Goal: Transaction & Acquisition: Book appointment/travel/reservation

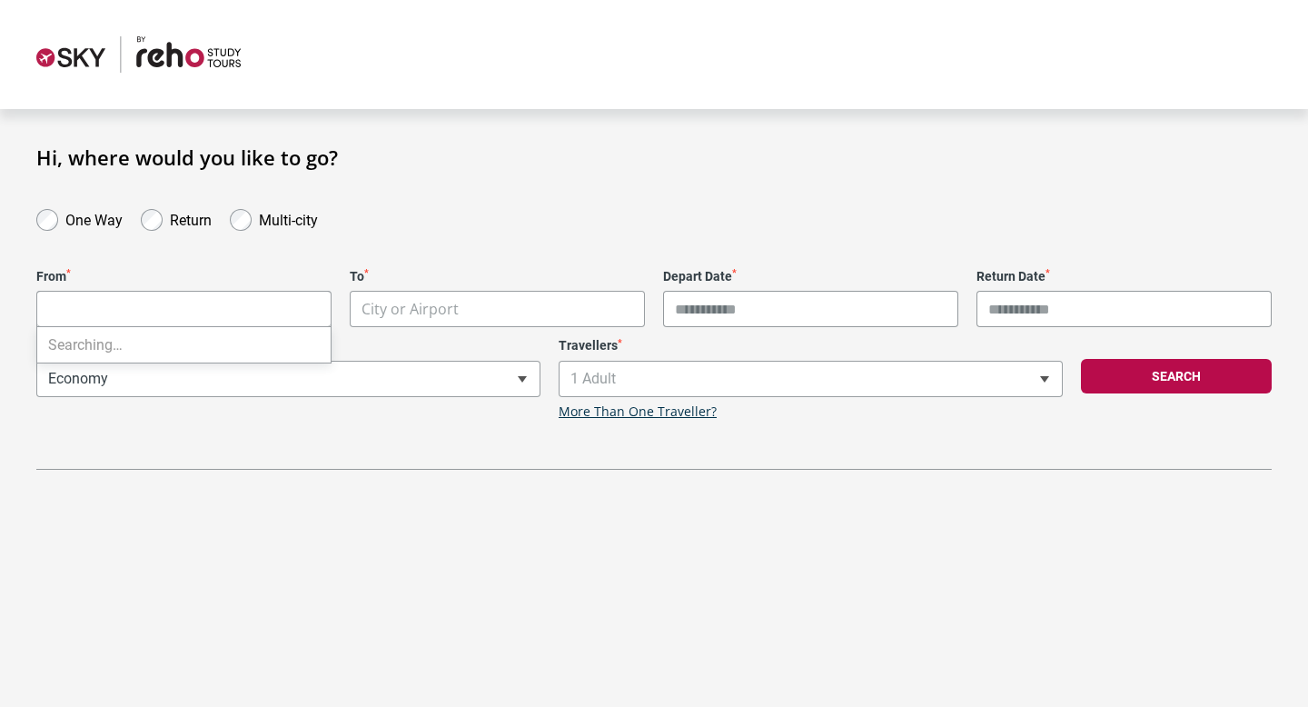
click at [170, 301] on body "**********" at bounding box center [654, 353] width 1308 height 707
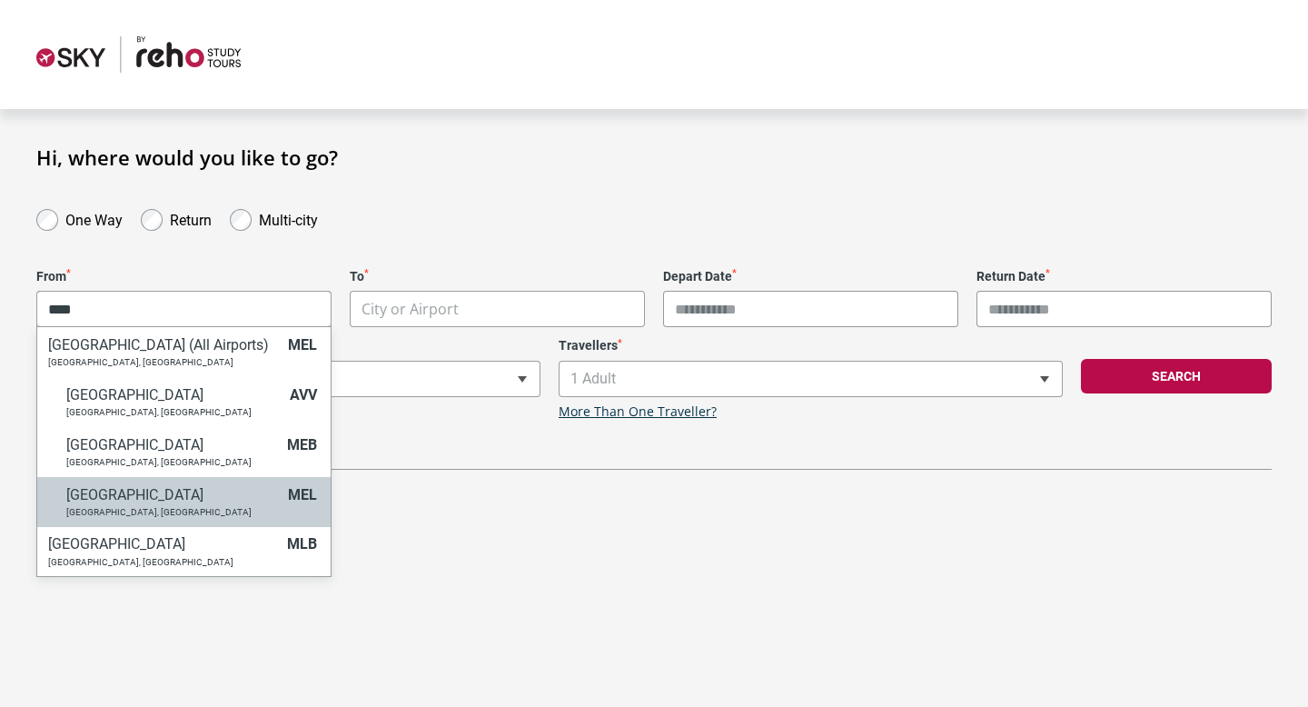
type input "****"
select select "MELA"
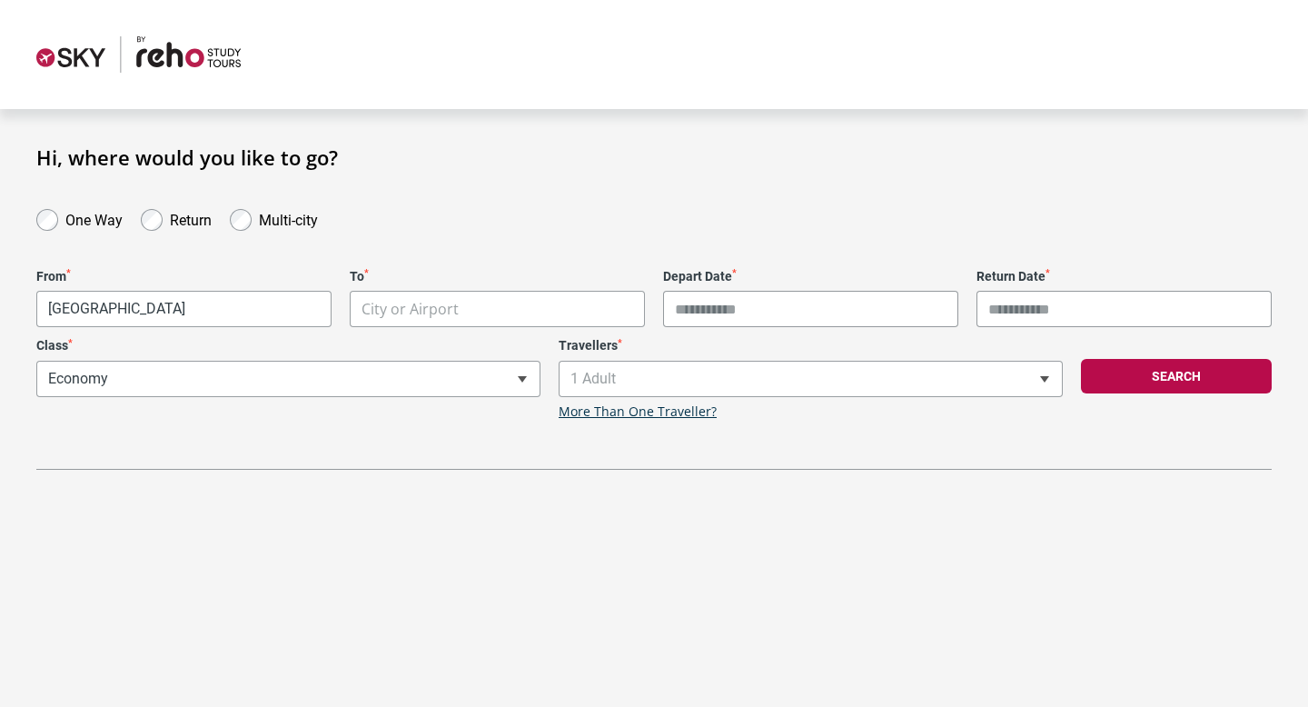
click at [500, 311] on body "**********" at bounding box center [654, 353] width 1308 height 707
type input "*"
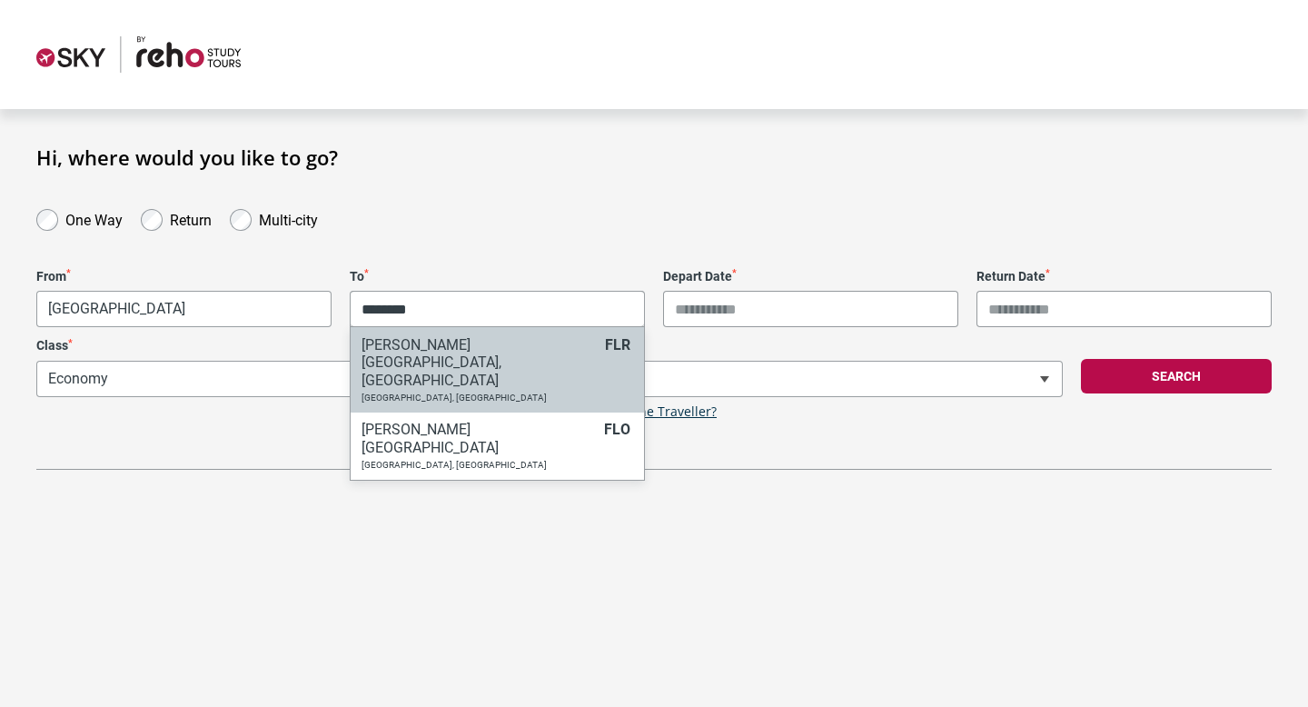
type input "********"
select select "FLRA"
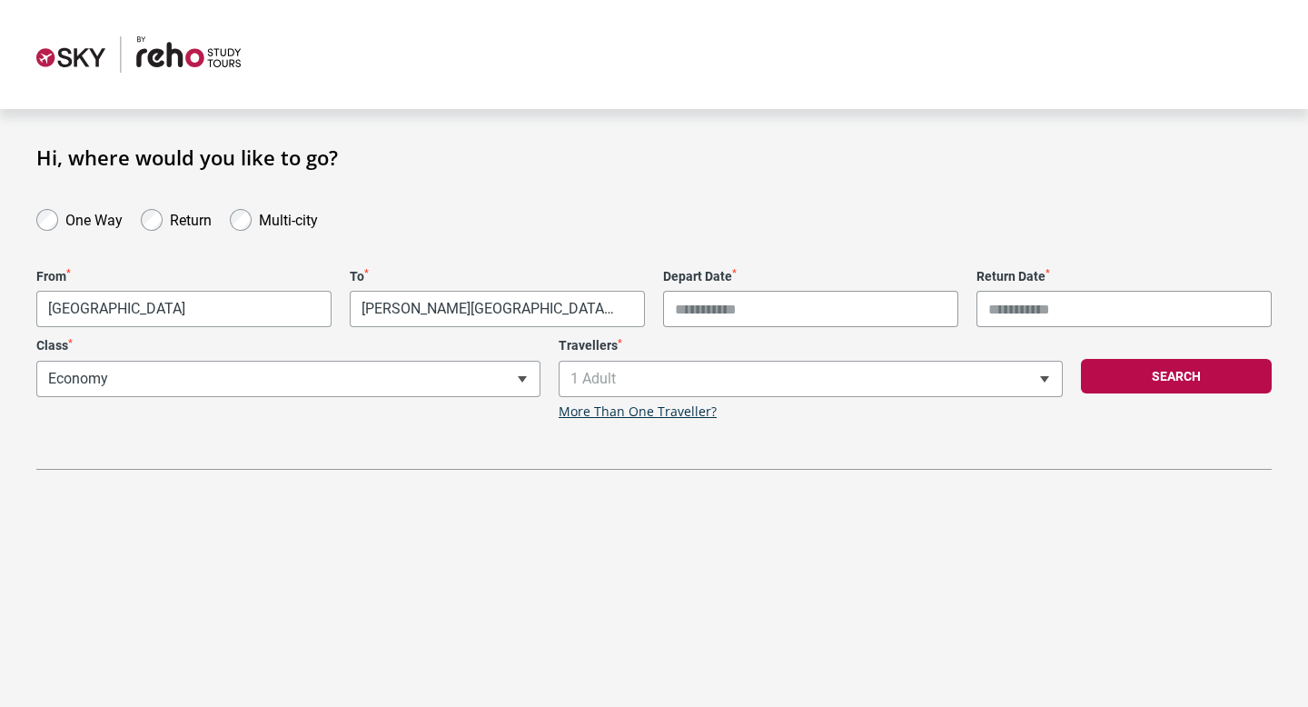
click at [726, 307] on input "Depart Date *" at bounding box center [810, 309] width 295 height 36
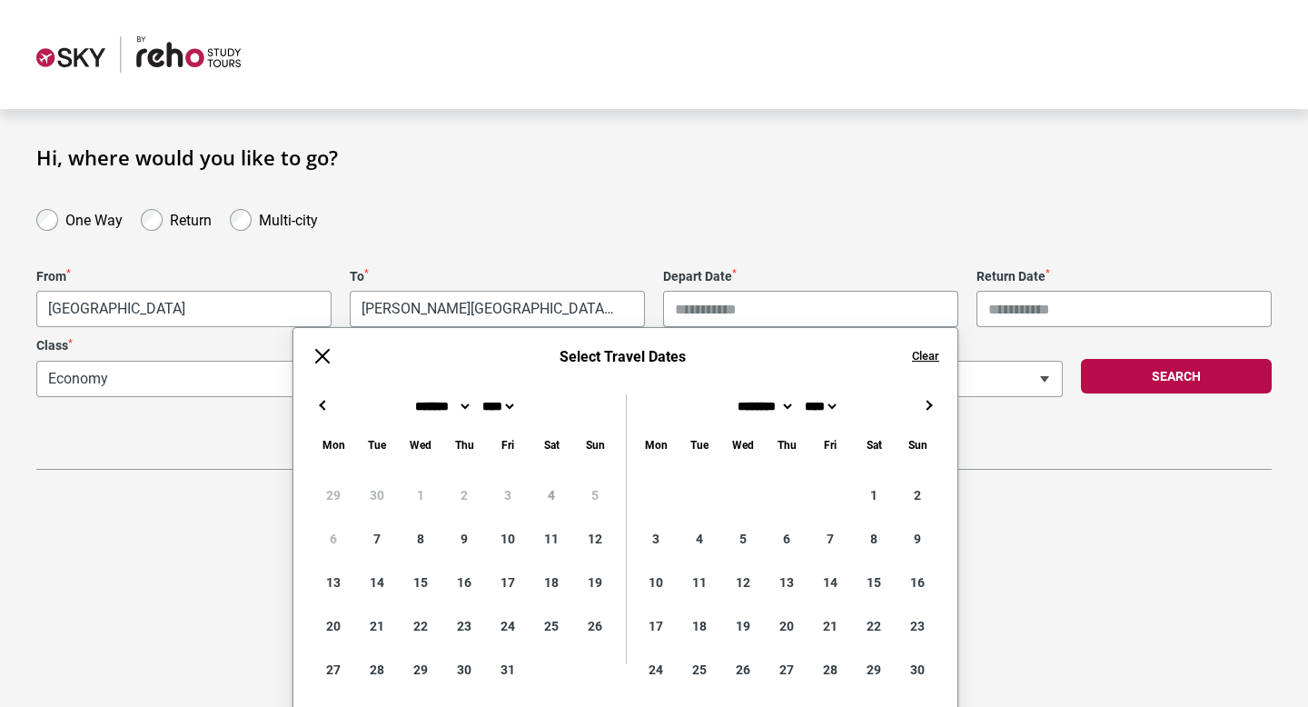
click at [925, 399] on button "→" at bounding box center [929, 405] width 22 height 22
type input "**********"
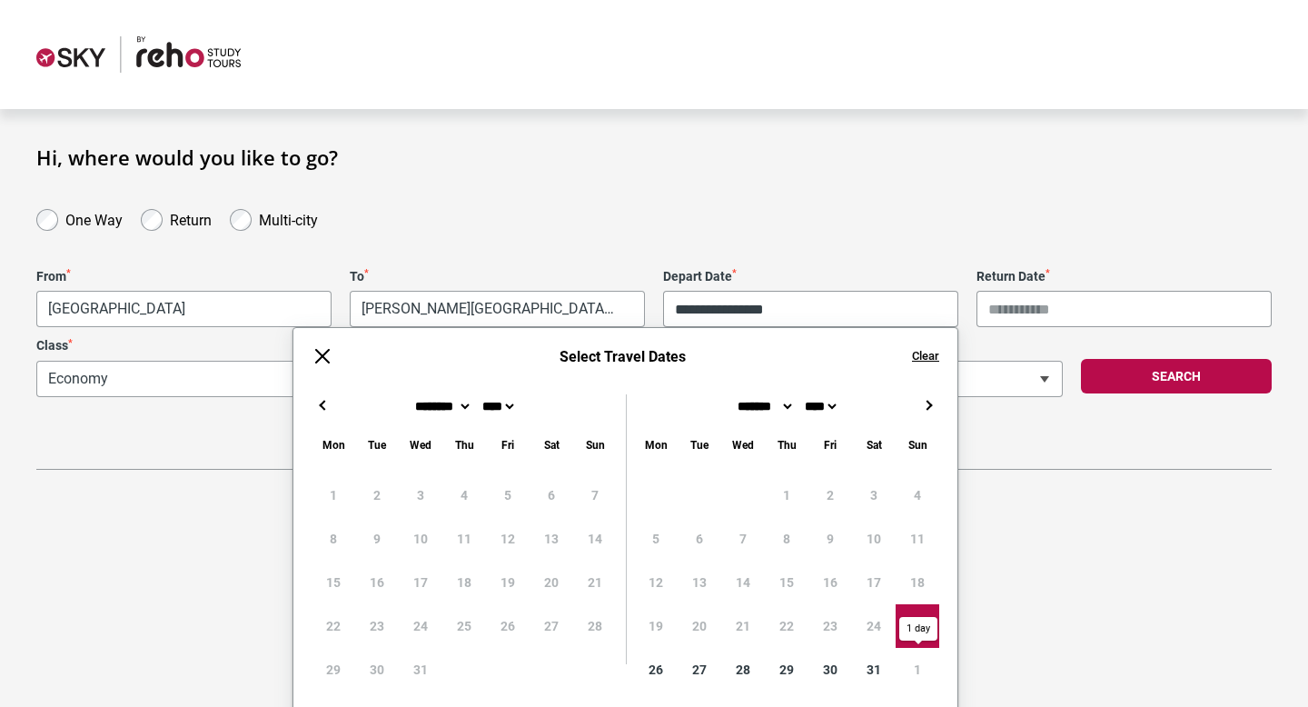
click at [1079, 306] on input "Return Date *" at bounding box center [1124, 309] width 295 height 36
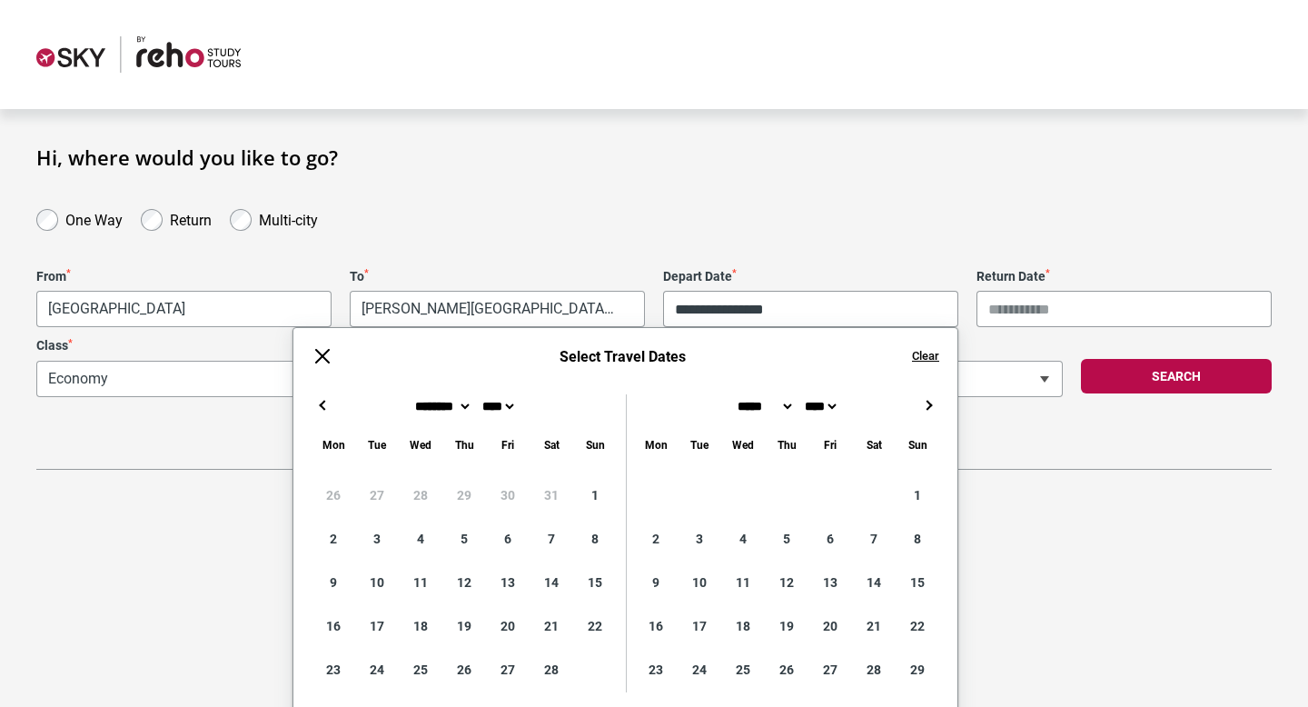
click at [927, 395] on button "→" at bounding box center [929, 405] width 22 height 22
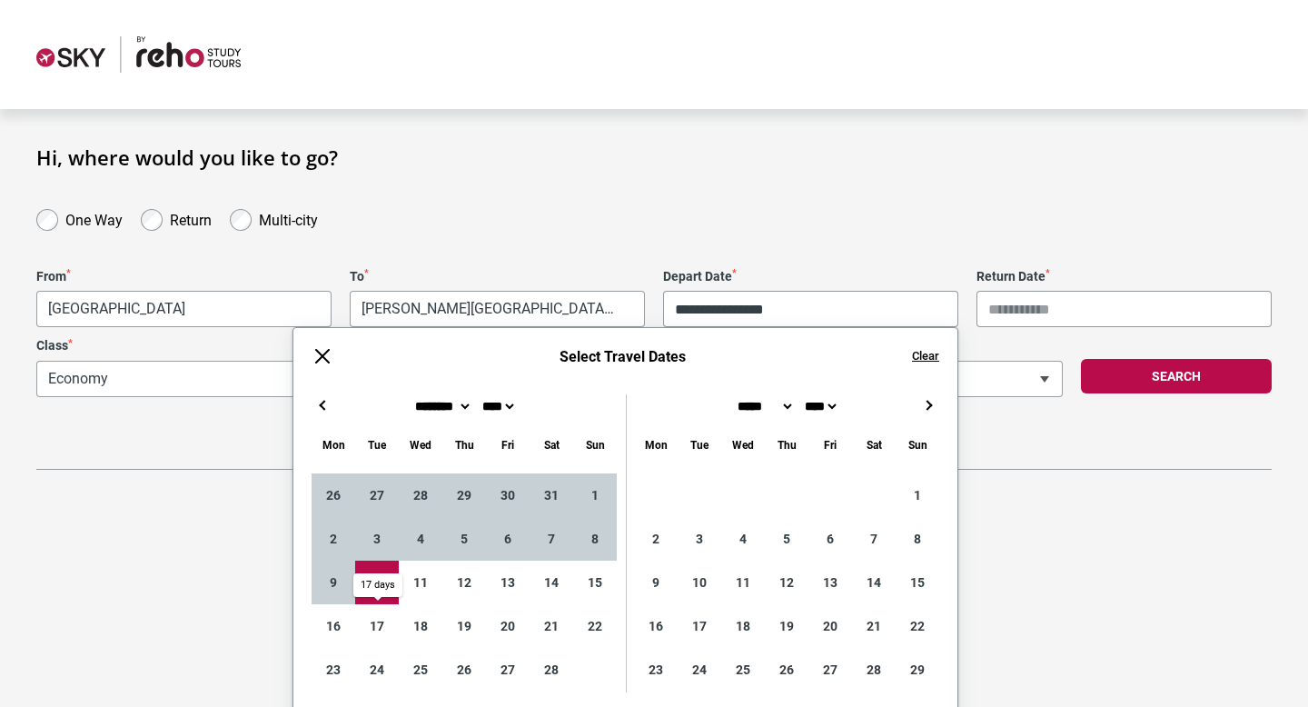
type input "**********"
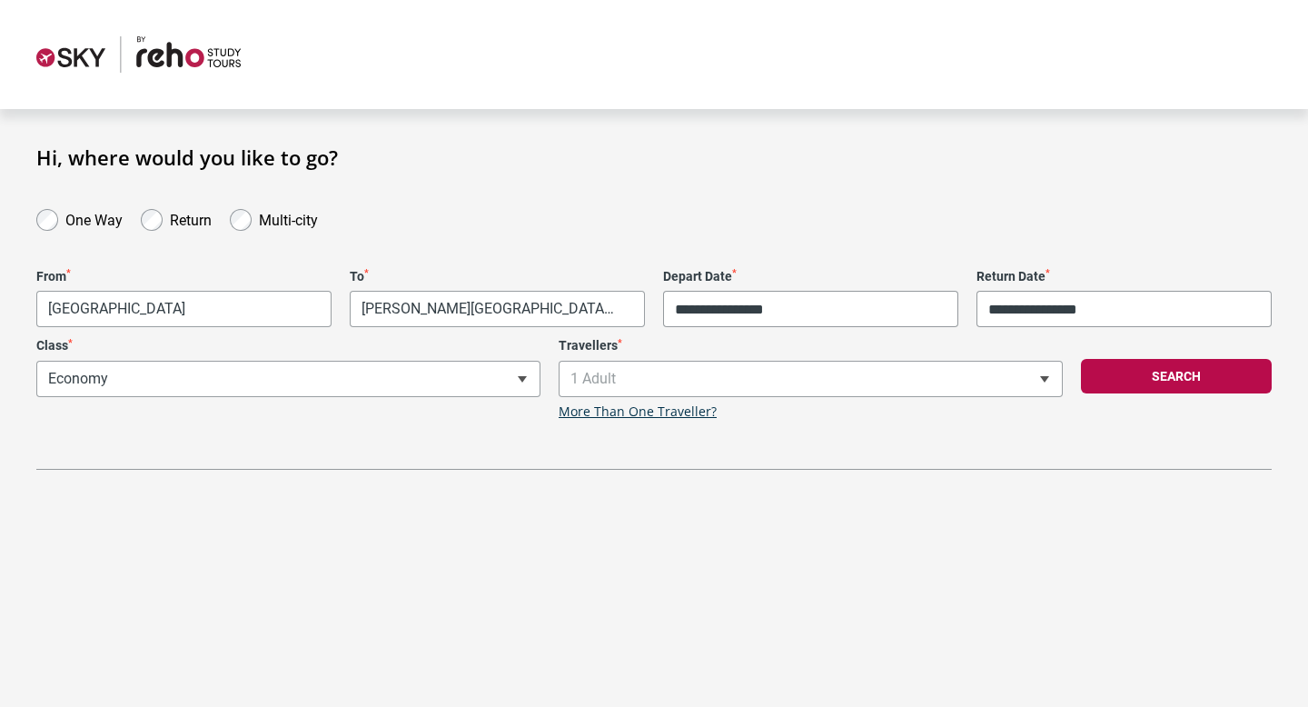
click at [1045, 422] on div "**********" at bounding box center [654, 337] width 1236 height 264
click at [733, 382] on span "1 Adult" at bounding box center [811, 379] width 502 height 35
click at [1162, 383] on button "Search" at bounding box center [1176, 376] width 191 height 35
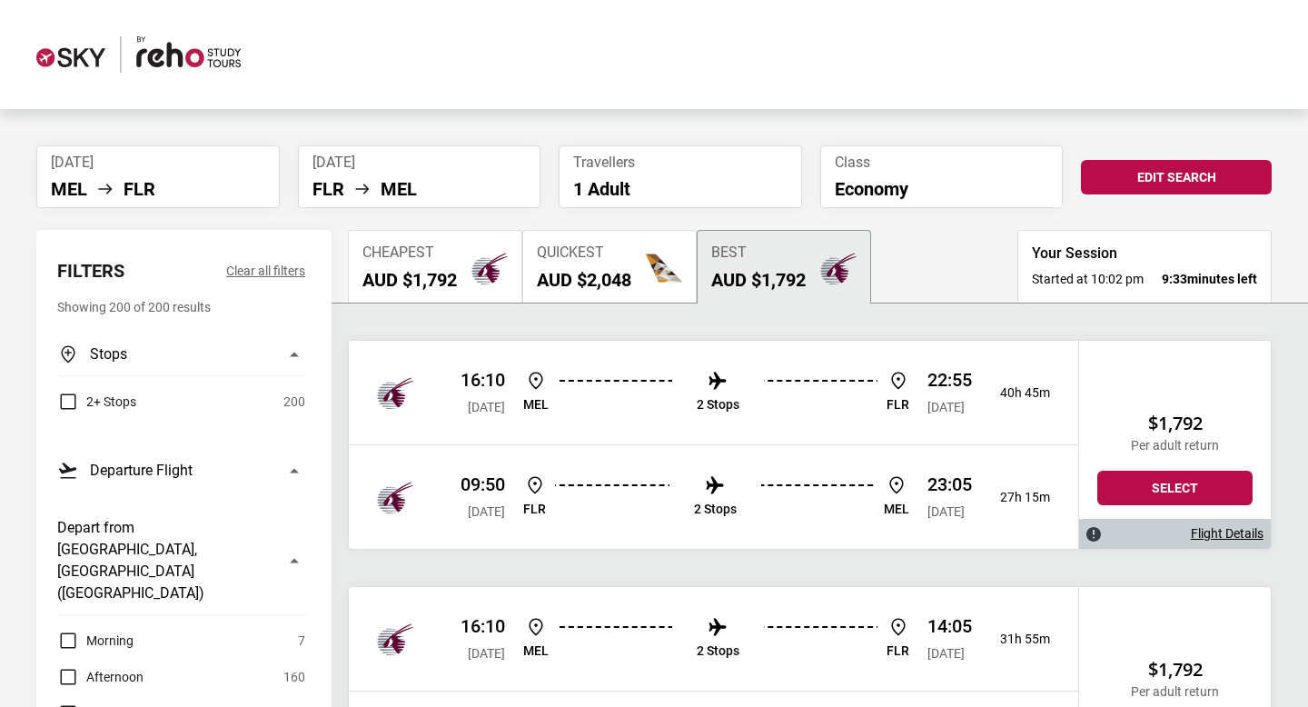
click at [478, 258] on img "button" at bounding box center [490, 268] width 36 height 36
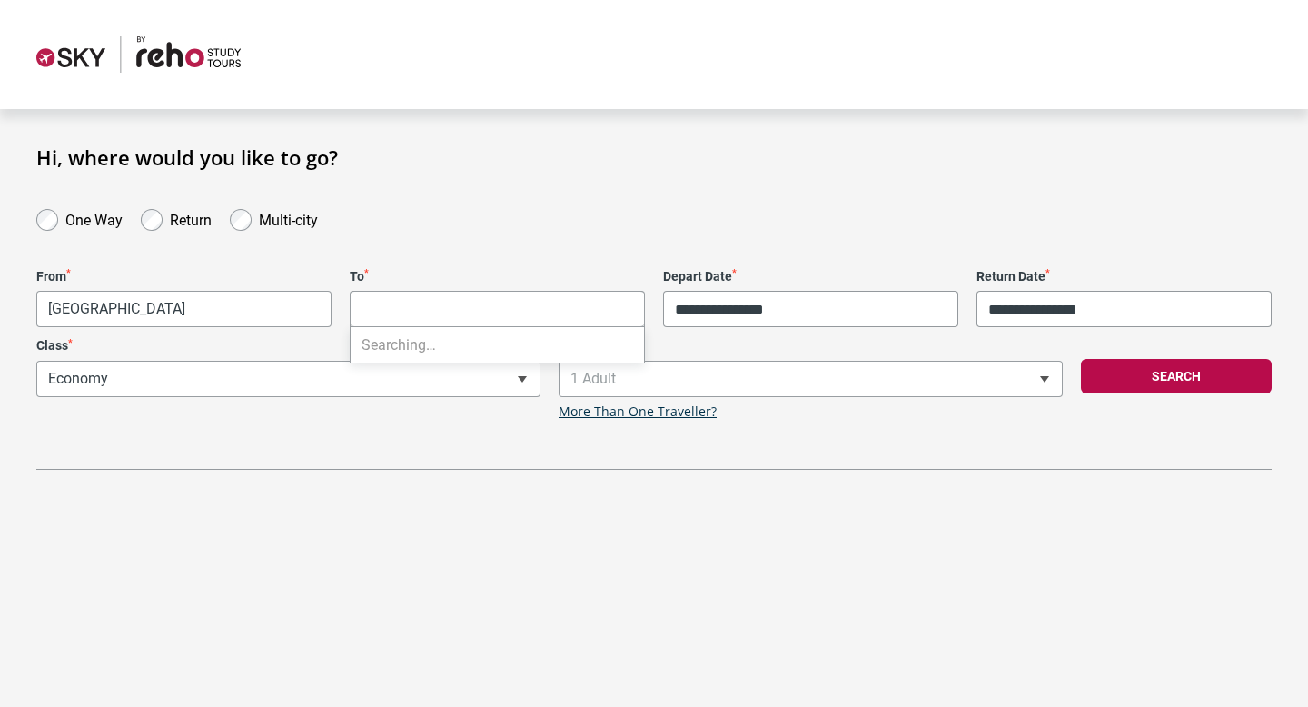
click at [572, 292] on body "**********" at bounding box center [654, 353] width 1308 height 707
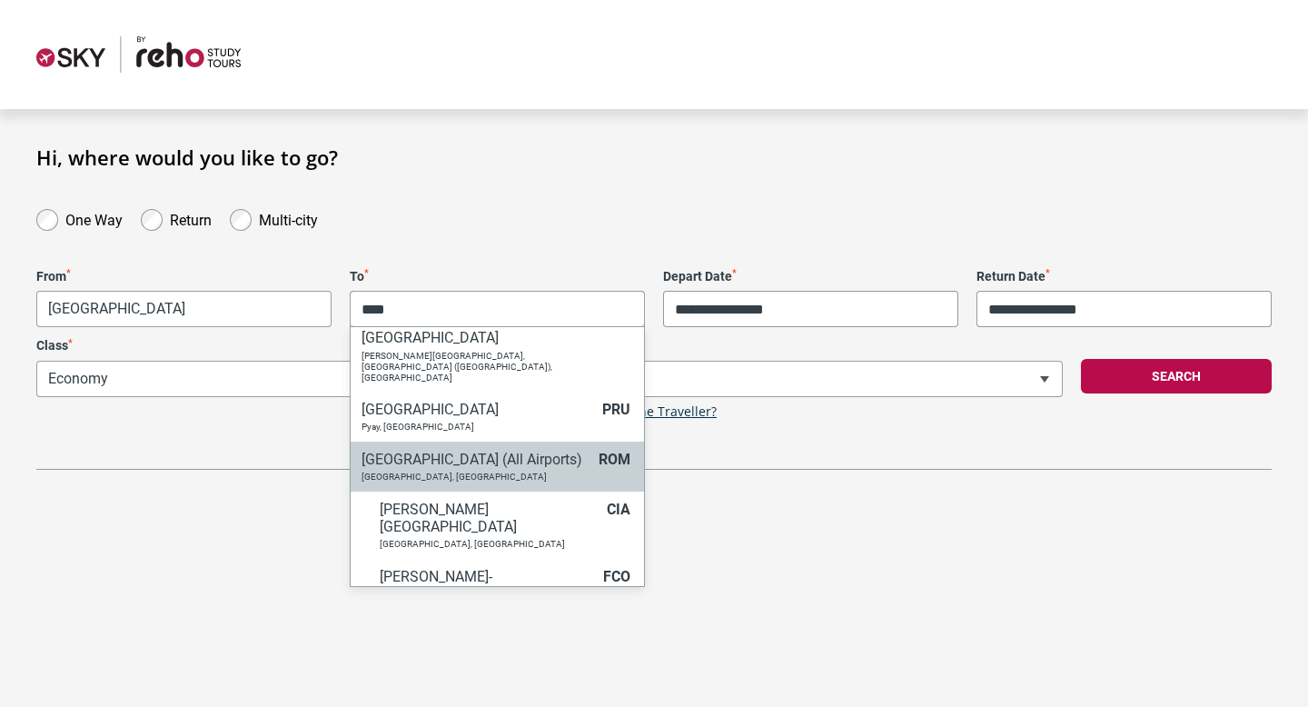
scroll to position [24, 0]
type input "****"
select select "ROMC"
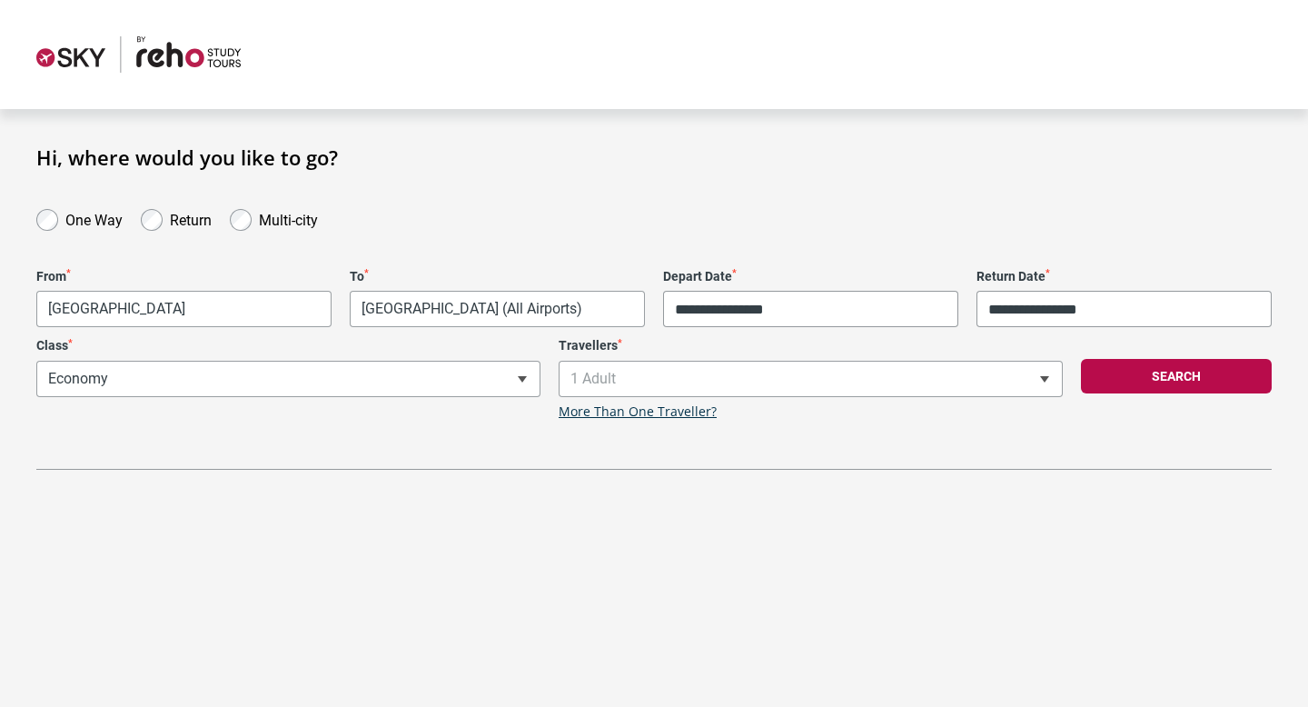
click at [589, 316] on body "**********" at bounding box center [654, 353] width 1308 height 707
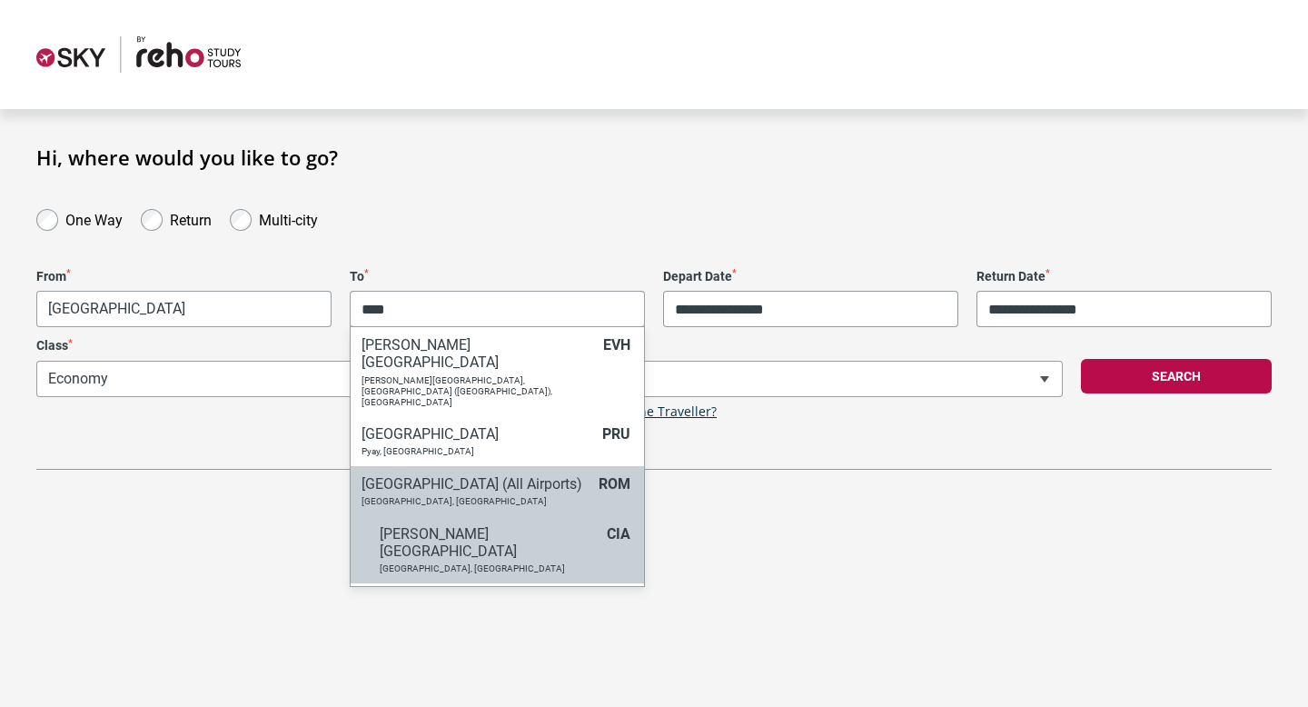
scroll to position [25, 0]
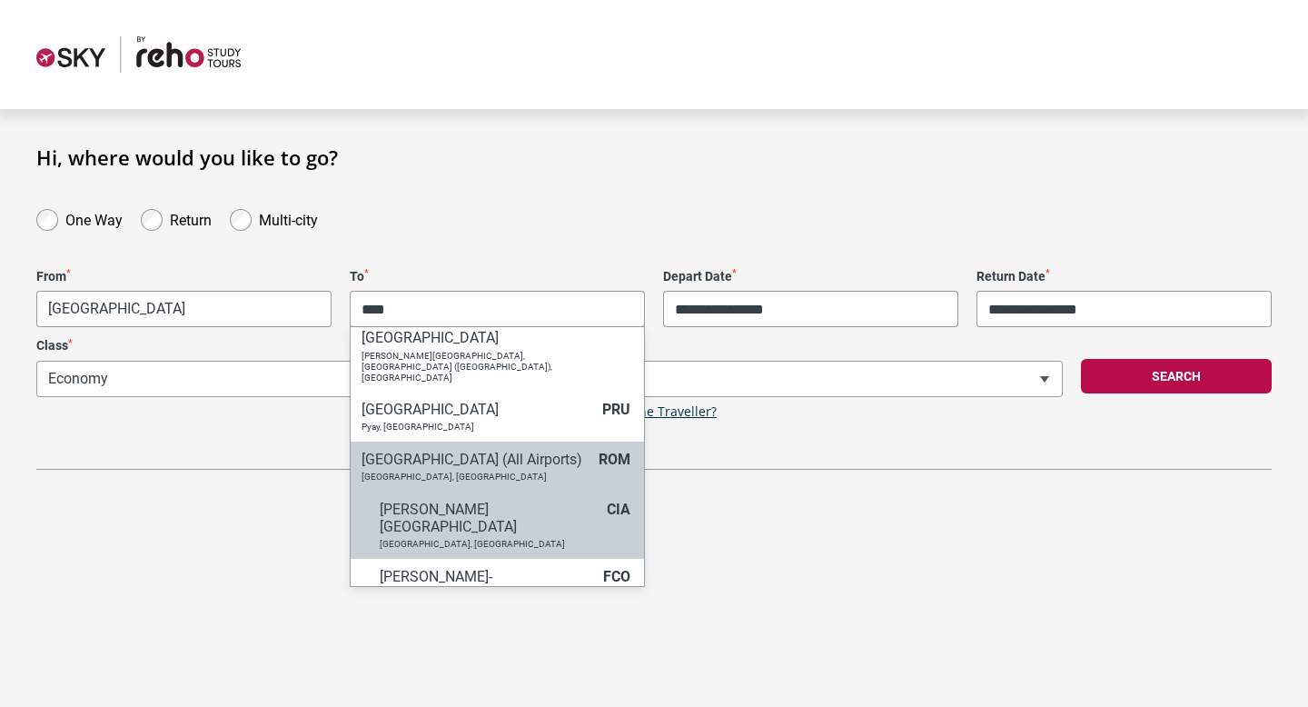
type input "****"
select select "CIAA"
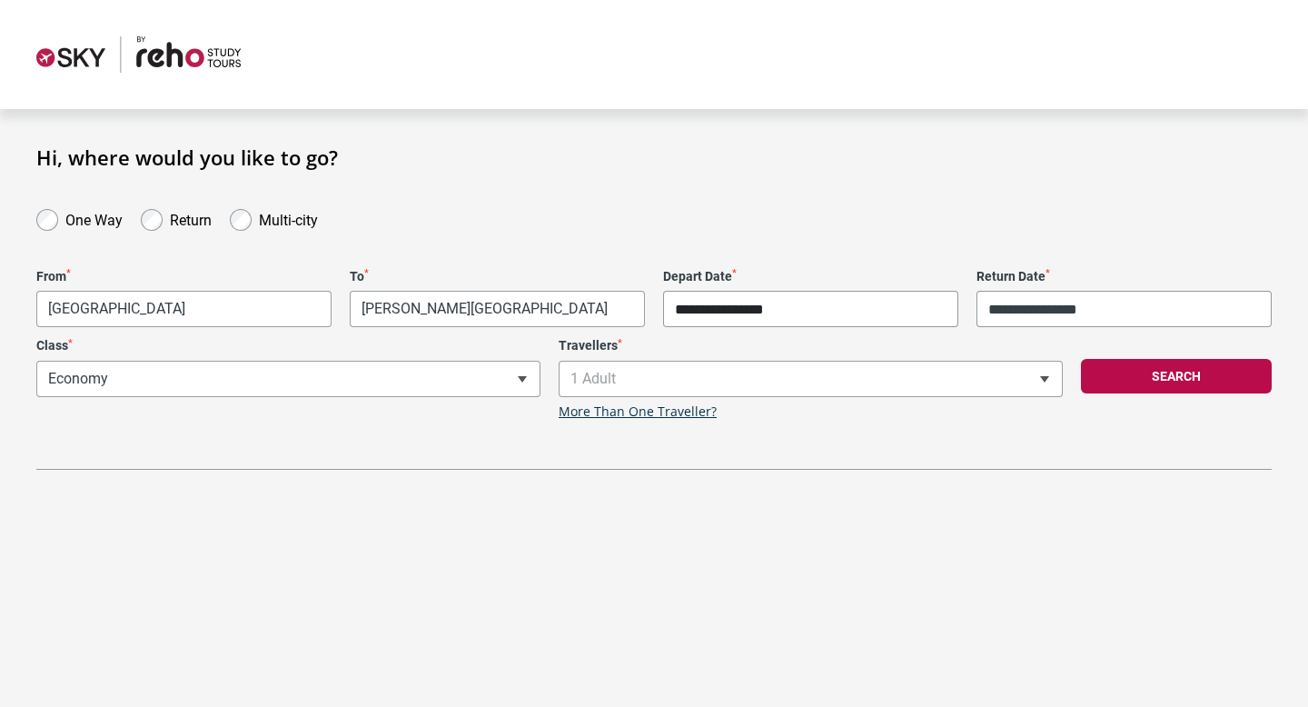
click at [910, 298] on input "**********" at bounding box center [810, 309] width 295 height 36
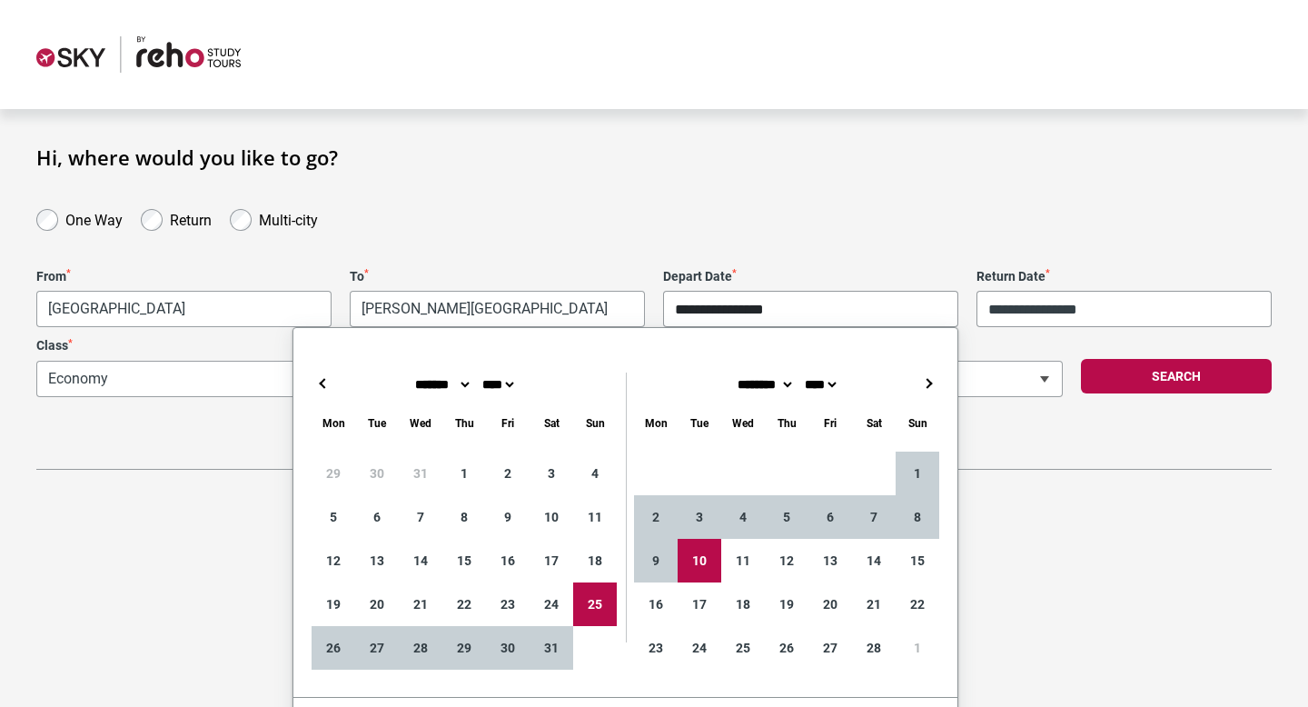
type input "**********"
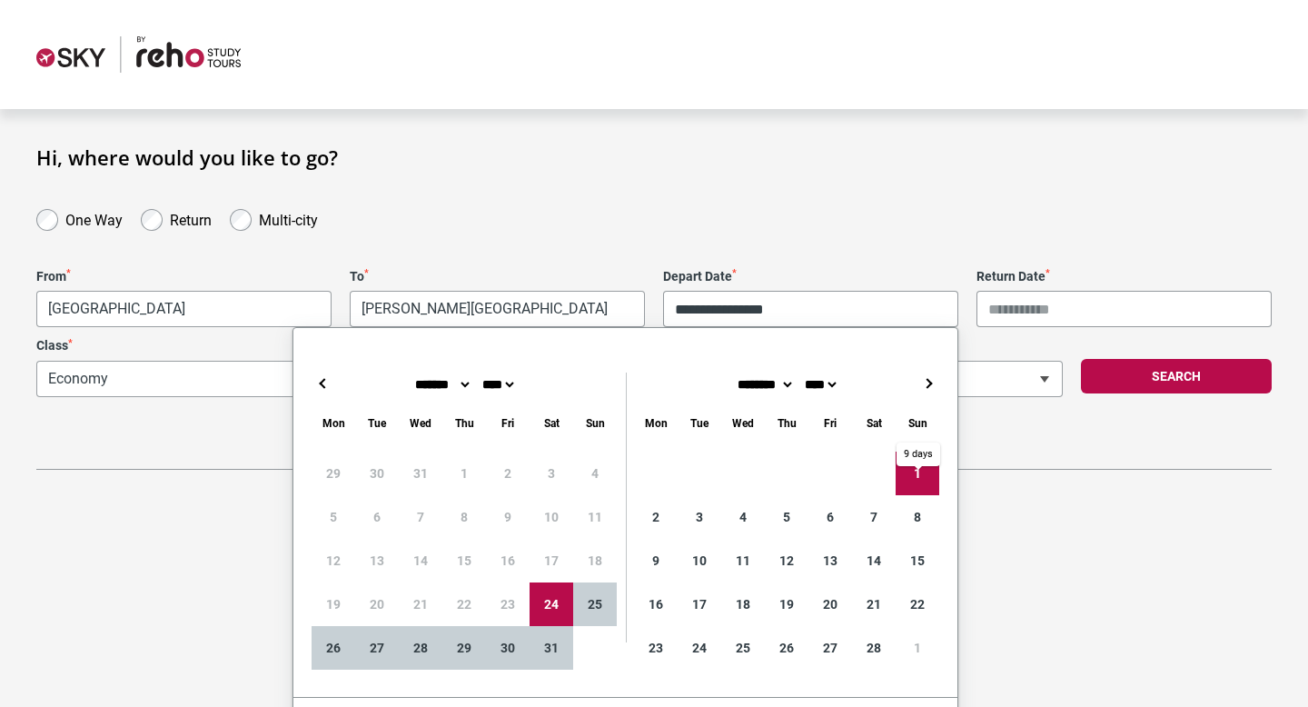
click at [1069, 304] on input "Return Date *" at bounding box center [1124, 309] width 295 height 36
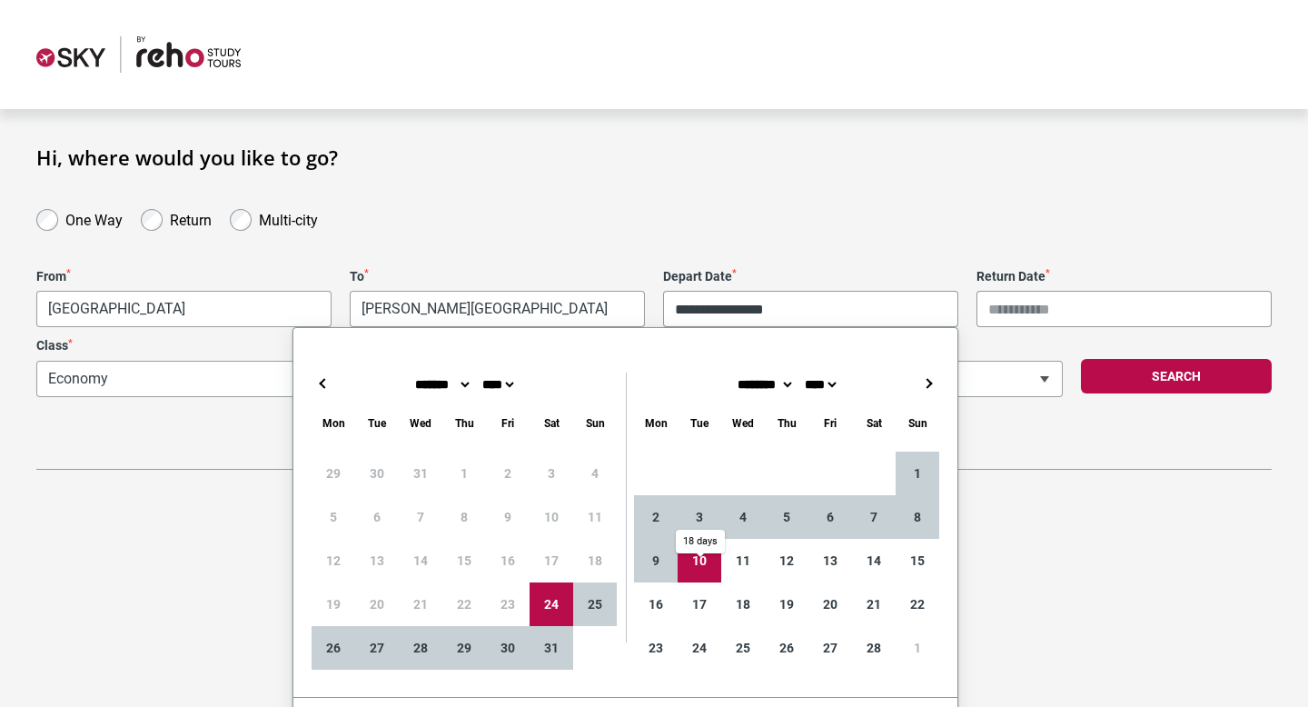
type input "**********"
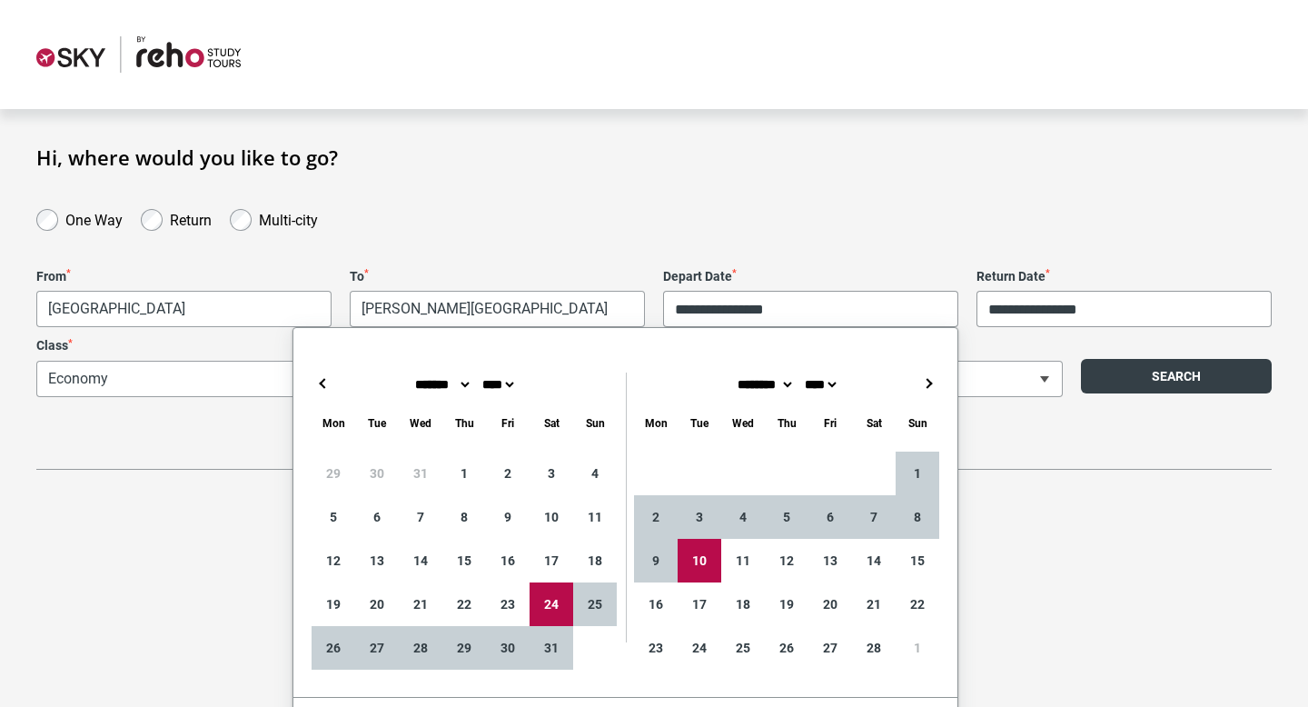
click at [1190, 378] on button "Search" at bounding box center [1176, 376] width 191 height 35
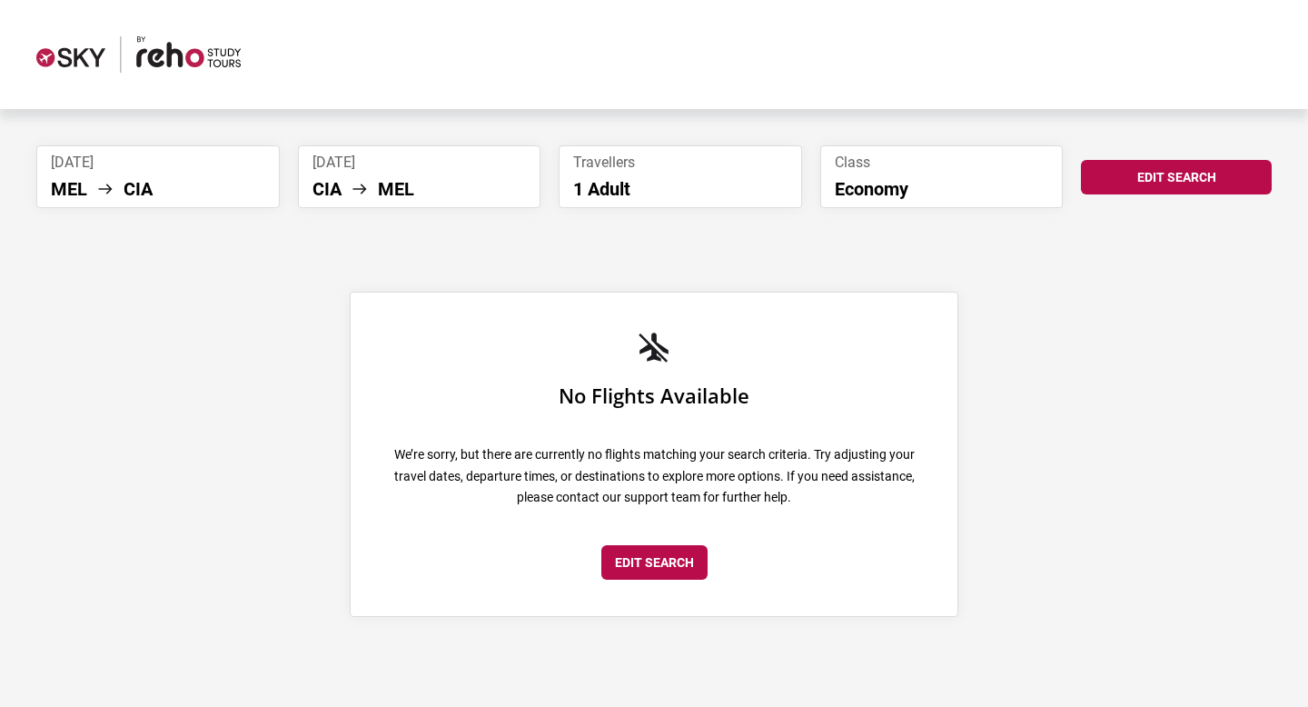
click at [139, 182] on li "CIA" at bounding box center [138, 189] width 29 height 22
click at [149, 188] on li "CIA" at bounding box center [138, 189] width 29 height 22
click at [1158, 181] on button "Edit Search" at bounding box center [1176, 177] width 191 height 35
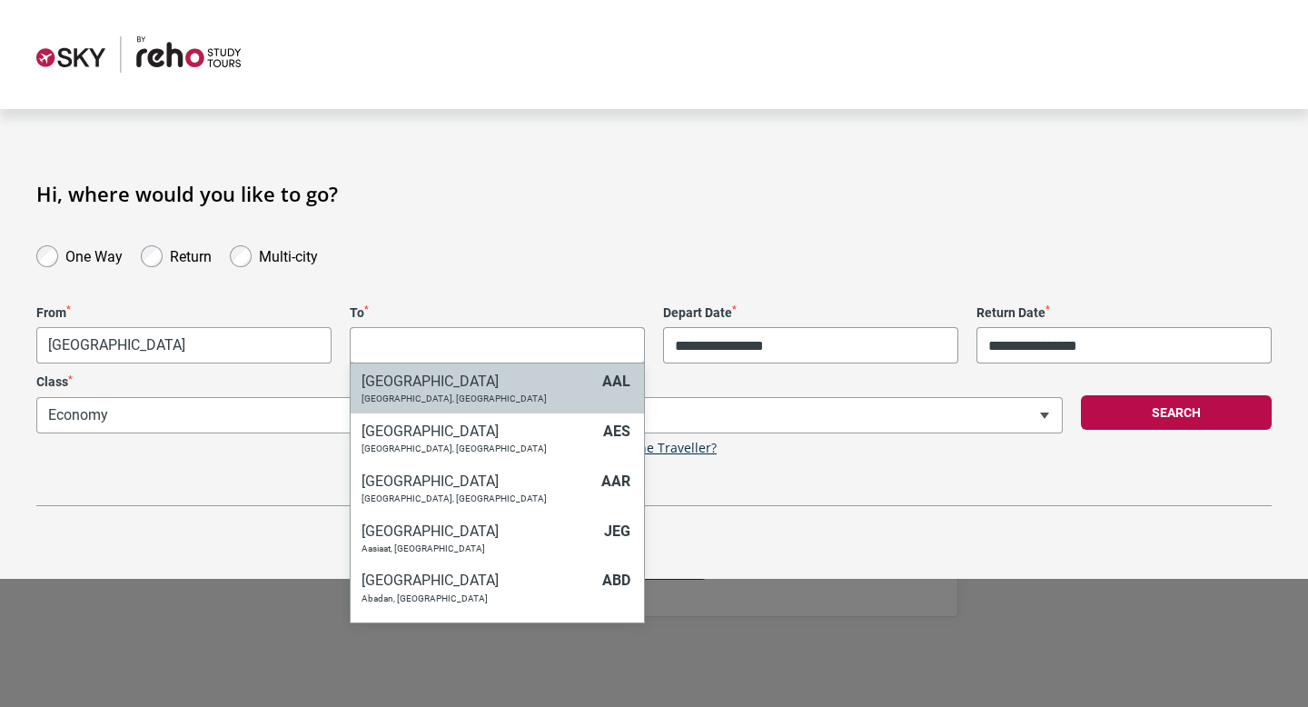
click at [446, 351] on body "**********" at bounding box center [654, 353] width 1308 height 707
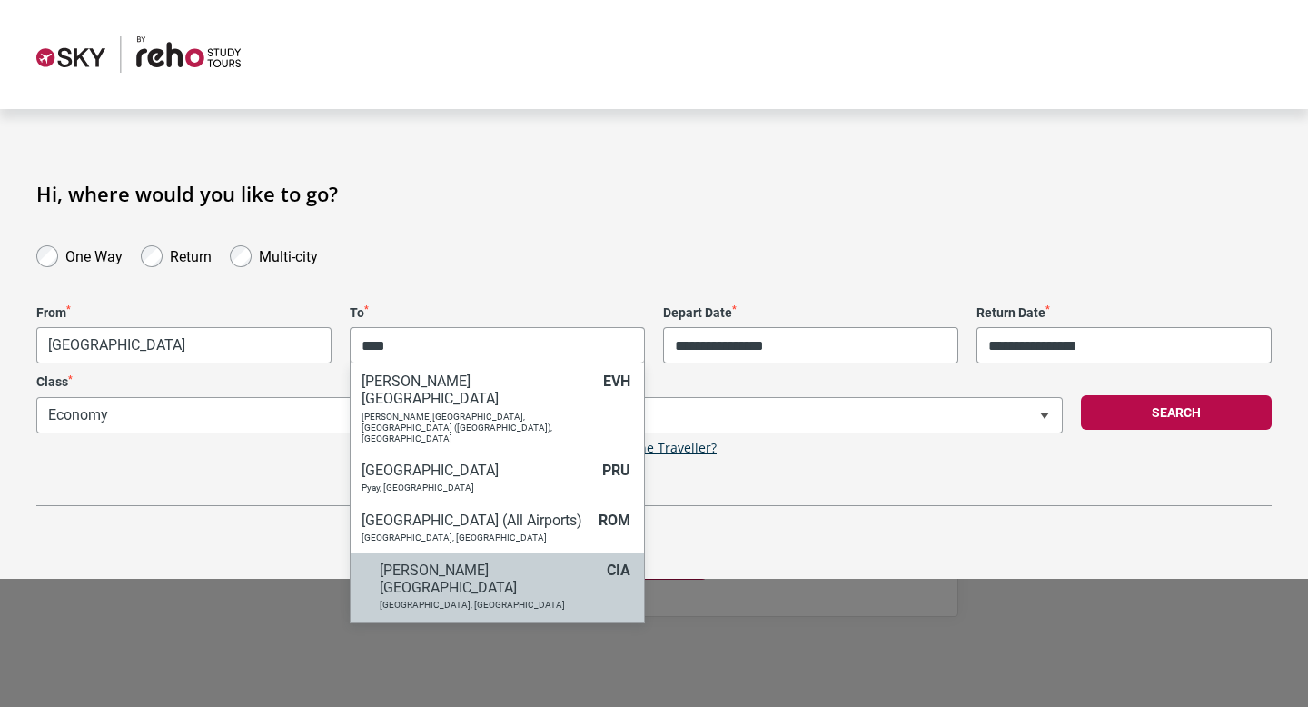
type input "****"
select select "FCOA"
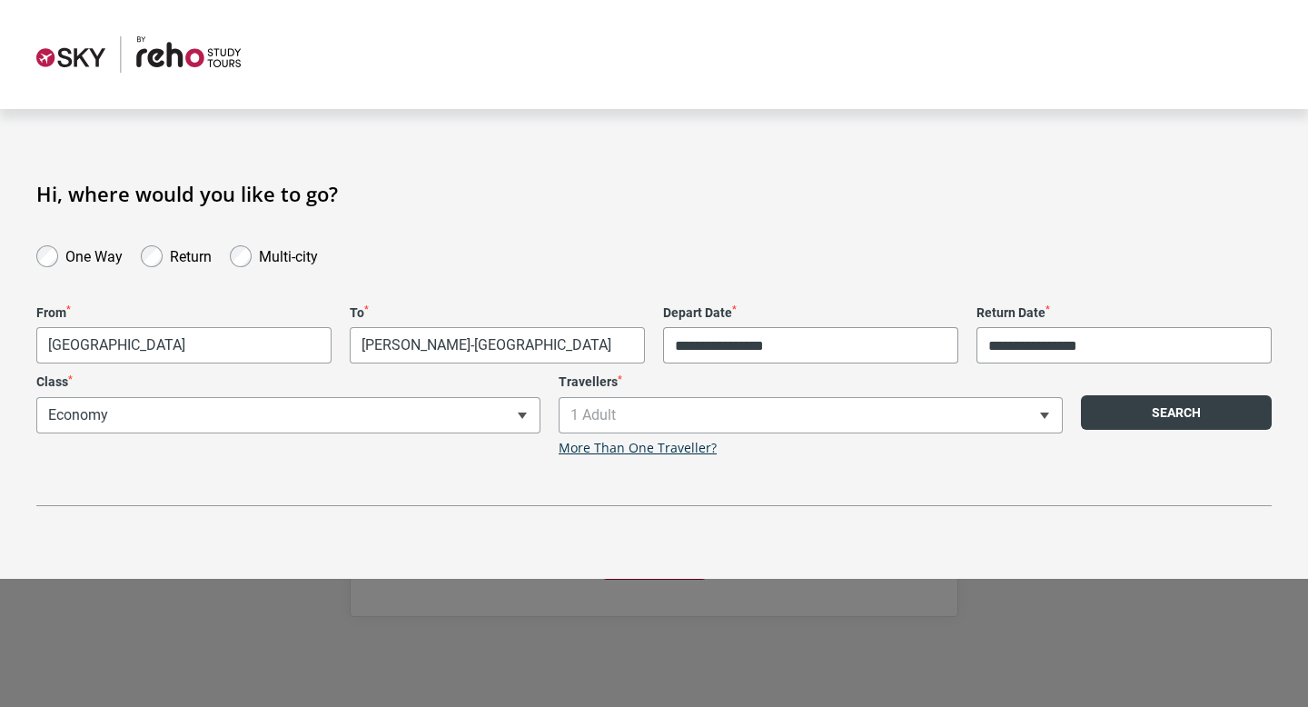
click at [1139, 424] on button "Search" at bounding box center [1176, 412] width 191 height 35
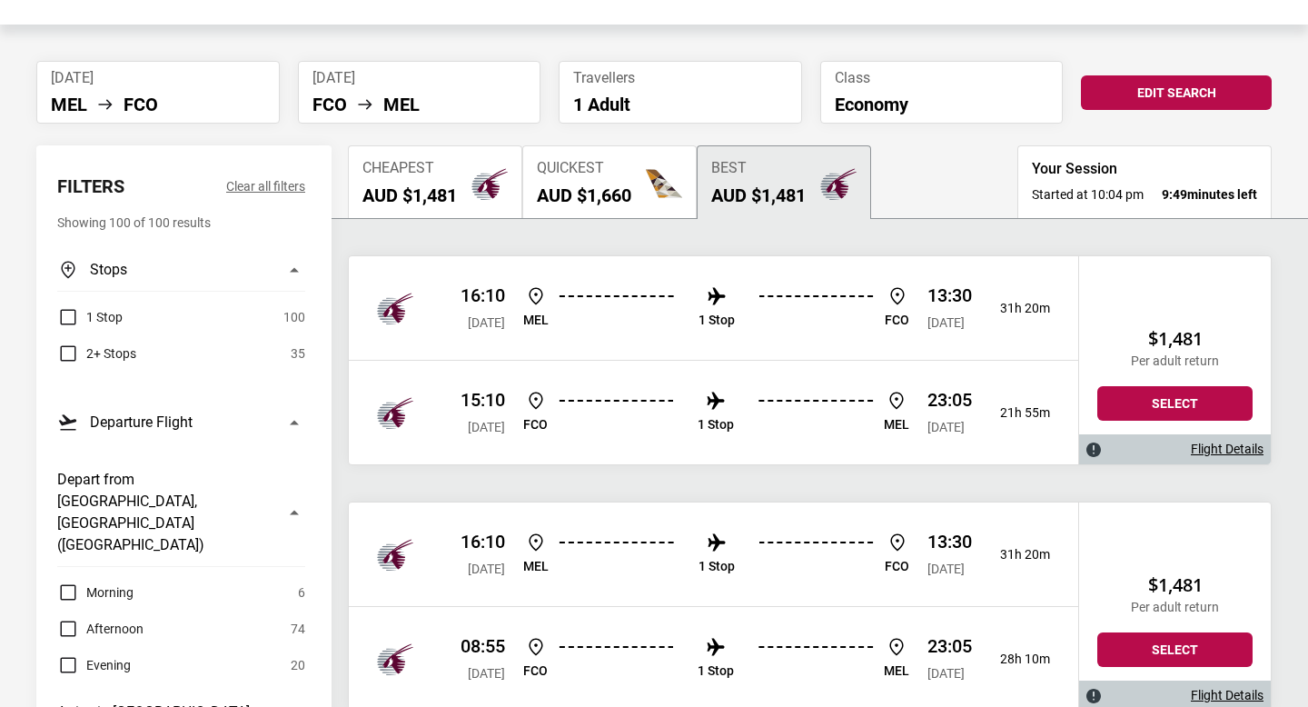
scroll to position [86, 0]
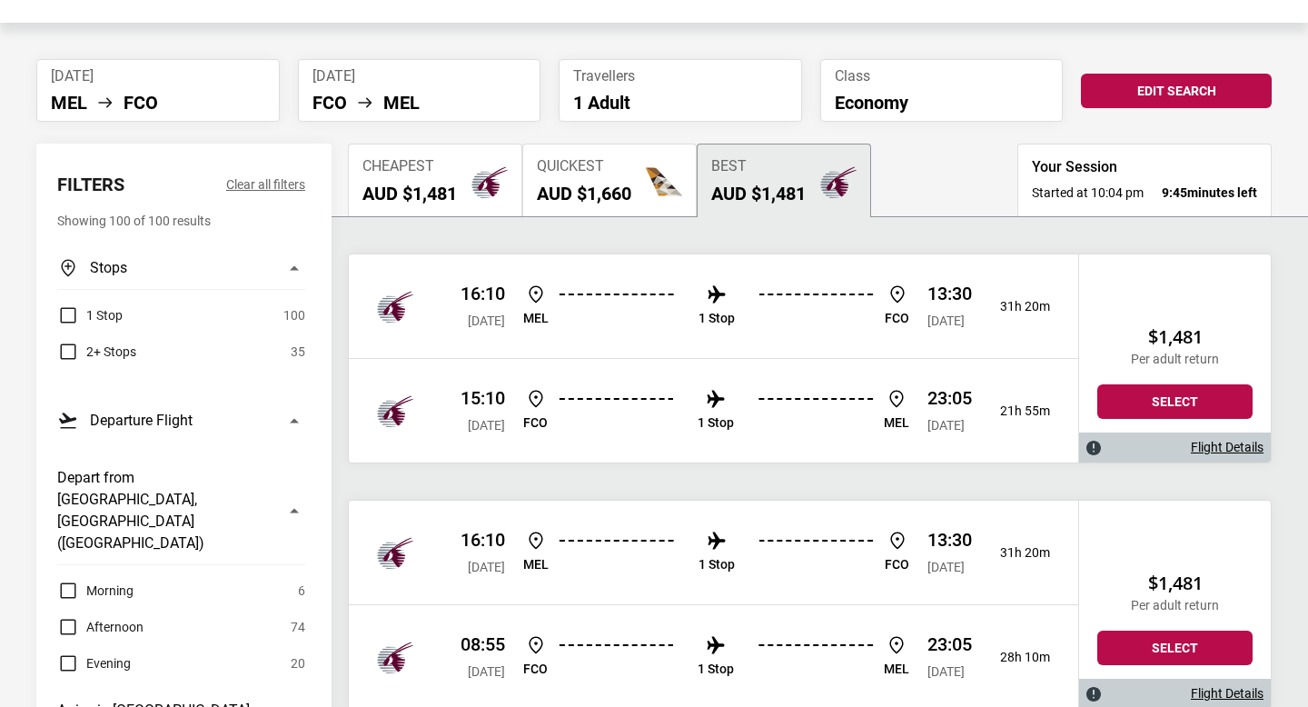
click at [632, 168] on span "Quickest" at bounding box center [584, 166] width 94 height 17
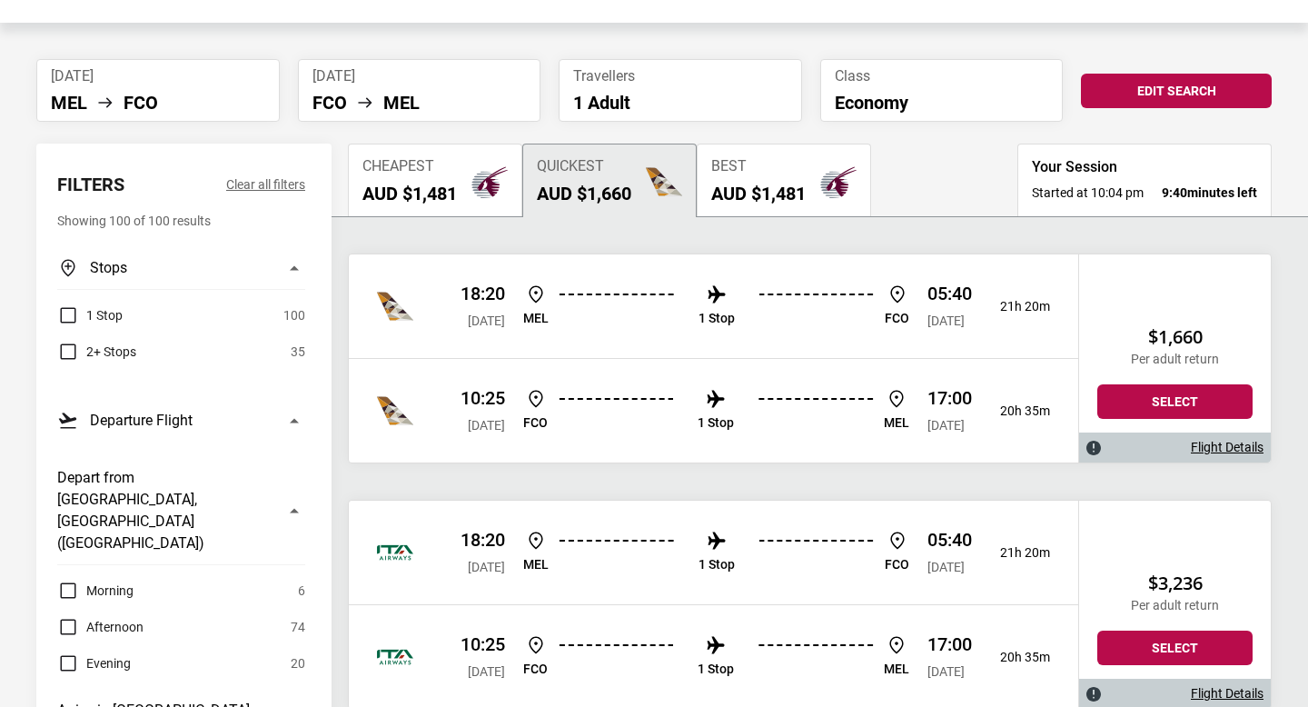
click at [824, 155] on button "Best AUD $1,481" at bounding box center [784, 180] width 174 height 73
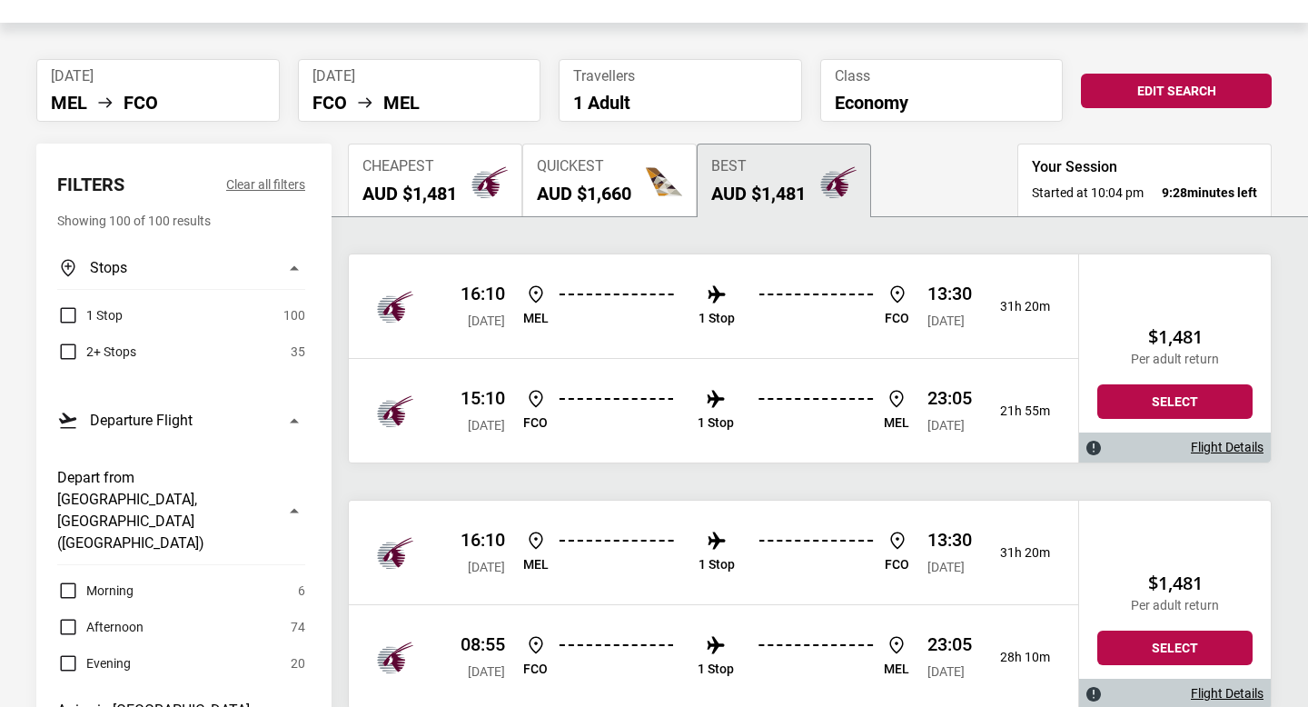
click at [810, 346] on div "16:10 [DATE] [PERSON_NAME] 1 Stop FCO 13:30 [DATE] 31h 20m" at bounding box center [714, 306] width 730 height 104
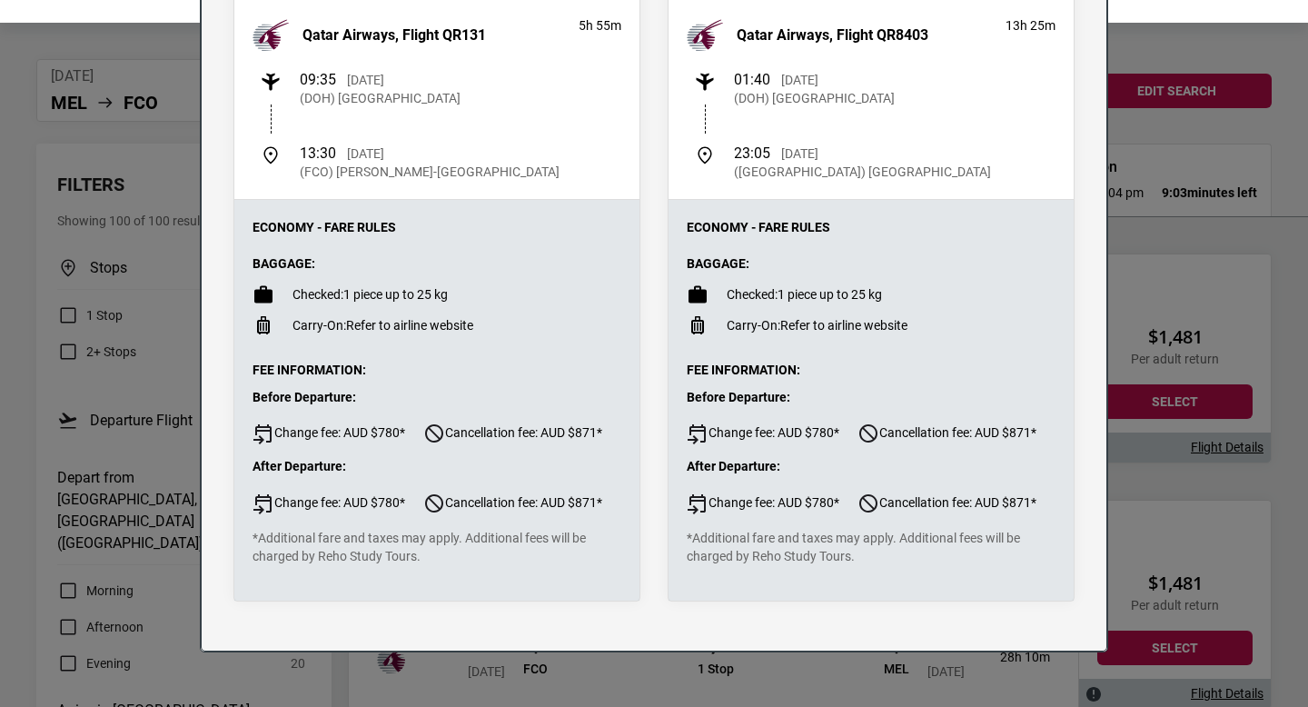
scroll to position [0, 0]
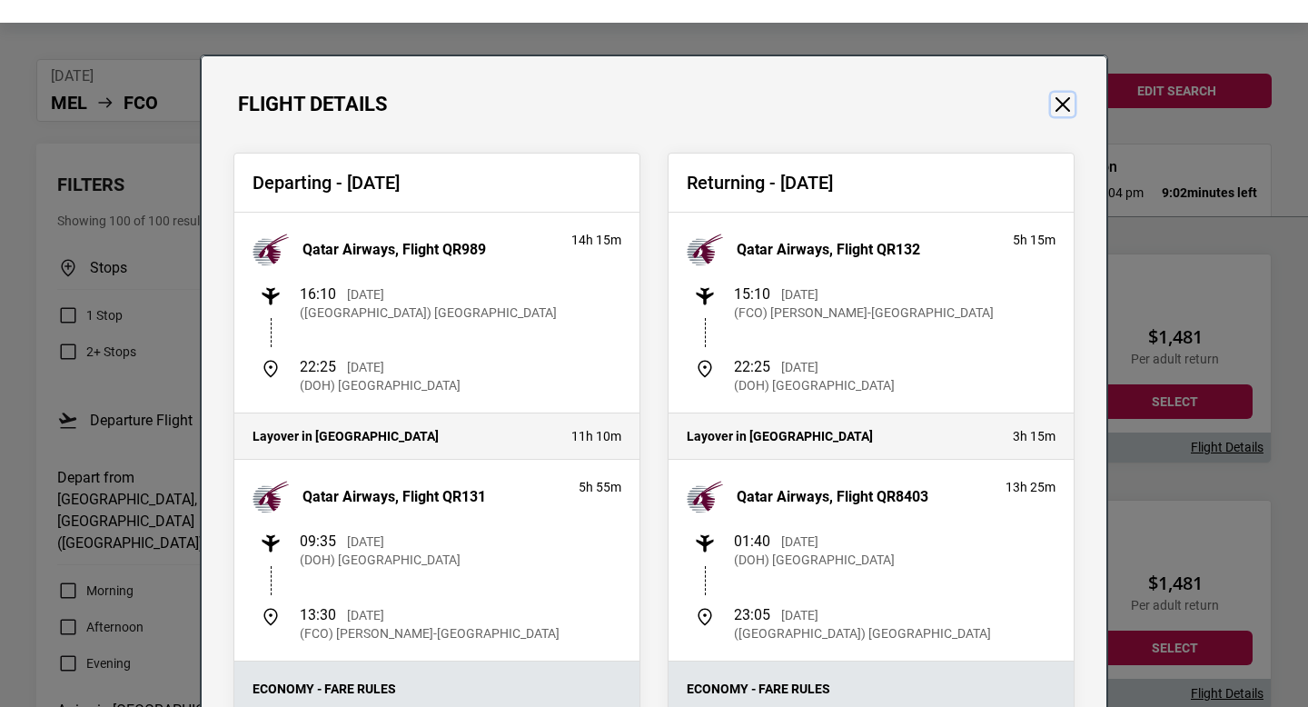
click at [1056, 101] on button "Close" at bounding box center [1063, 105] width 24 height 24
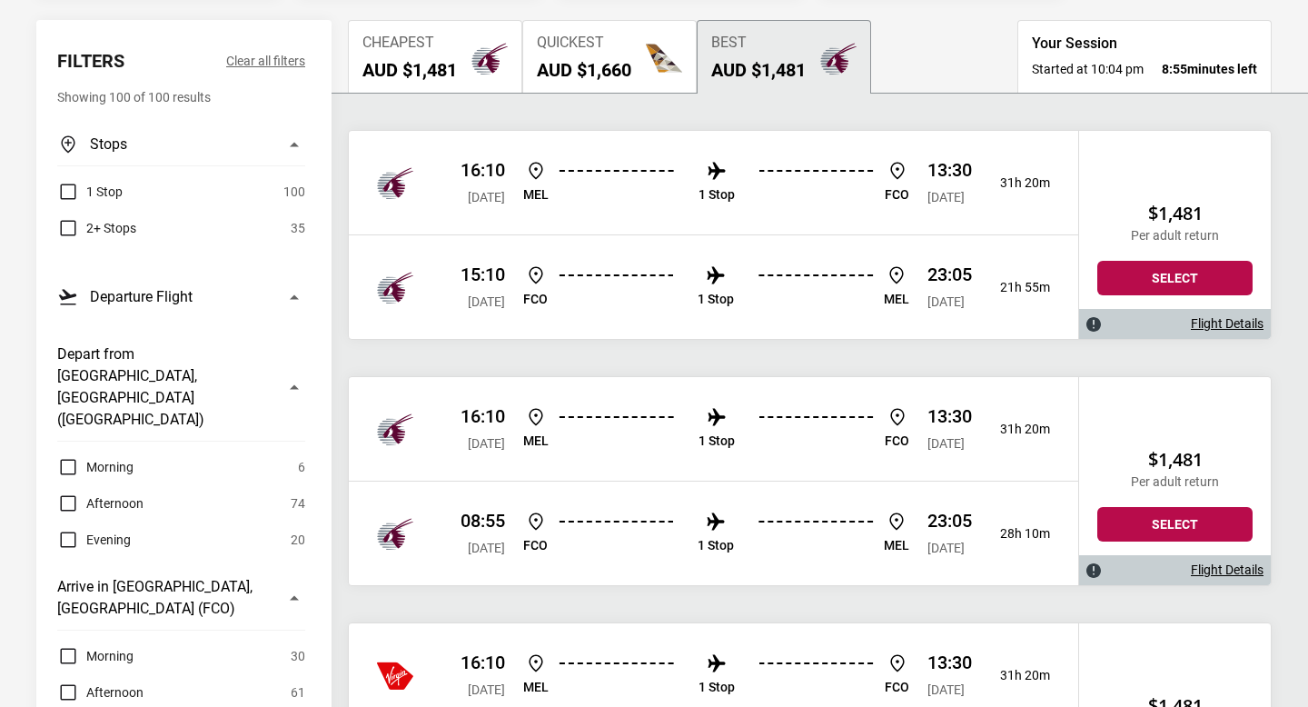
scroll to position [214, 0]
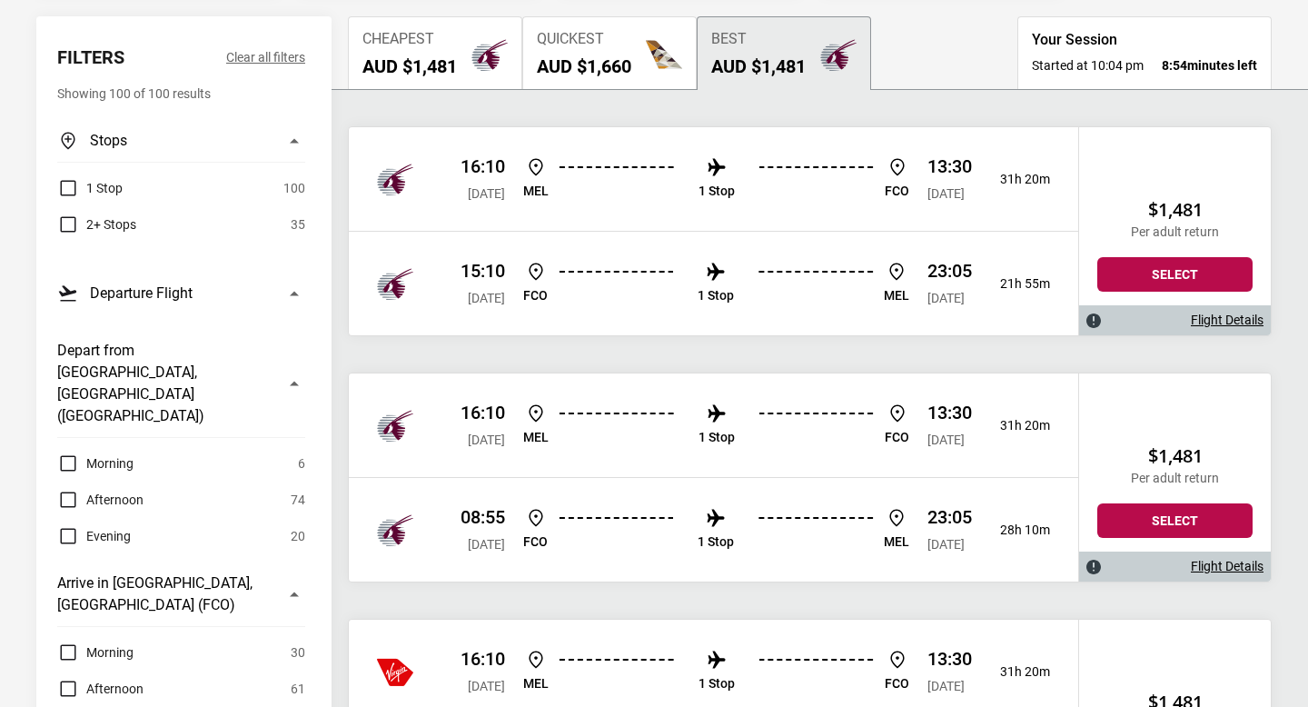
click at [599, 39] on span "Quickest" at bounding box center [584, 39] width 94 height 17
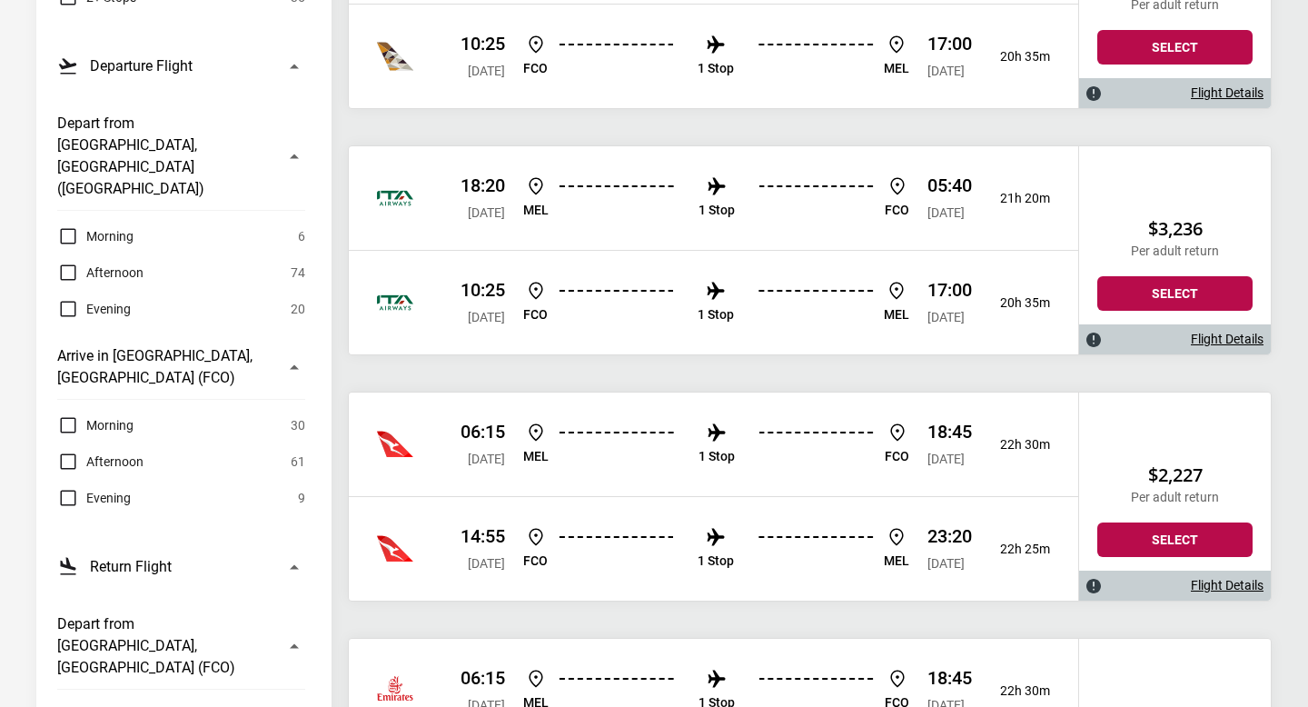
scroll to position [450, 0]
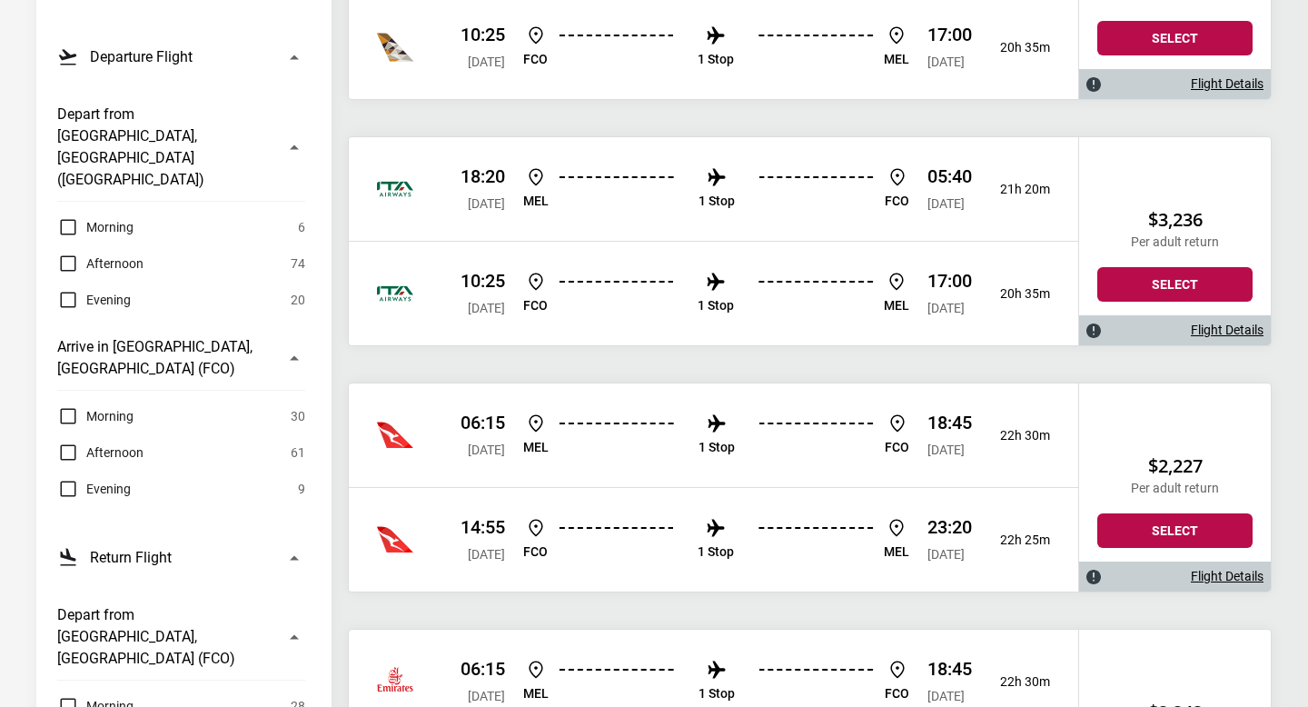
click at [699, 455] on li "1 Stop" at bounding box center [717, 436] width 36 height 46
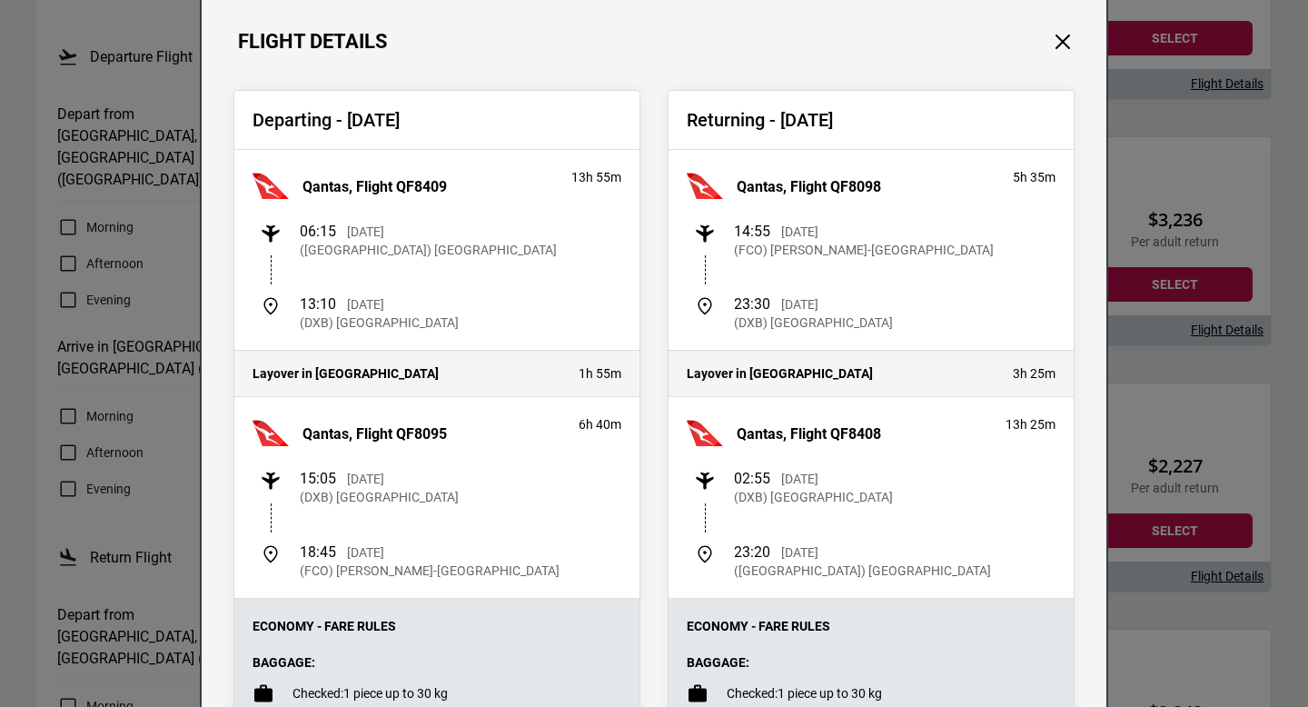
scroll to position [0, 0]
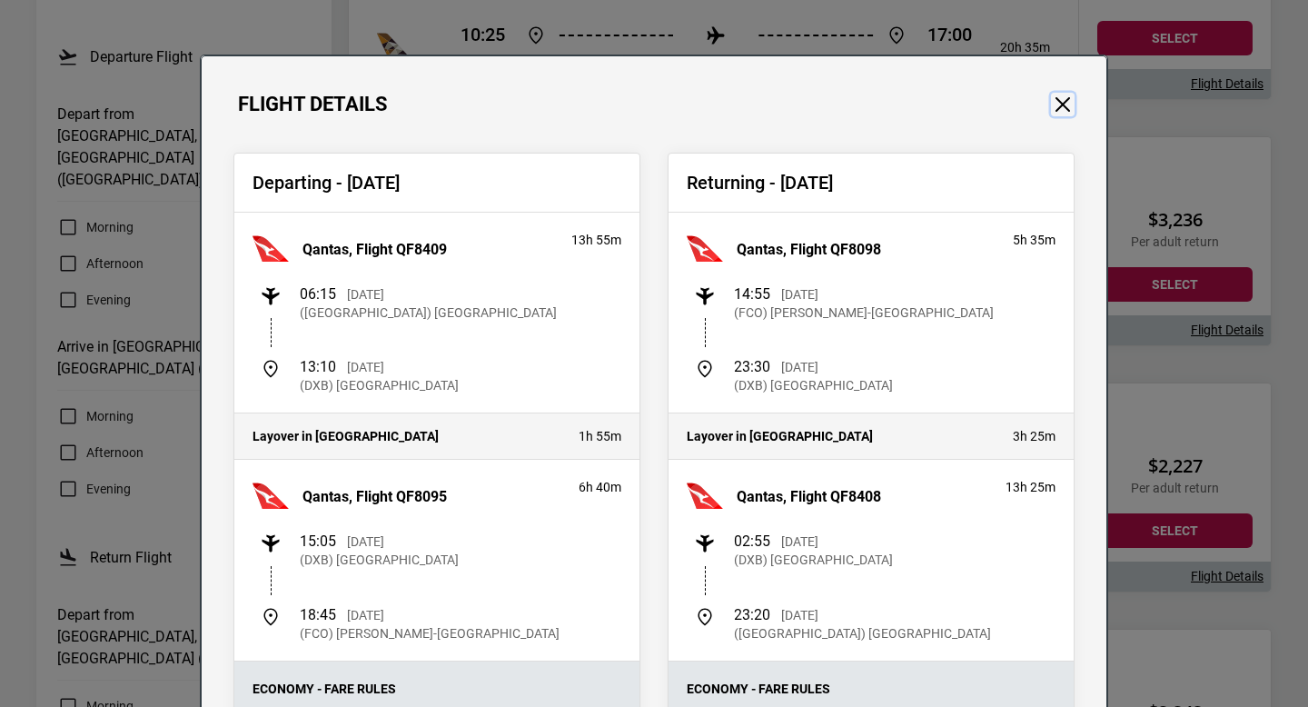
click at [1058, 105] on button "Close" at bounding box center [1063, 105] width 24 height 24
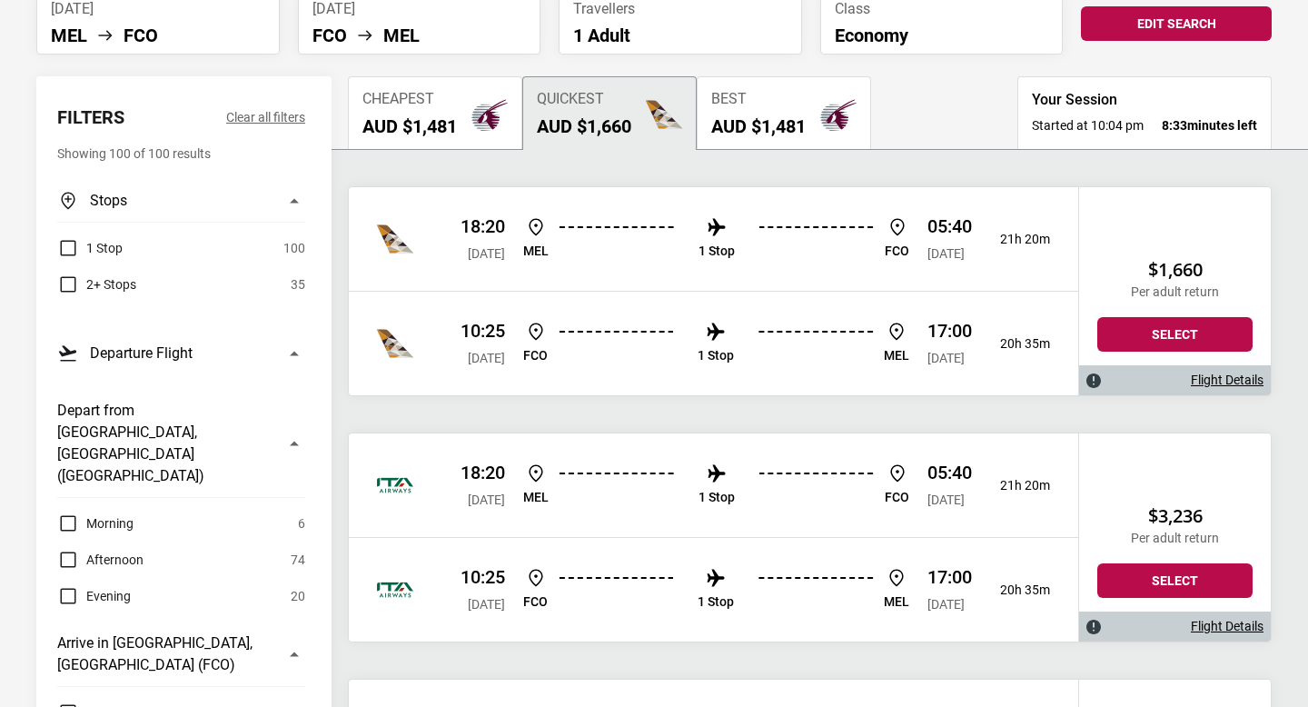
scroll to position [33, 0]
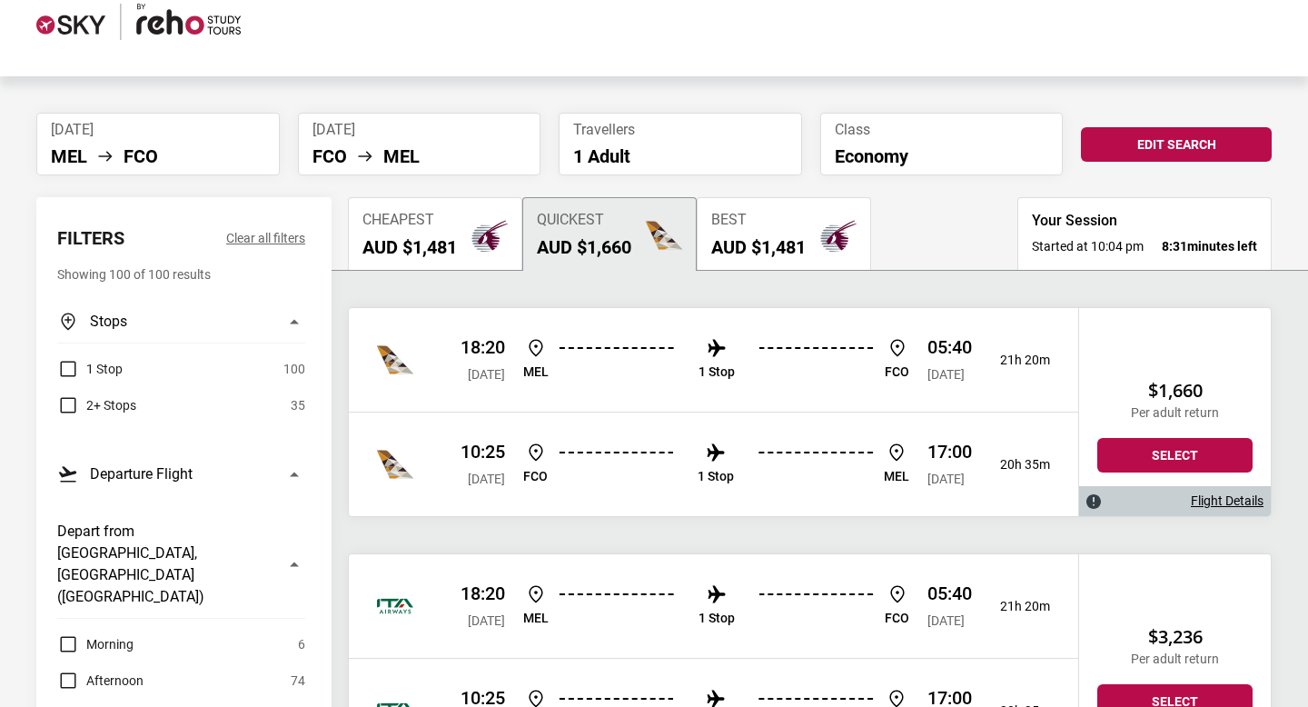
click at [792, 244] on h2 "AUD $1,481" at bounding box center [758, 247] width 94 height 22
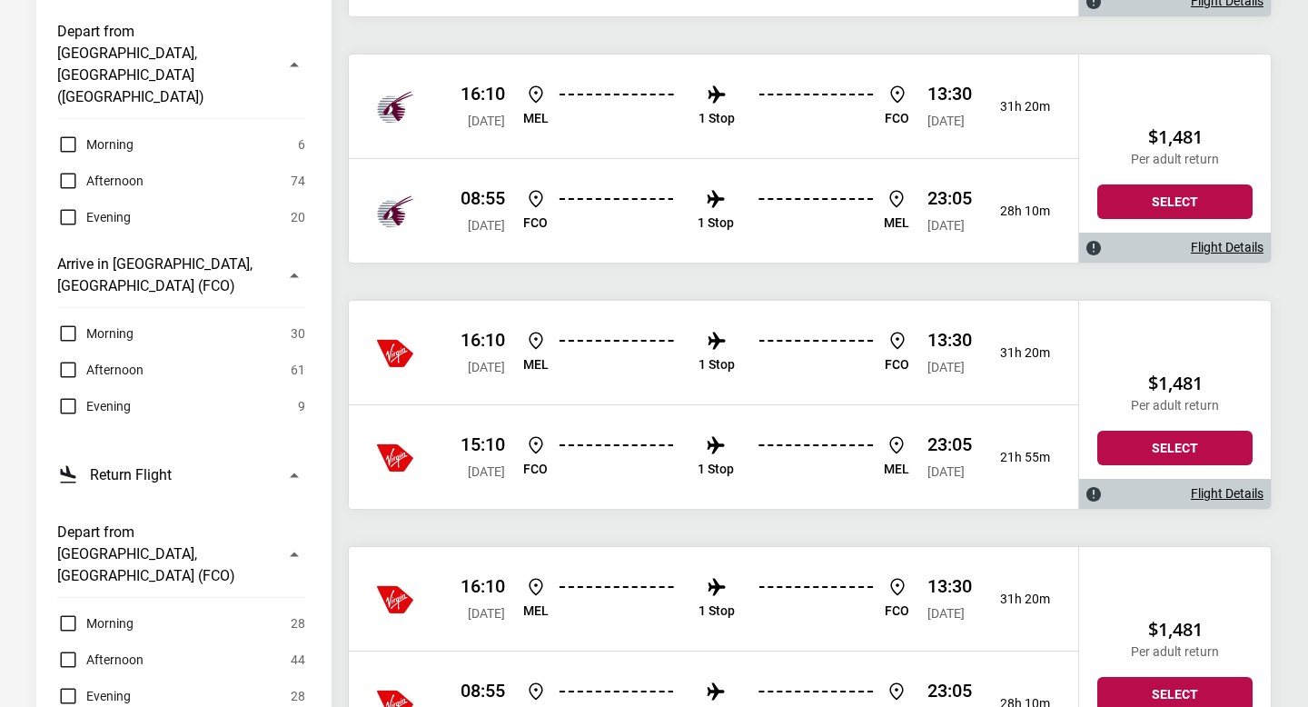
scroll to position [566, 0]
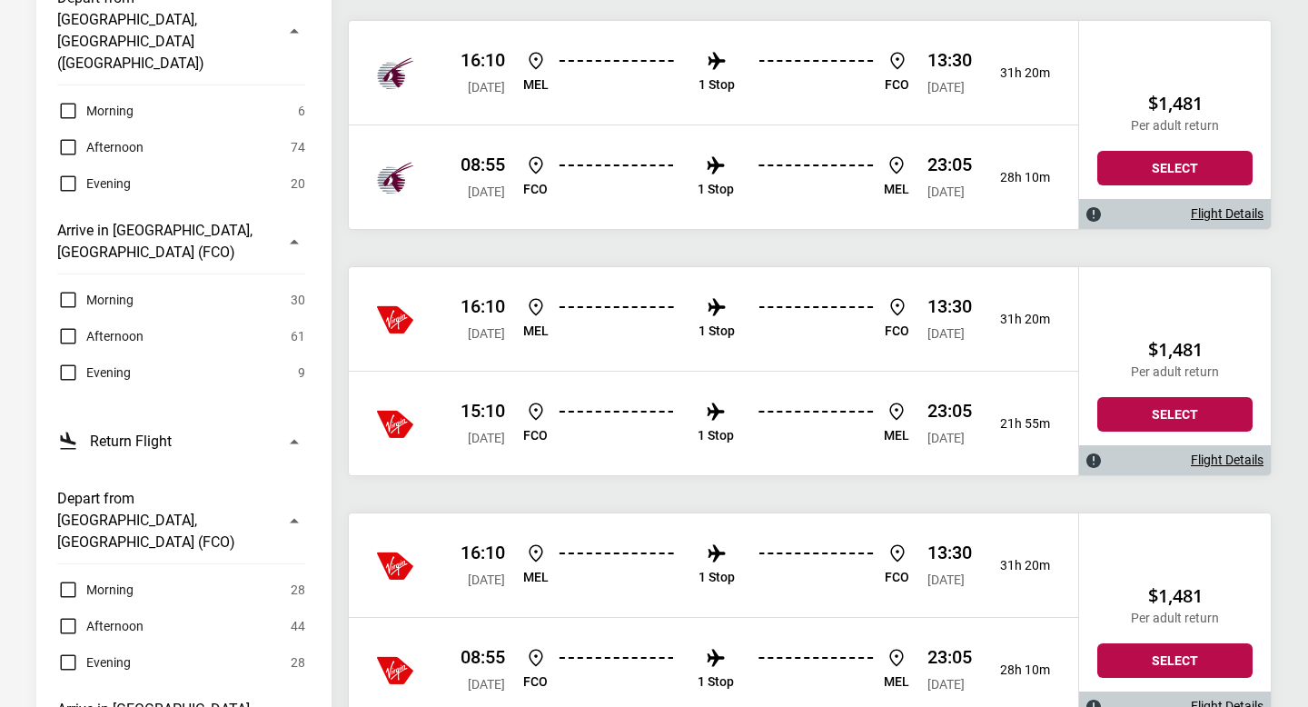
click at [716, 323] on p "1 Stop" at bounding box center [717, 330] width 36 height 15
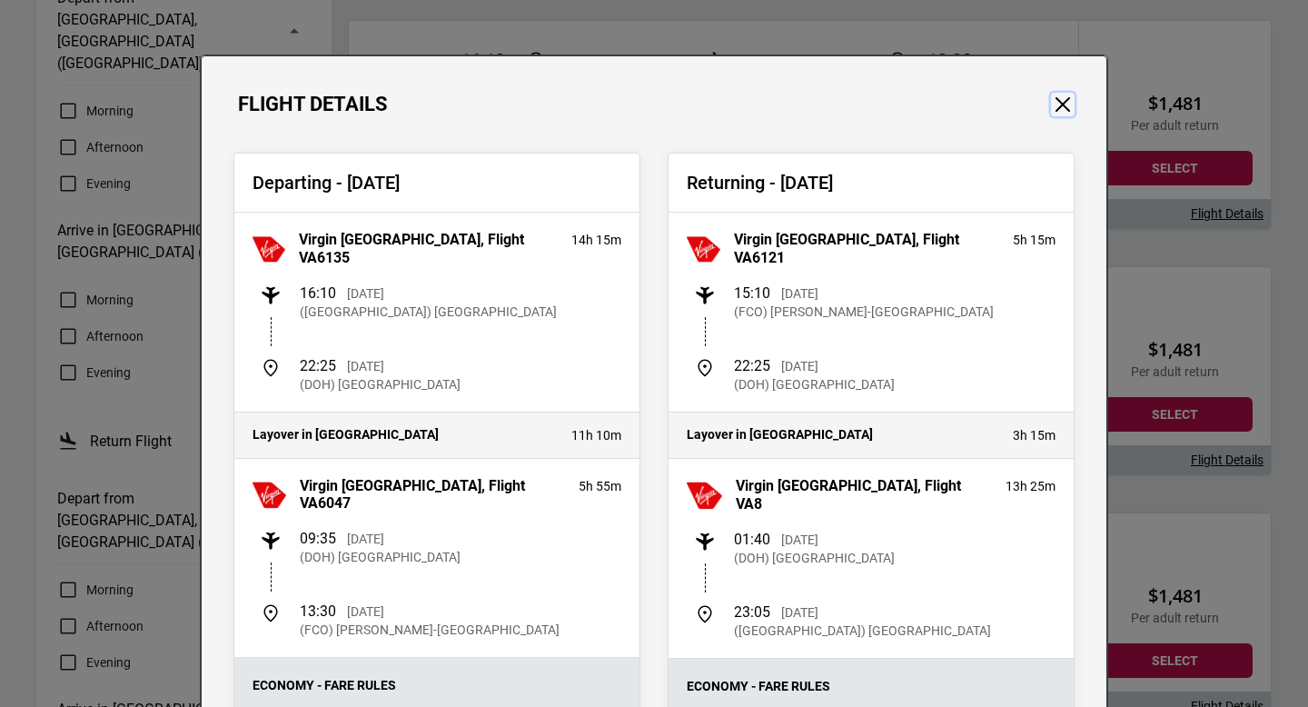
click at [1055, 104] on button "Close" at bounding box center [1063, 105] width 24 height 24
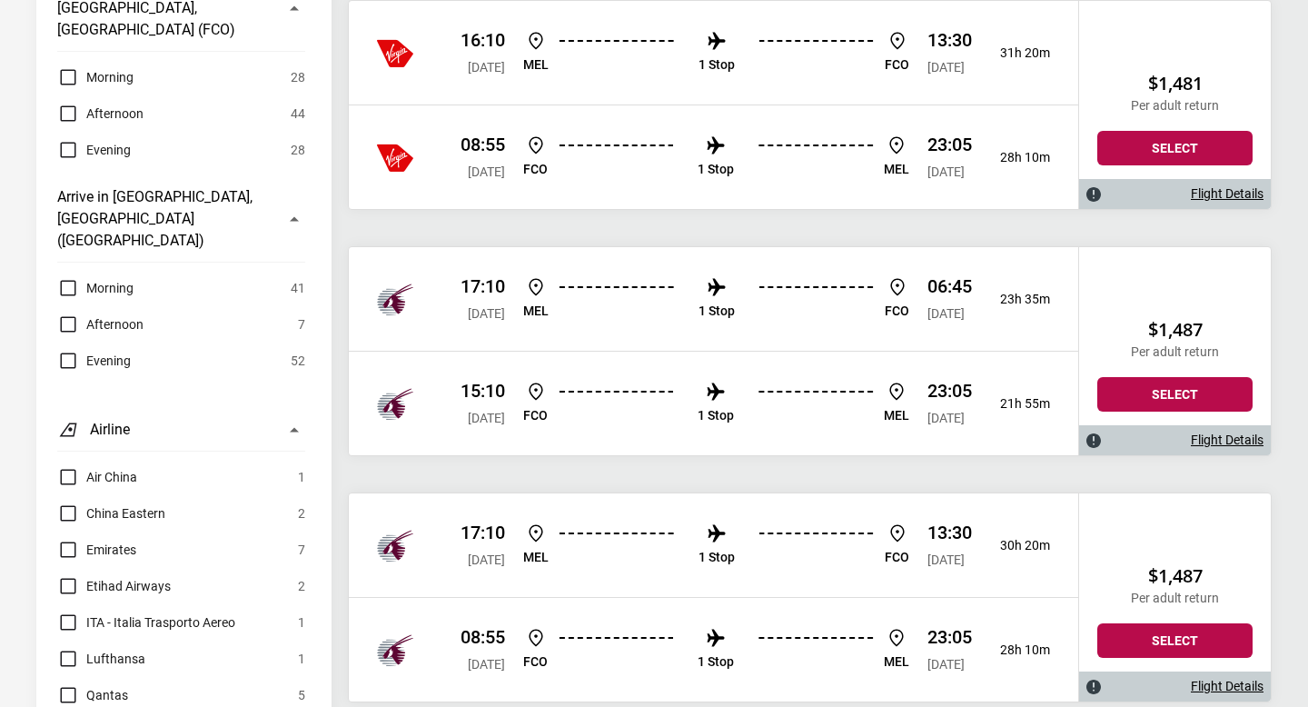
scroll to position [1080, 0]
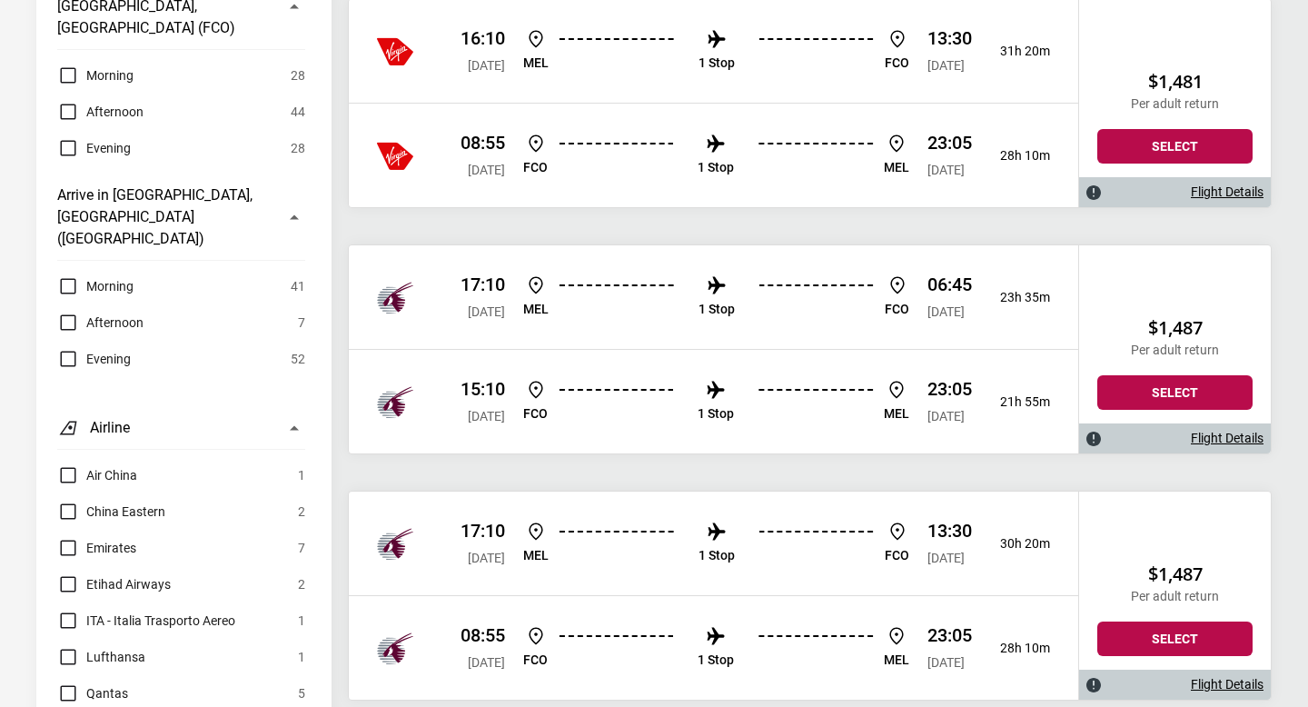
click at [735, 296] on li "1 Stop" at bounding box center [717, 297] width 36 height 46
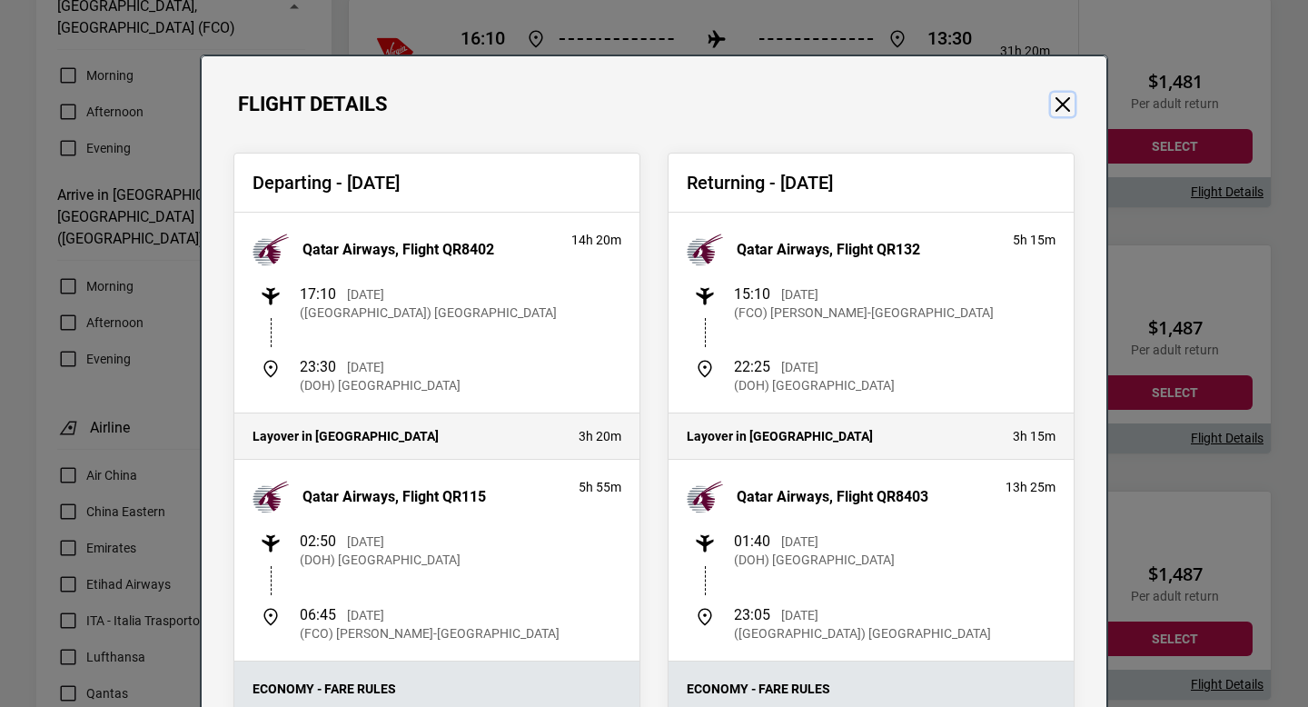
click at [1058, 113] on button "Close" at bounding box center [1063, 105] width 24 height 24
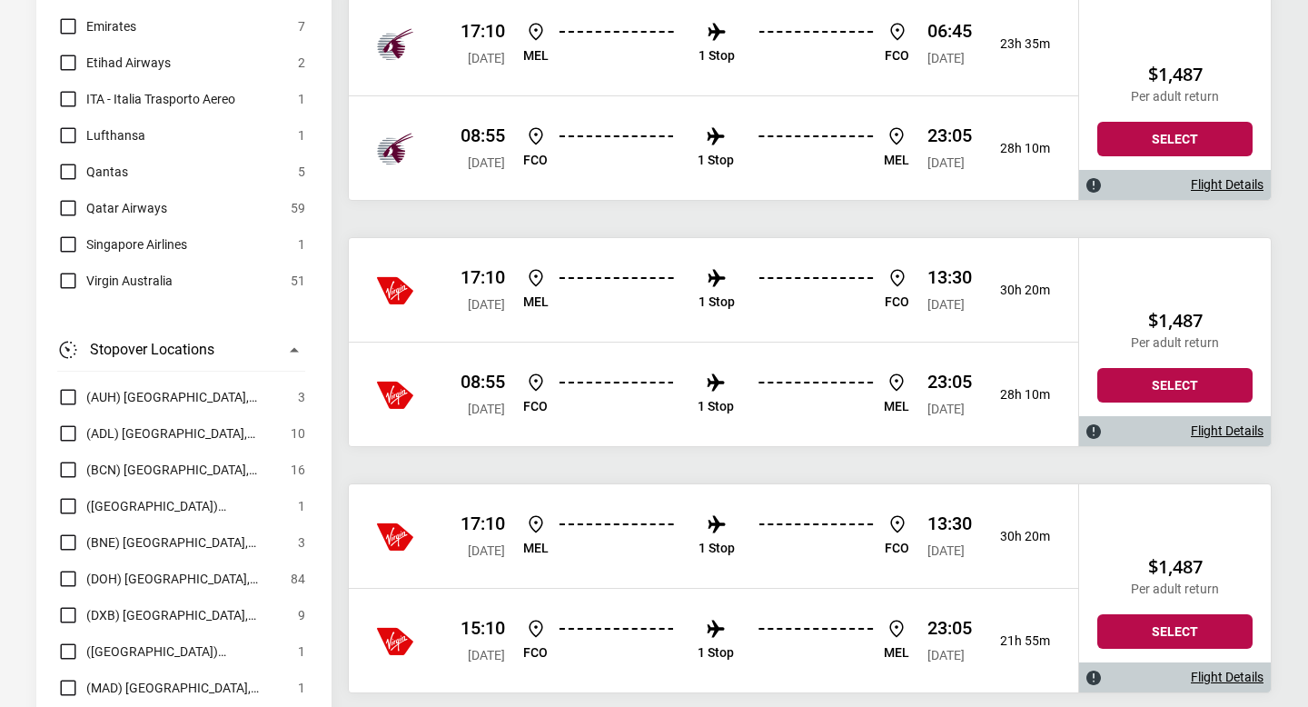
scroll to position [2101, 0]
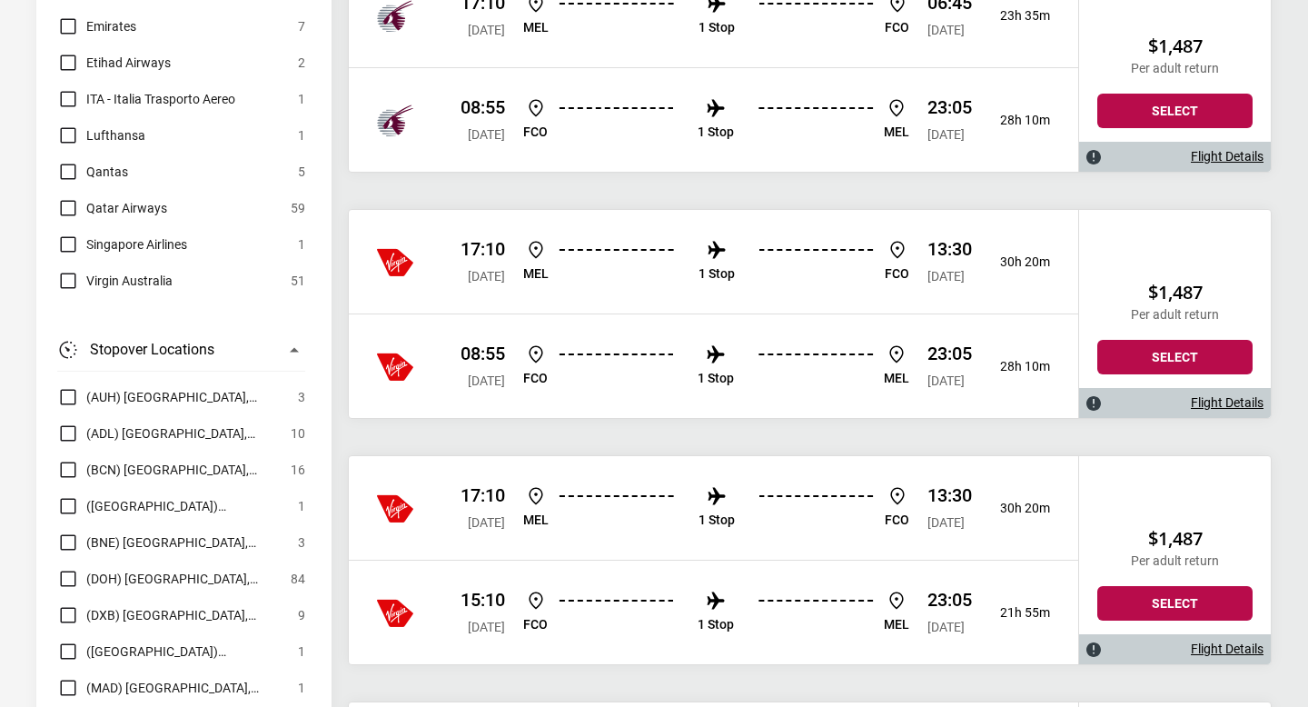
click at [699, 254] on li "1 Stop" at bounding box center [717, 262] width 36 height 46
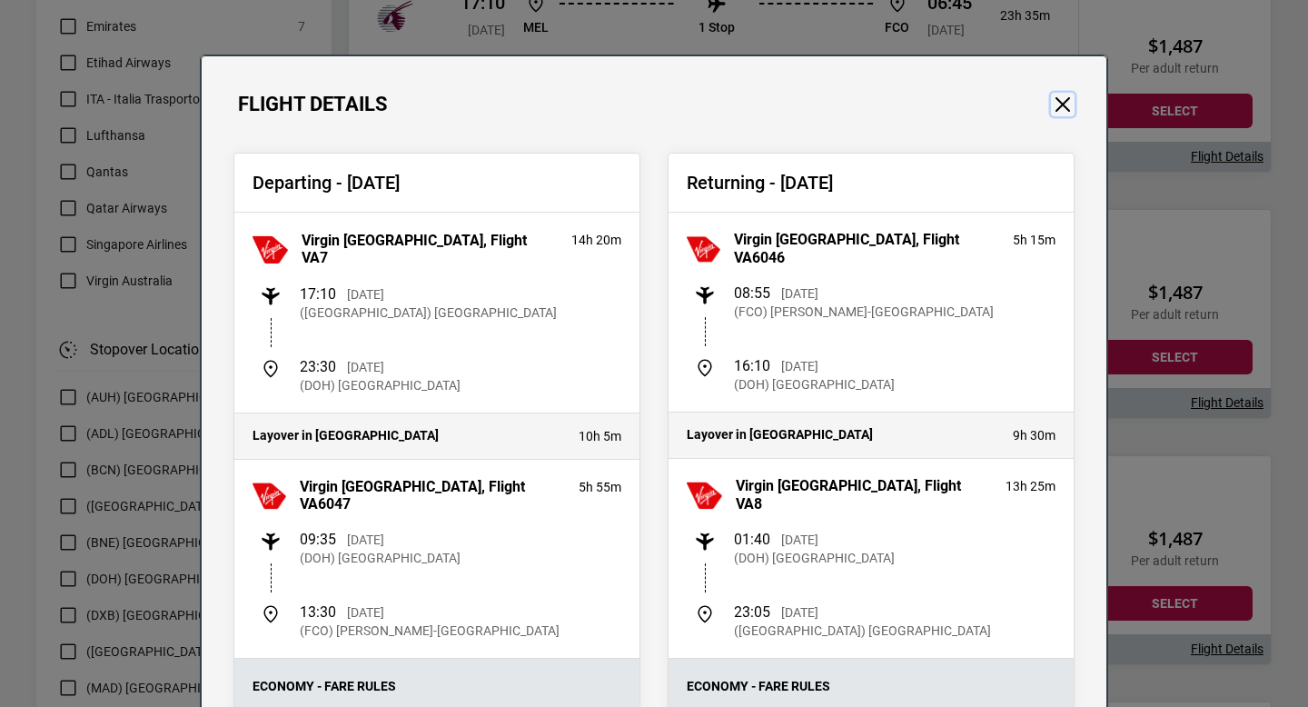
click at [1068, 107] on button "Close" at bounding box center [1063, 105] width 24 height 24
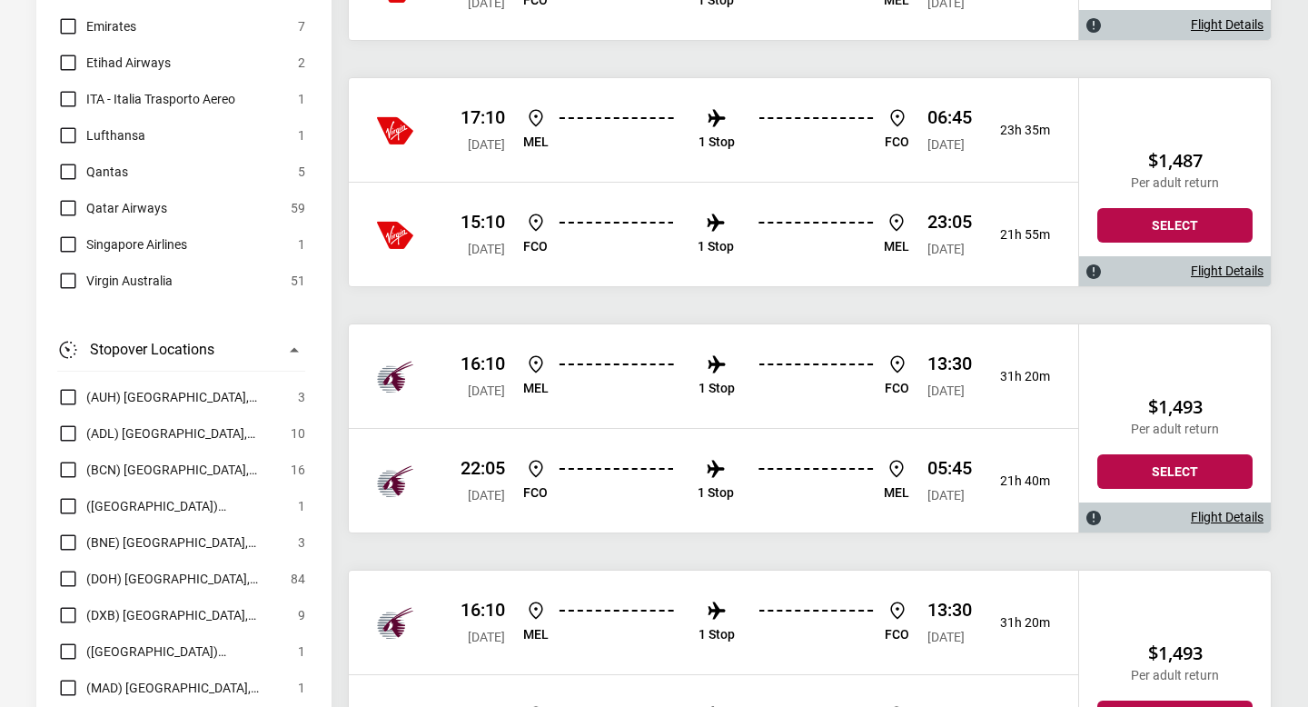
scroll to position [3105, 0]
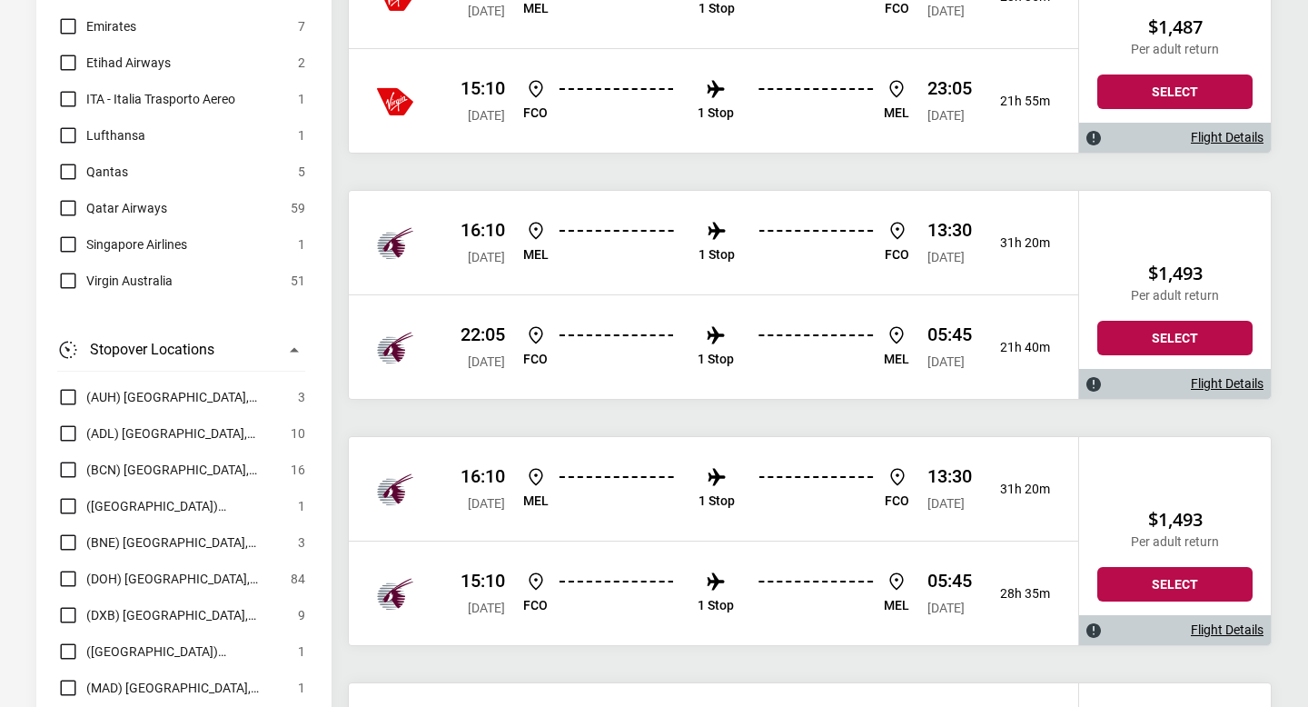
click at [704, 254] on p "1 Stop" at bounding box center [717, 254] width 36 height 15
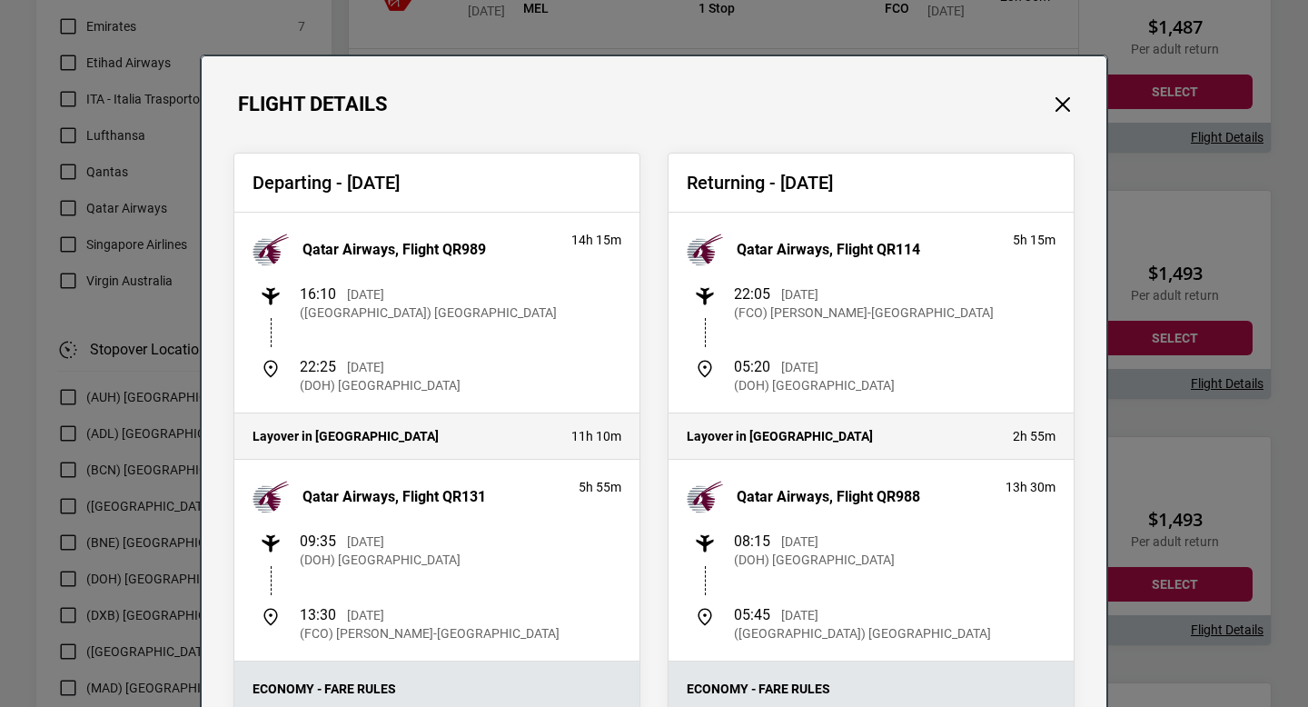
click at [1091, 112] on div "Flight Details" at bounding box center [654, 86] width 905 height 60
click at [1051, 98] on button "Close" at bounding box center [1063, 105] width 24 height 24
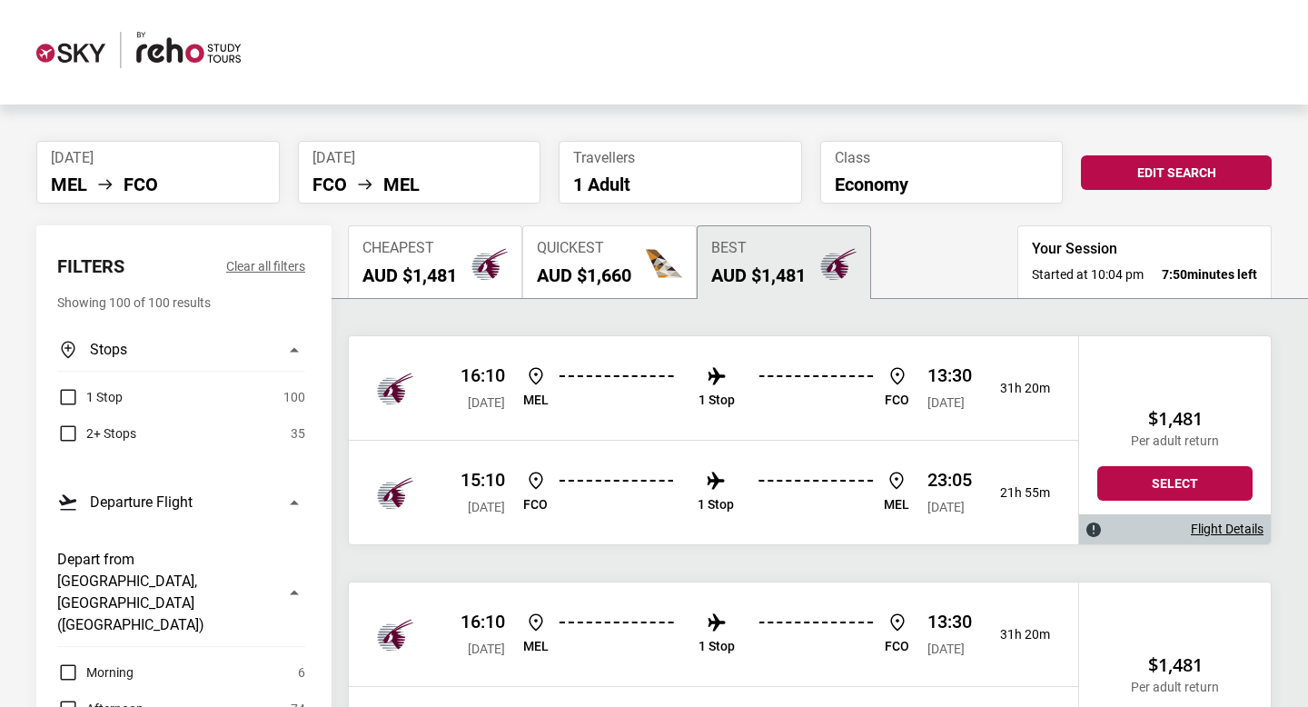
scroll to position [0, 0]
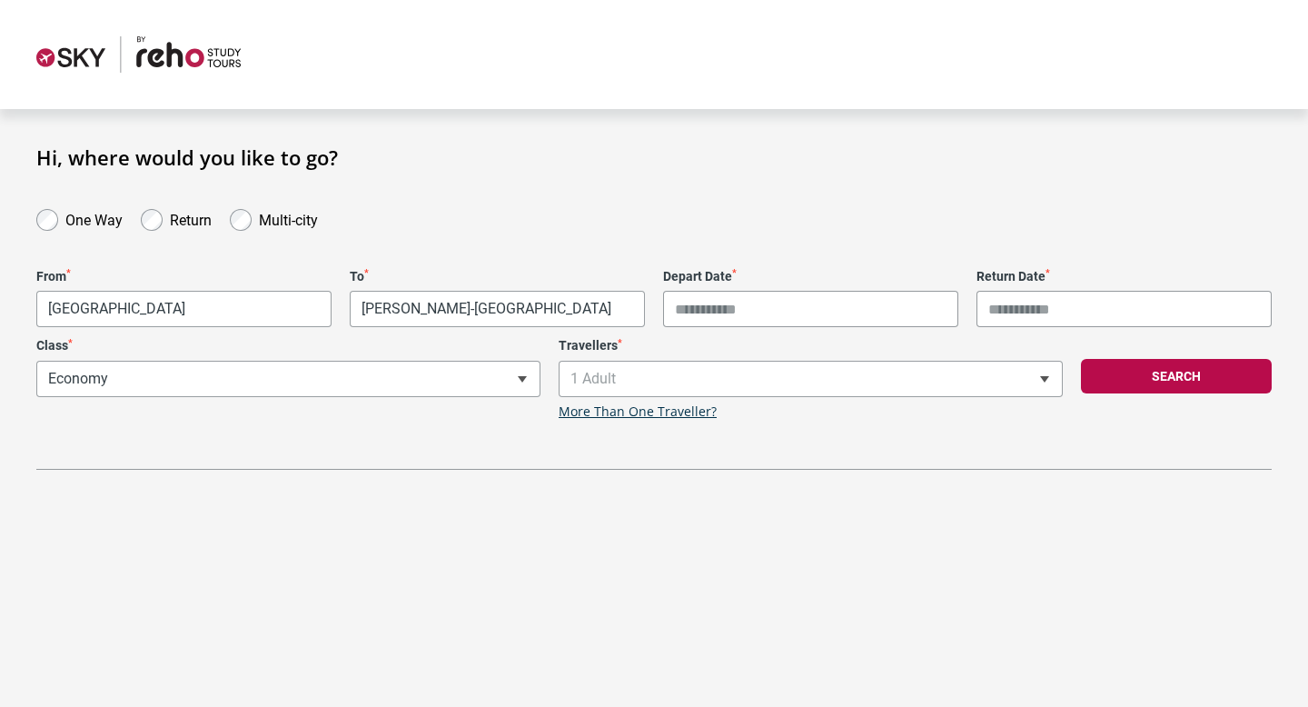
type input "**********"
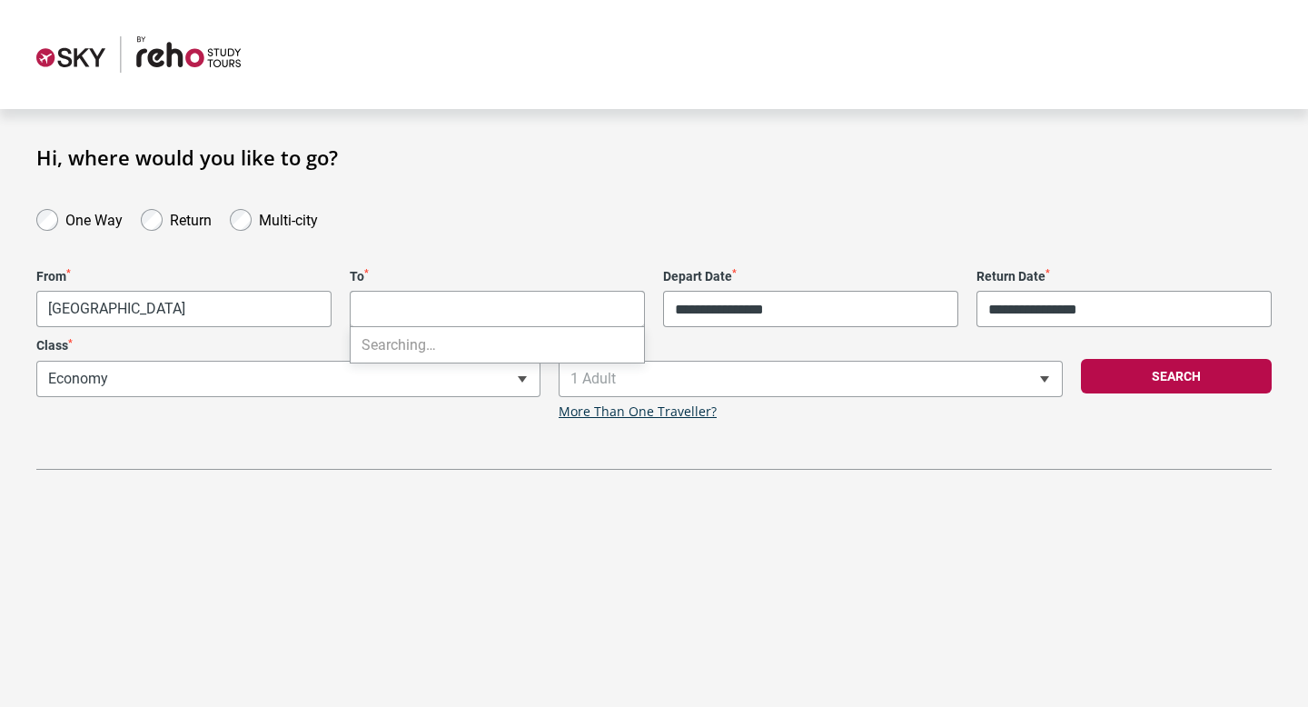
click at [491, 301] on body "**********" at bounding box center [654, 353] width 1308 height 707
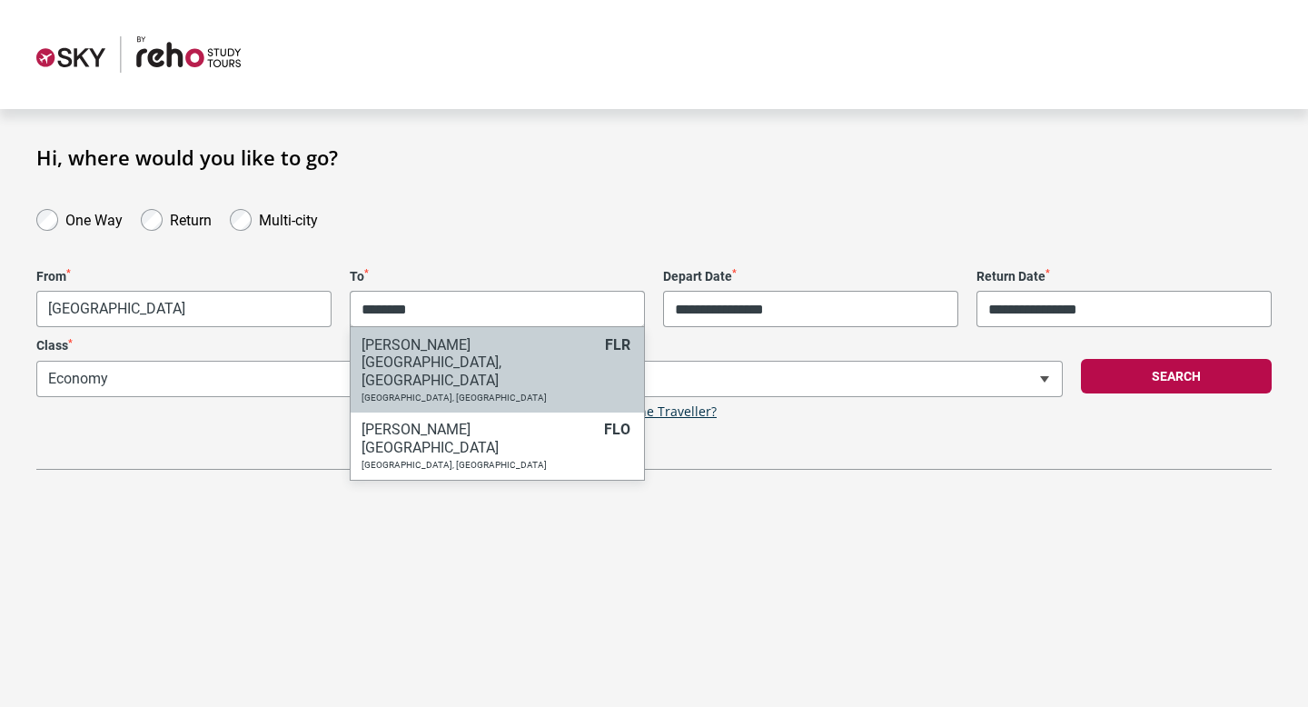
type input "********"
select select "FLRA"
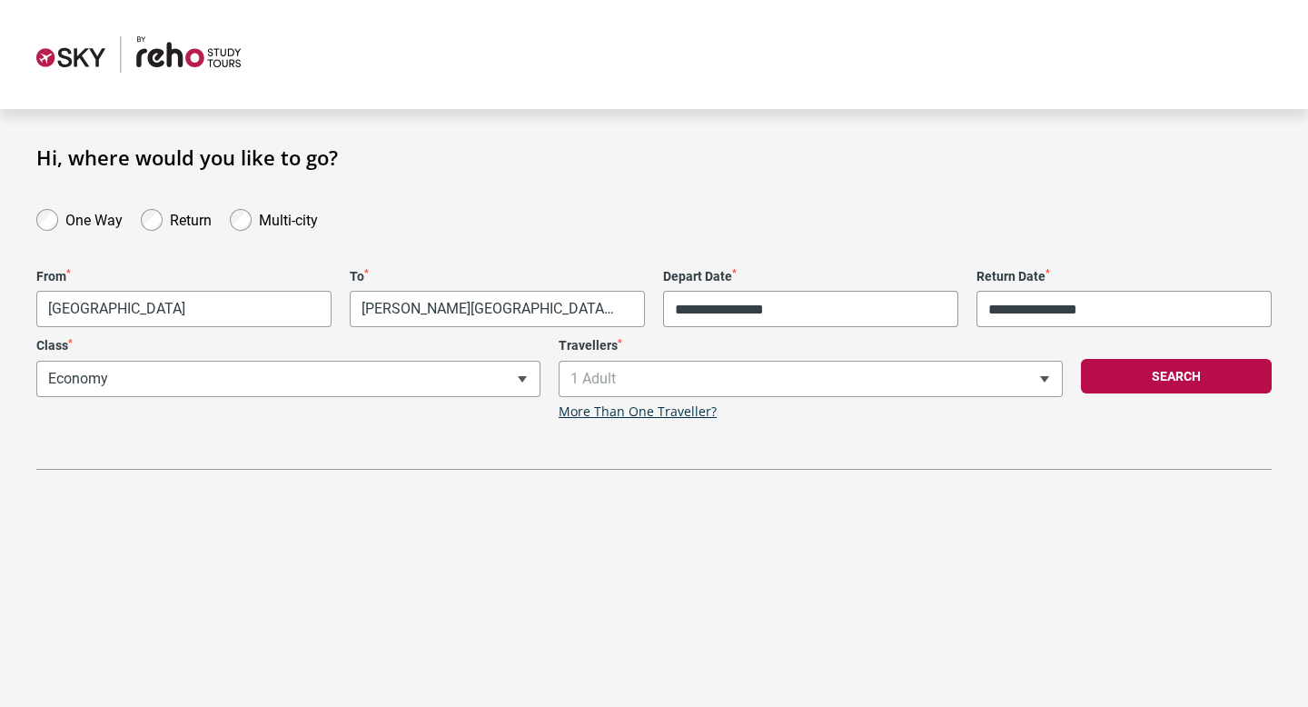
click at [581, 313] on body "**********" at bounding box center [654, 353] width 1308 height 707
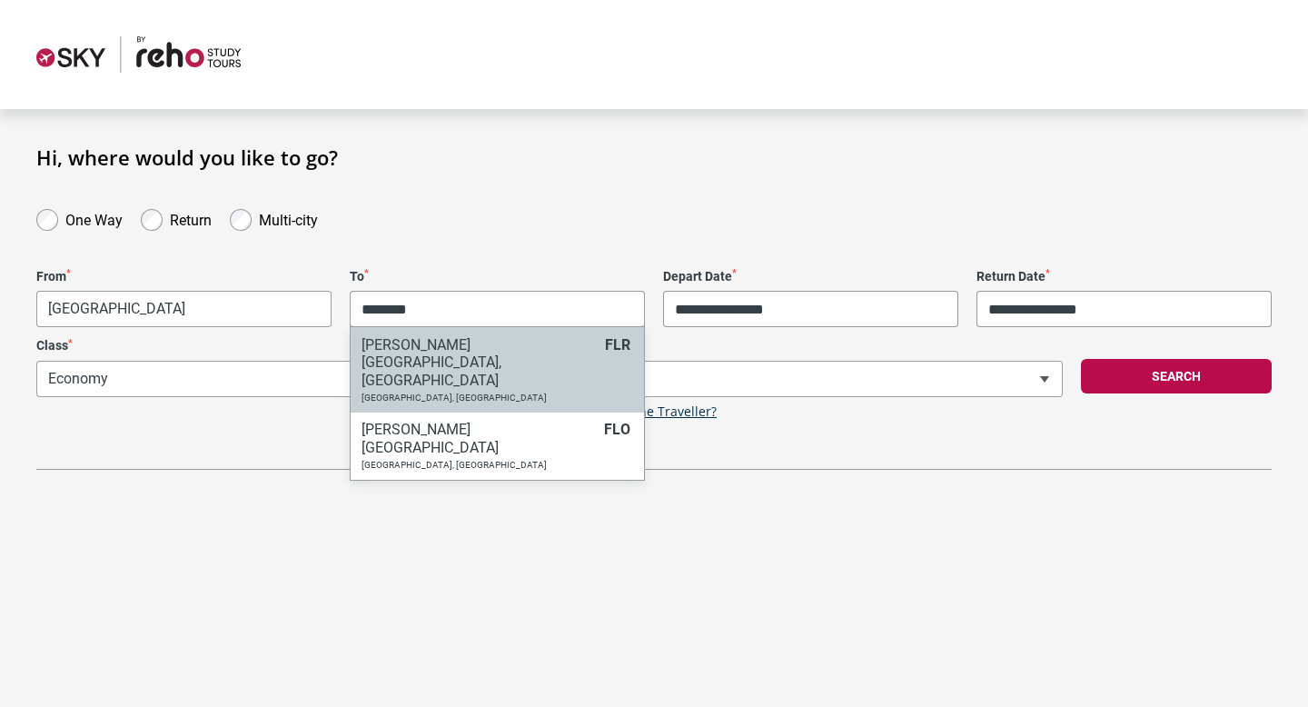
type input "********"
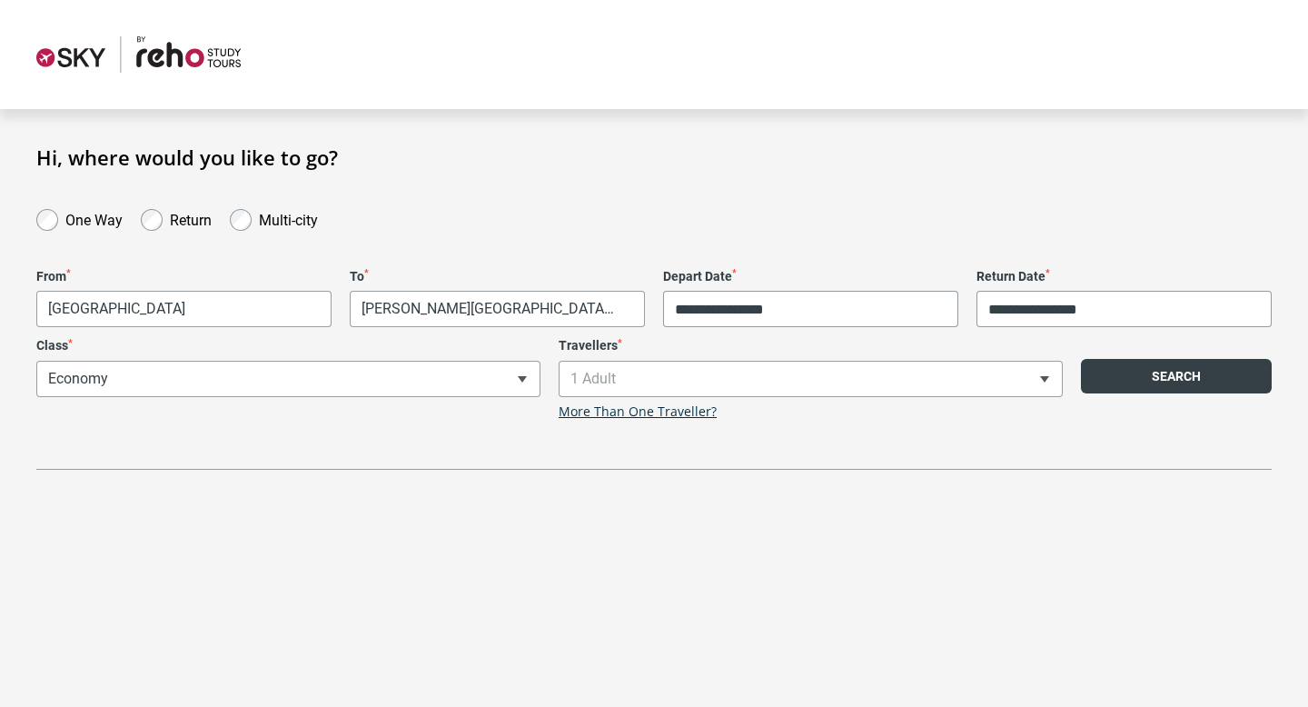
click at [1214, 376] on button "Search" at bounding box center [1176, 376] width 191 height 35
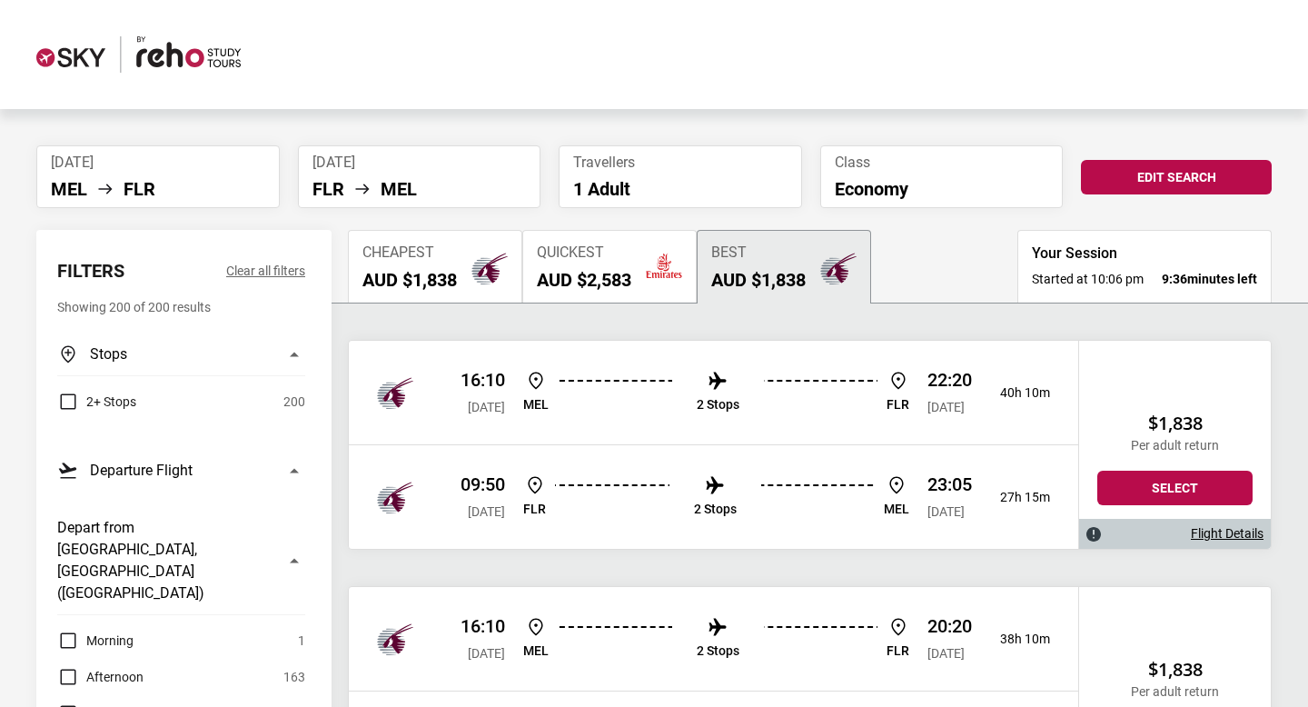
click at [788, 398] on ul "[PERSON_NAME] 2 Stops FLR" at bounding box center [716, 393] width 386 height 46
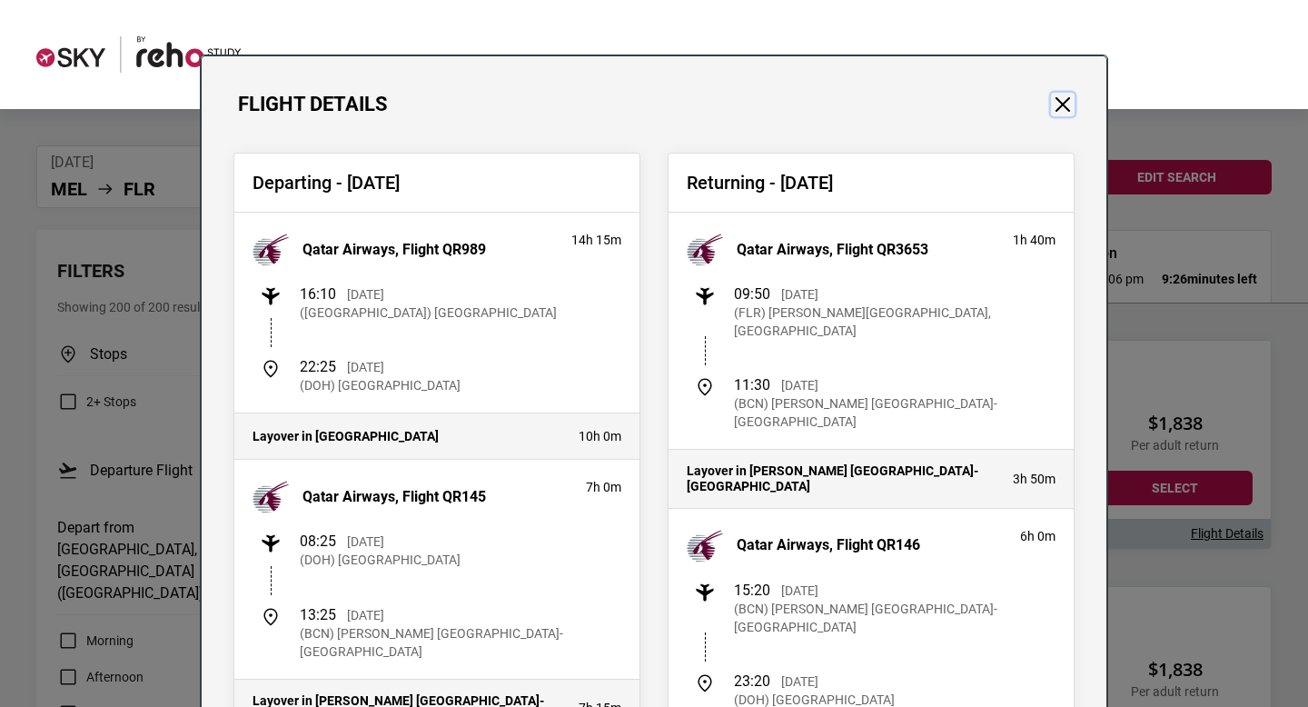
click at [1066, 108] on button "Close" at bounding box center [1063, 105] width 24 height 24
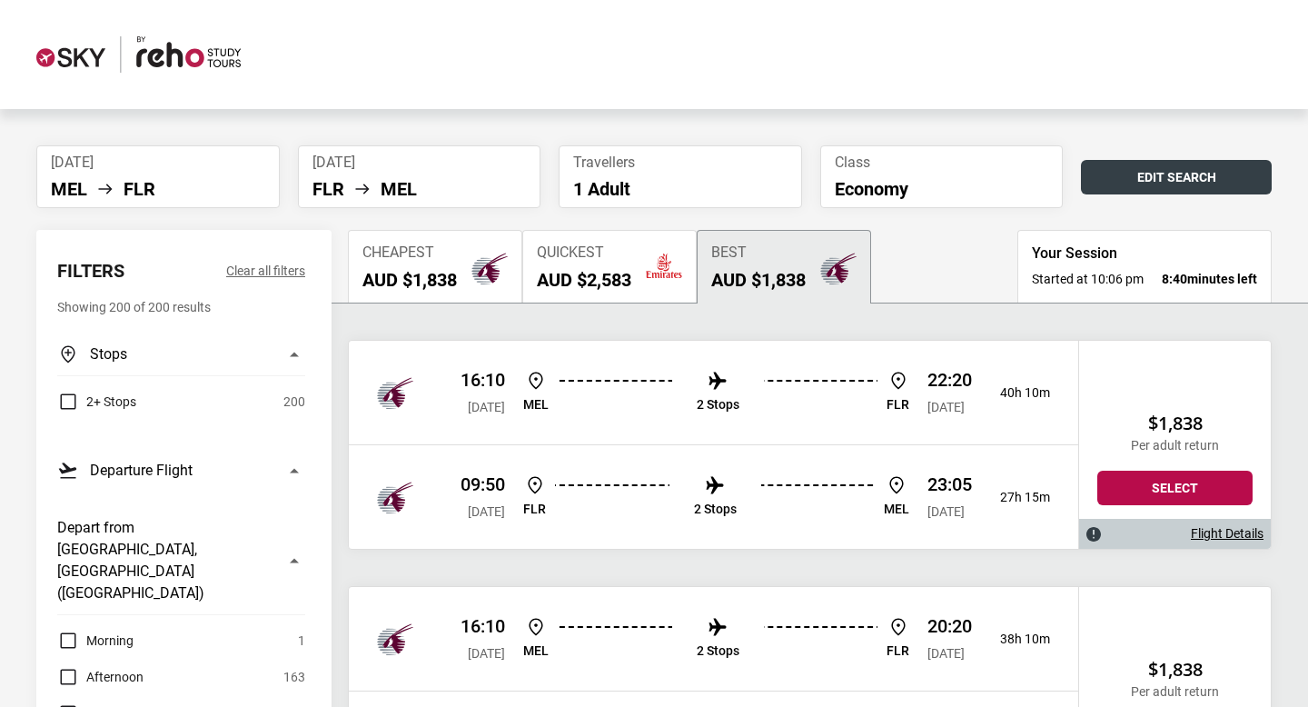
click at [1178, 172] on button "Edit Search" at bounding box center [1176, 177] width 191 height 35
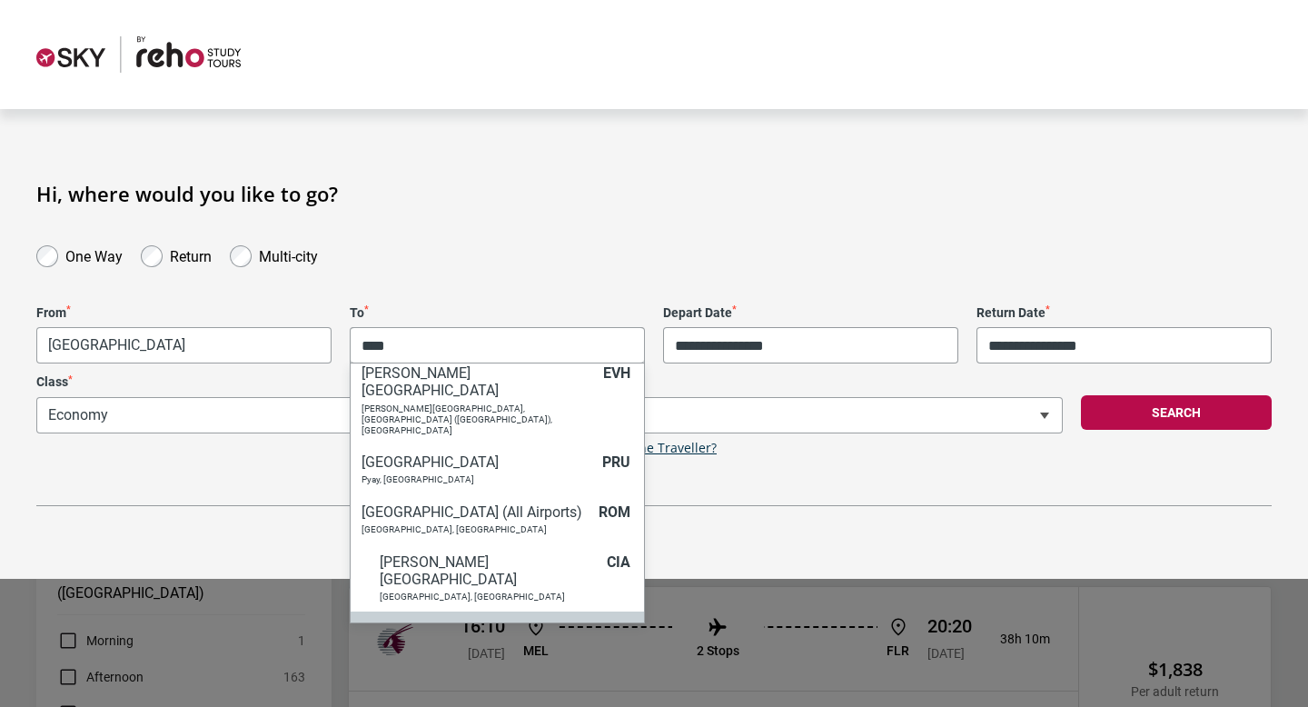
scroll to position [25, 0]
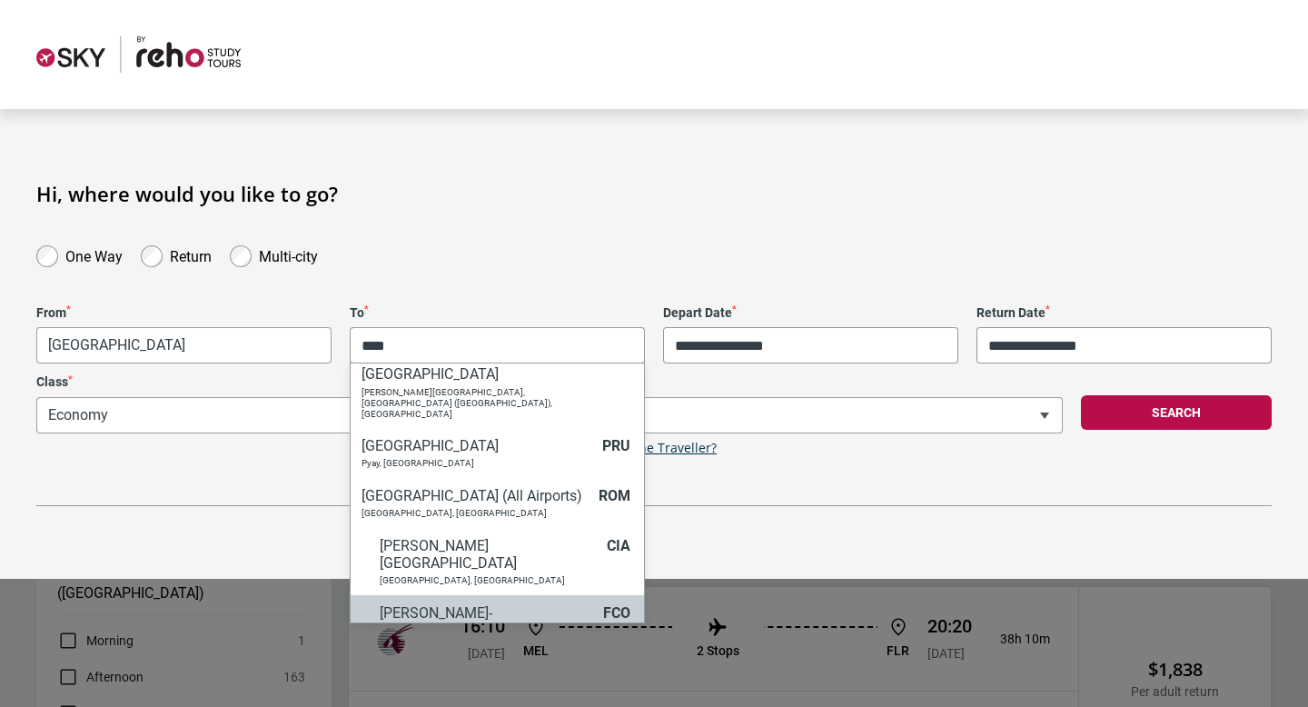
type input "****"
select select "FCOA"
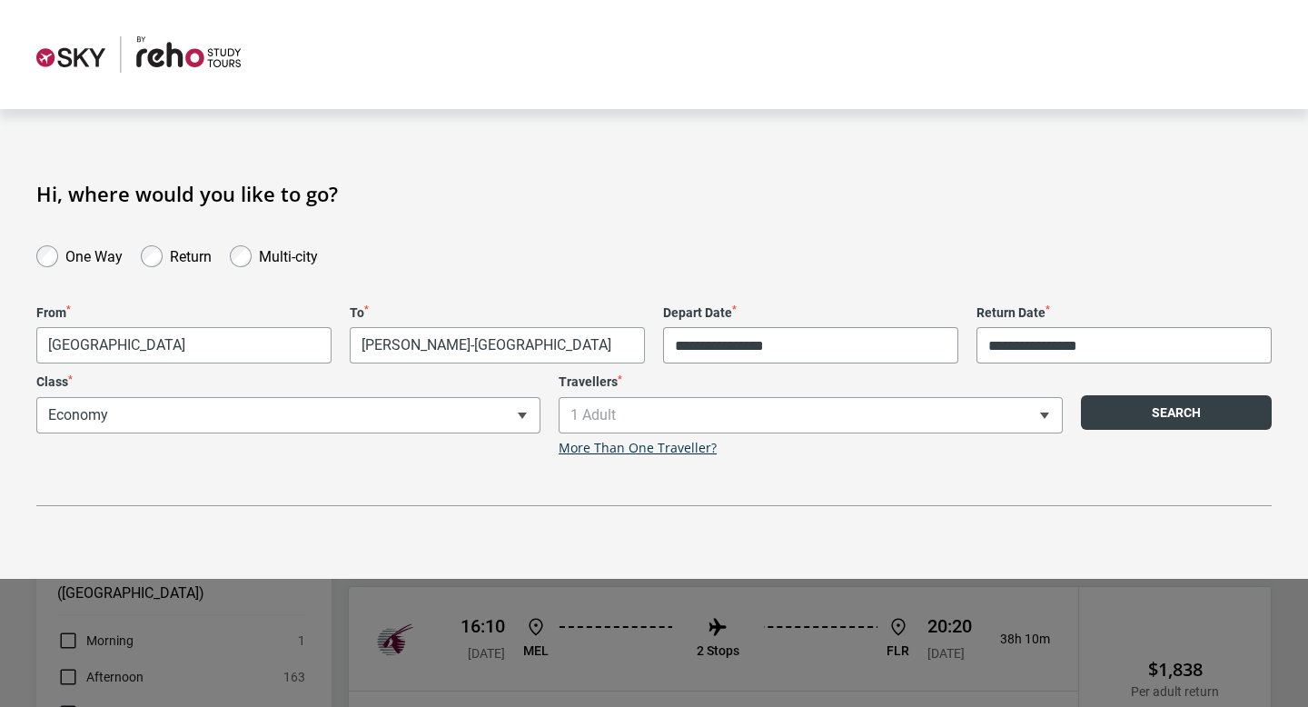
click at [1115, 415] on button "Search" at bounding box center [1176, 412] width 191 height 35
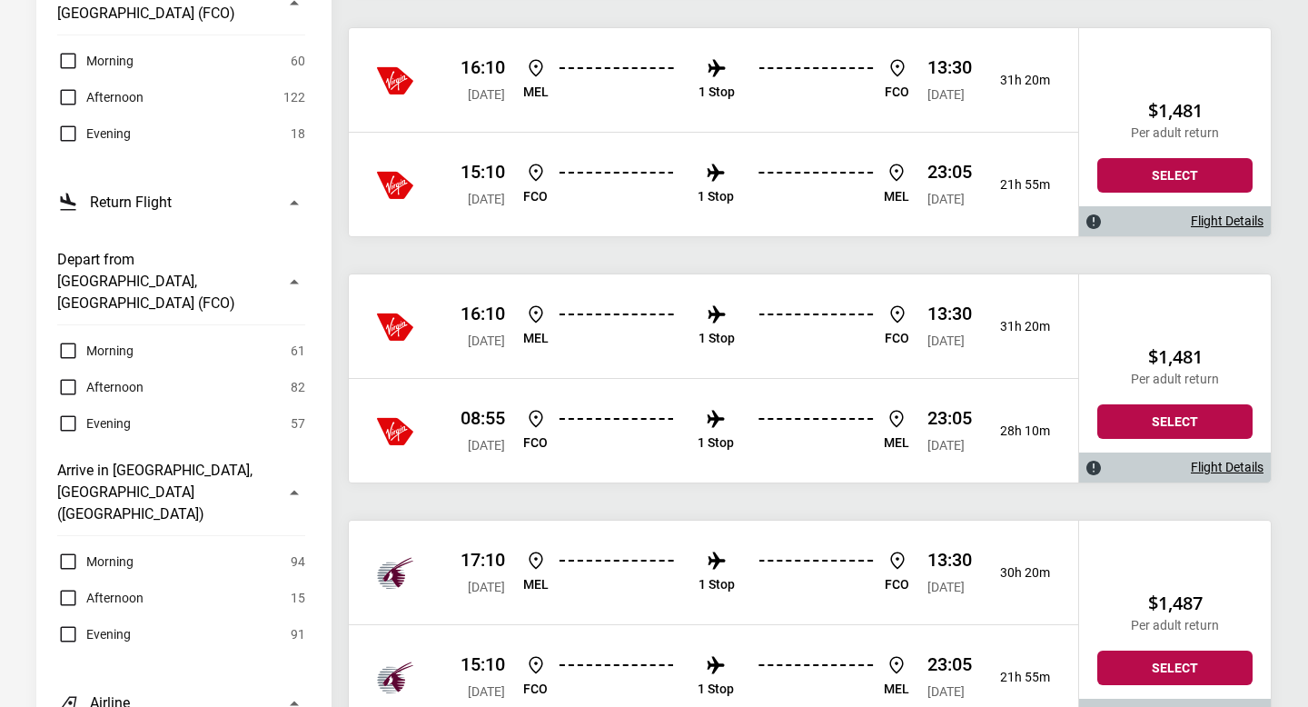
scroll to position [701, 0]
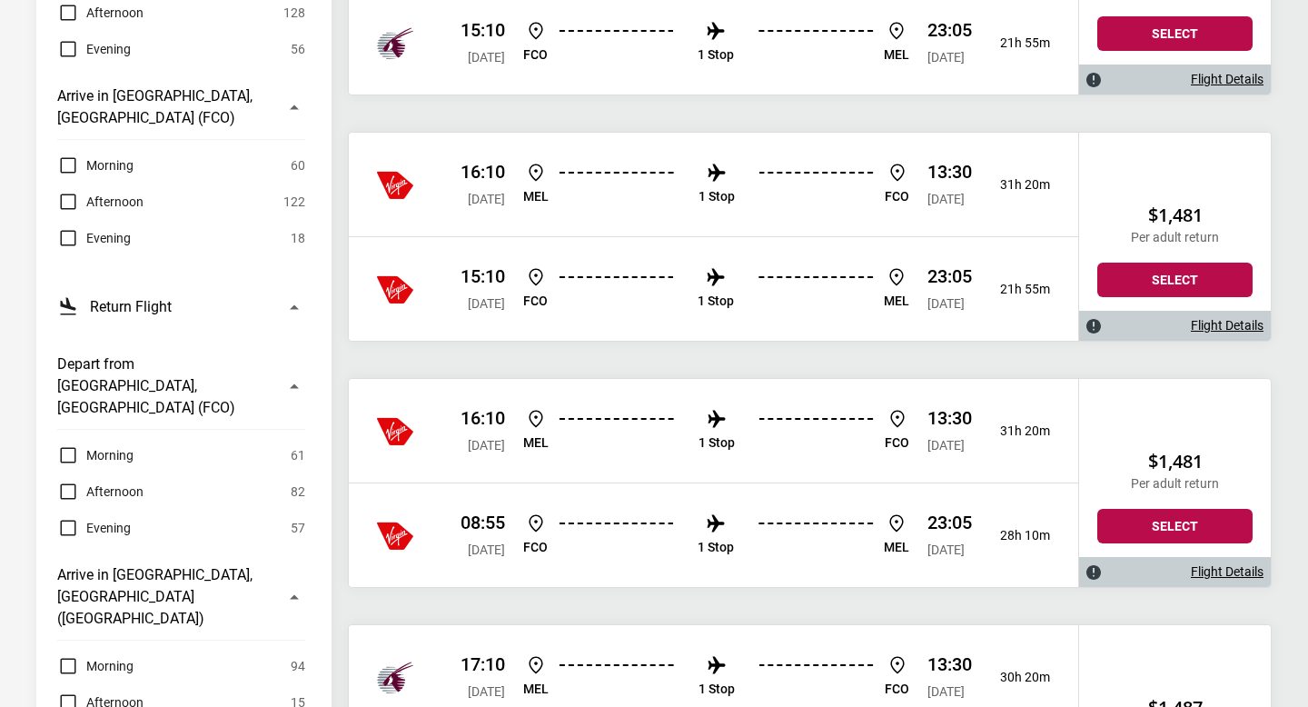
click at [959, 169] on p "13:30" at bounding box center [950, 172] width 45 height 22
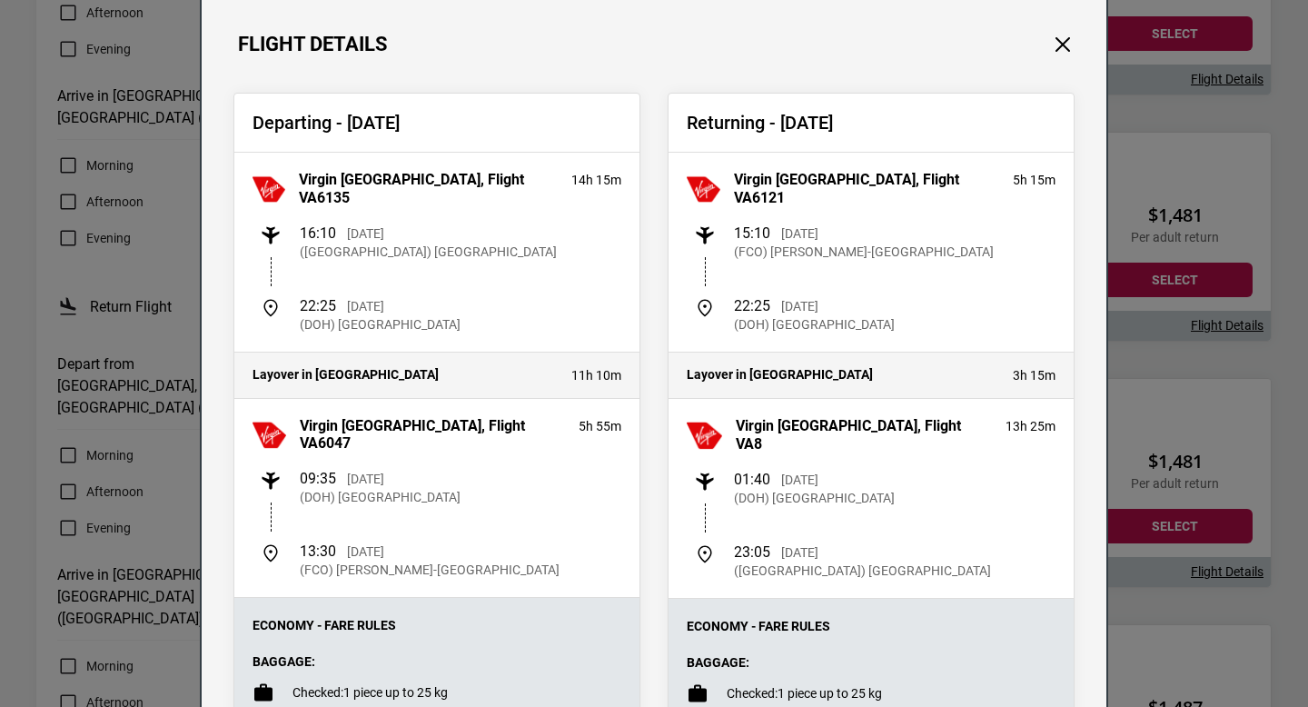
scroll to position [79, 0]
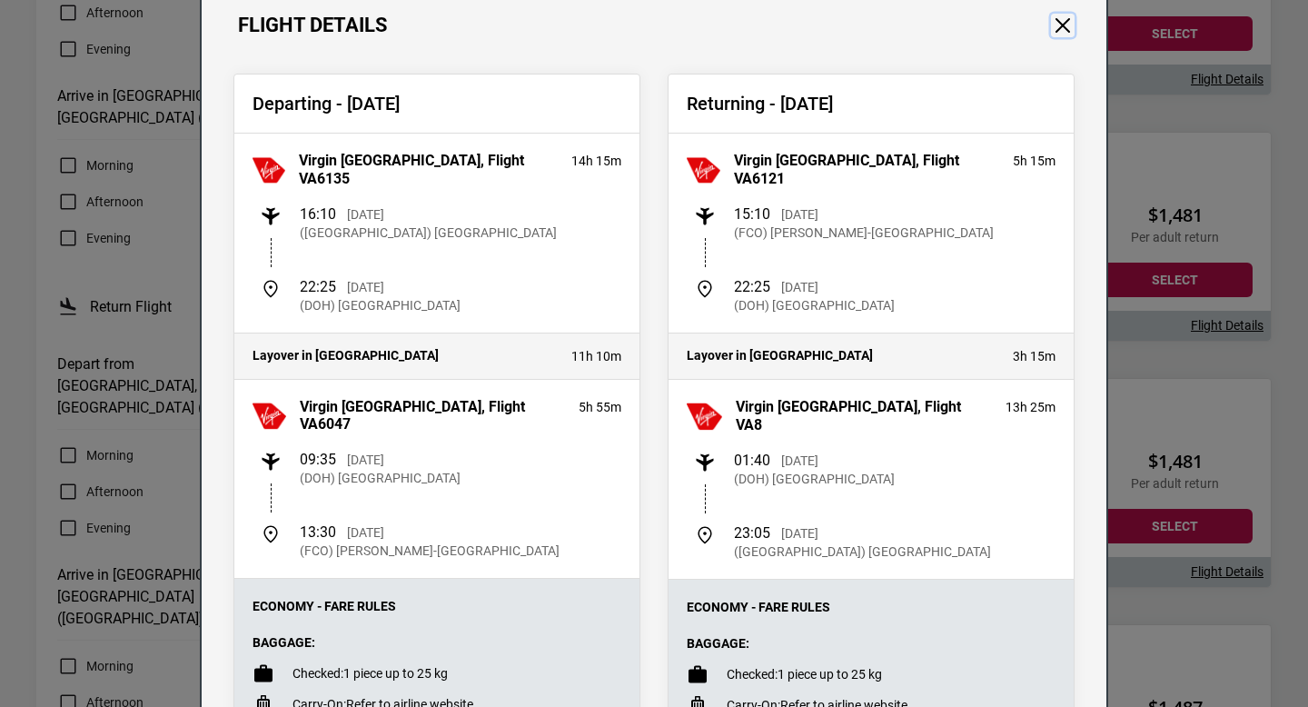
click at [1066, 33] on button "Close" at bounding box center [1063, 26] width 24 height 24
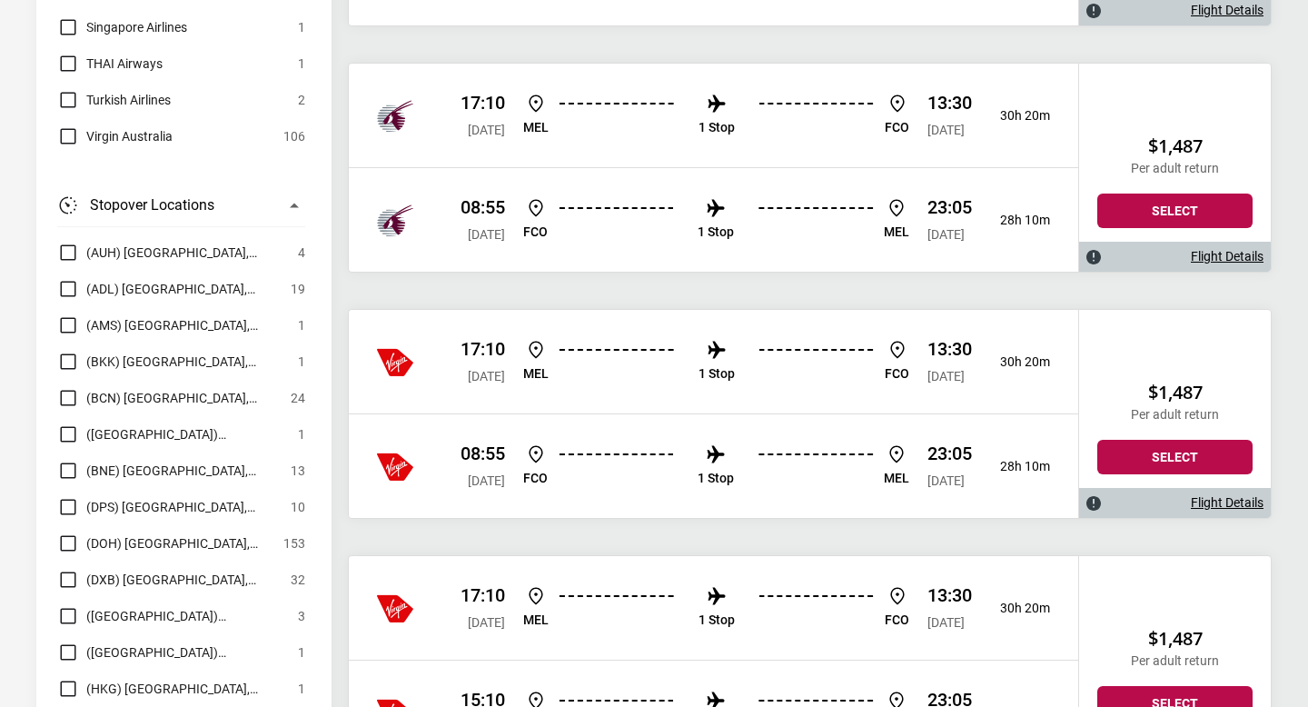
scroll to position [2018, 0]
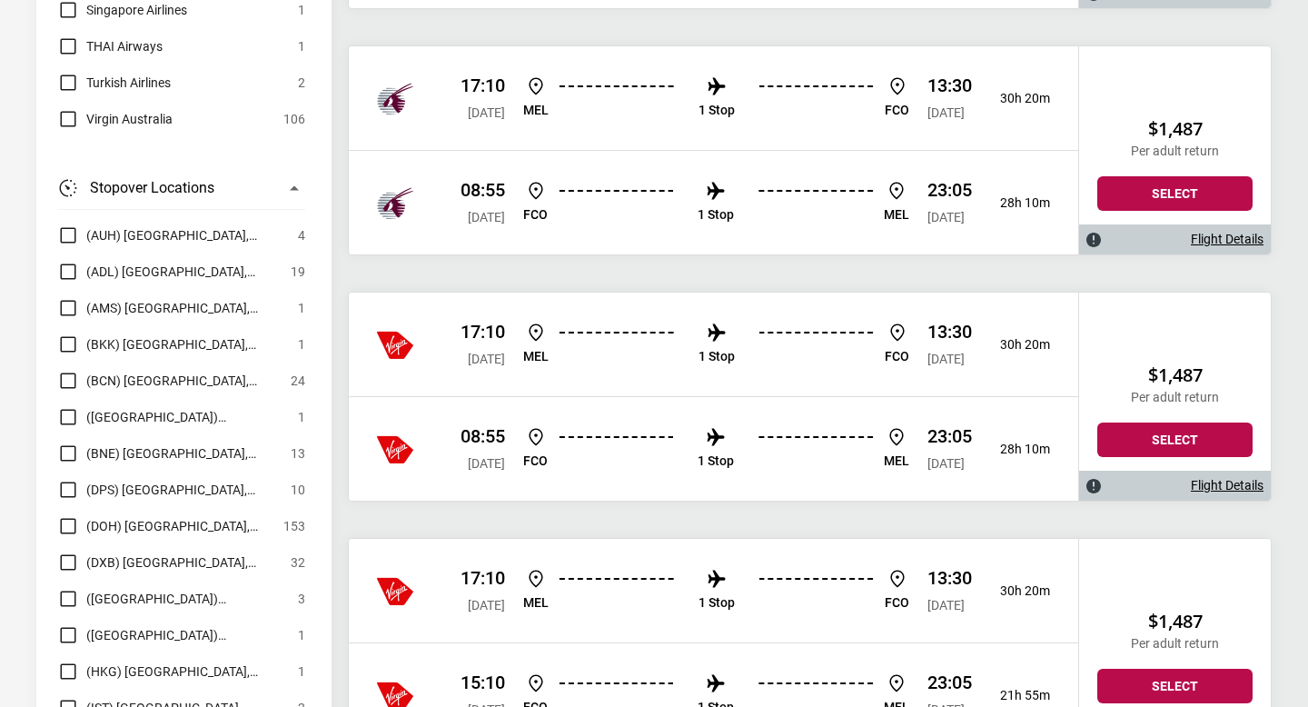
click at [812, 364] on ul "[PERSON_NAME] 1 Stop FCO" at bounding box center [716, 345] width 386 height 46
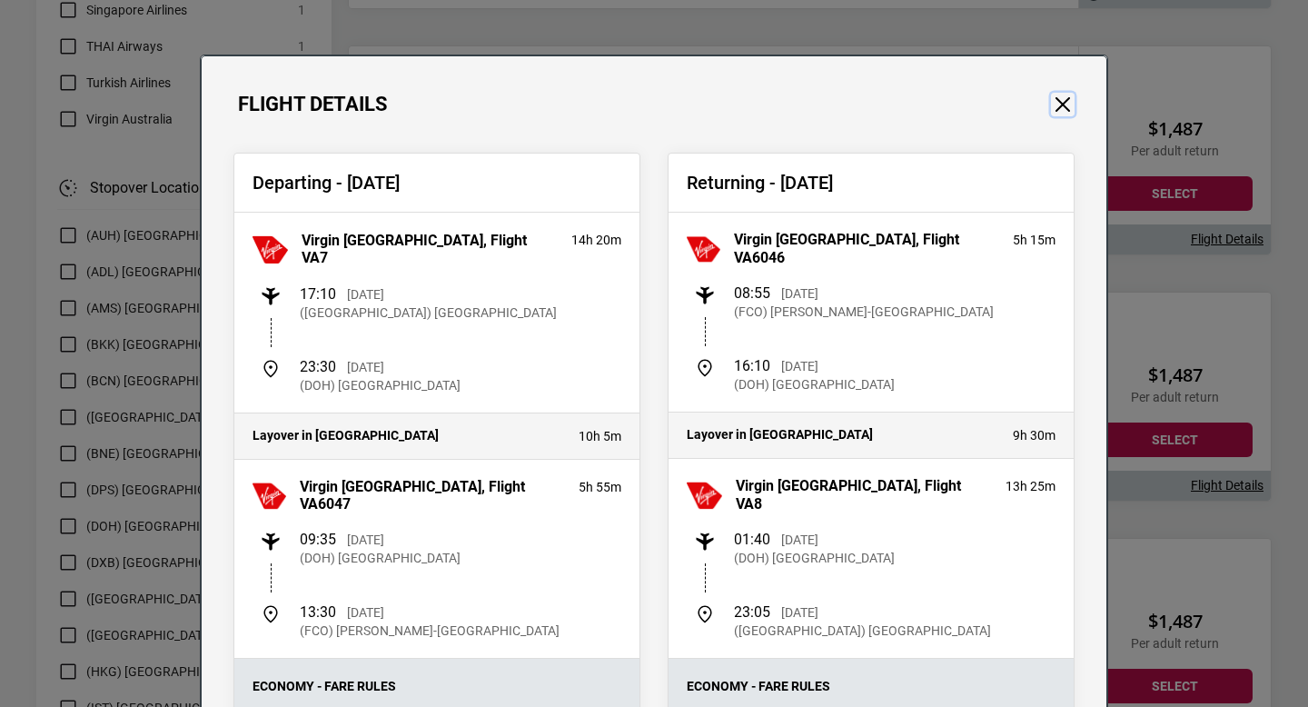
click at [1056, 98] on button "Close" at bounding box center [1063, 105] width 24 height 24
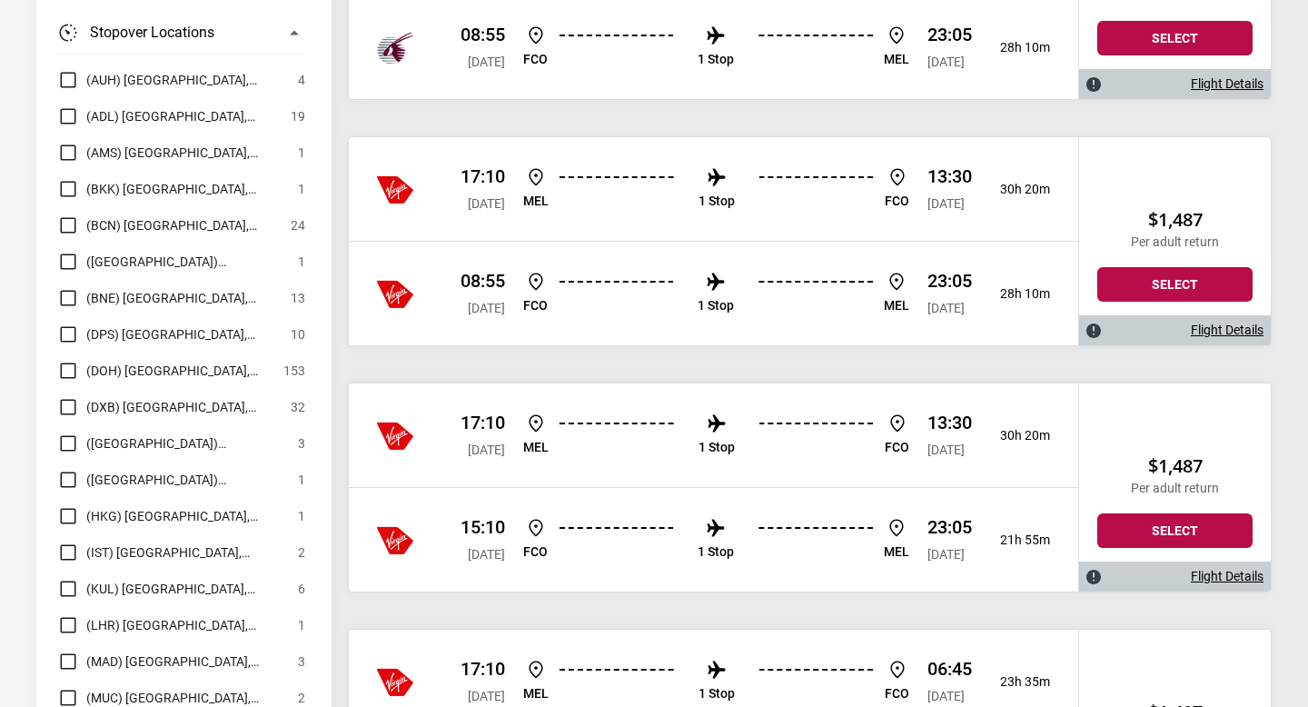
scroll to position [2174, 0]
click at [928, 456] on div "13:30 [DATE]" at bounding box center [950, 434] width 45 height 47
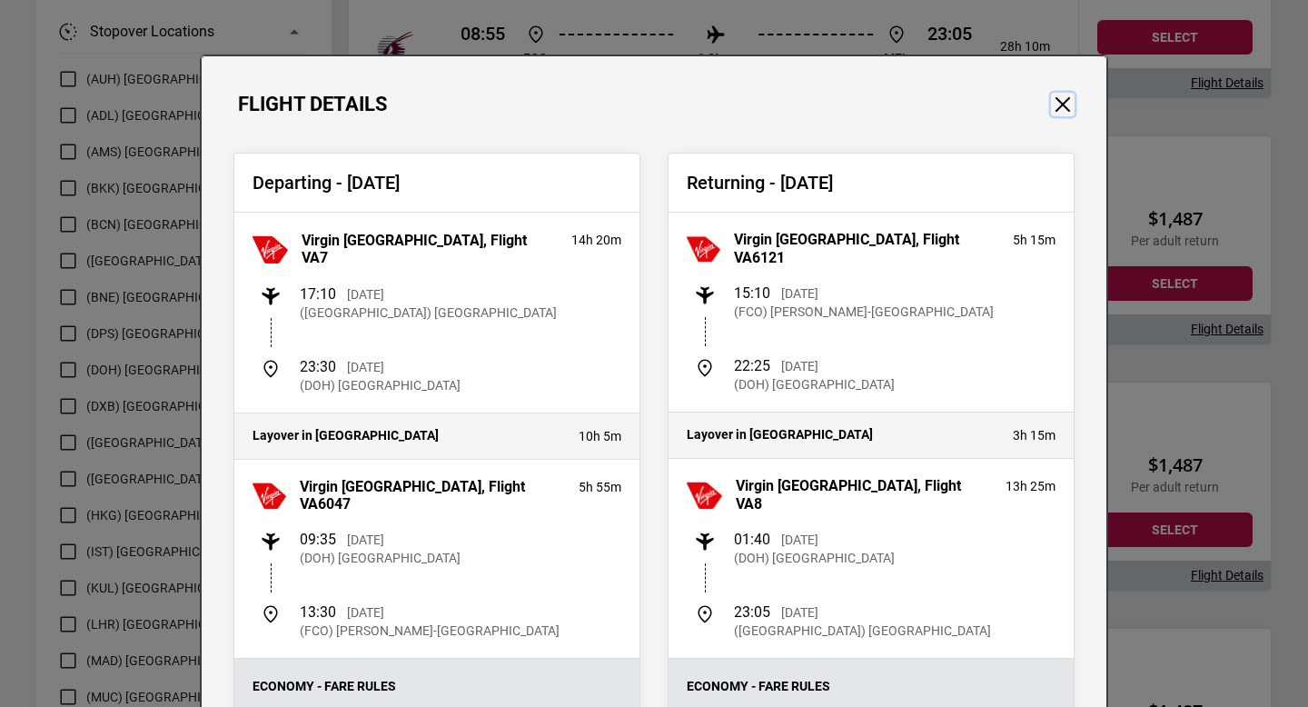
click at [1064, 110] on button "Close" at bounding box center [1063, 105] width 24 height 24
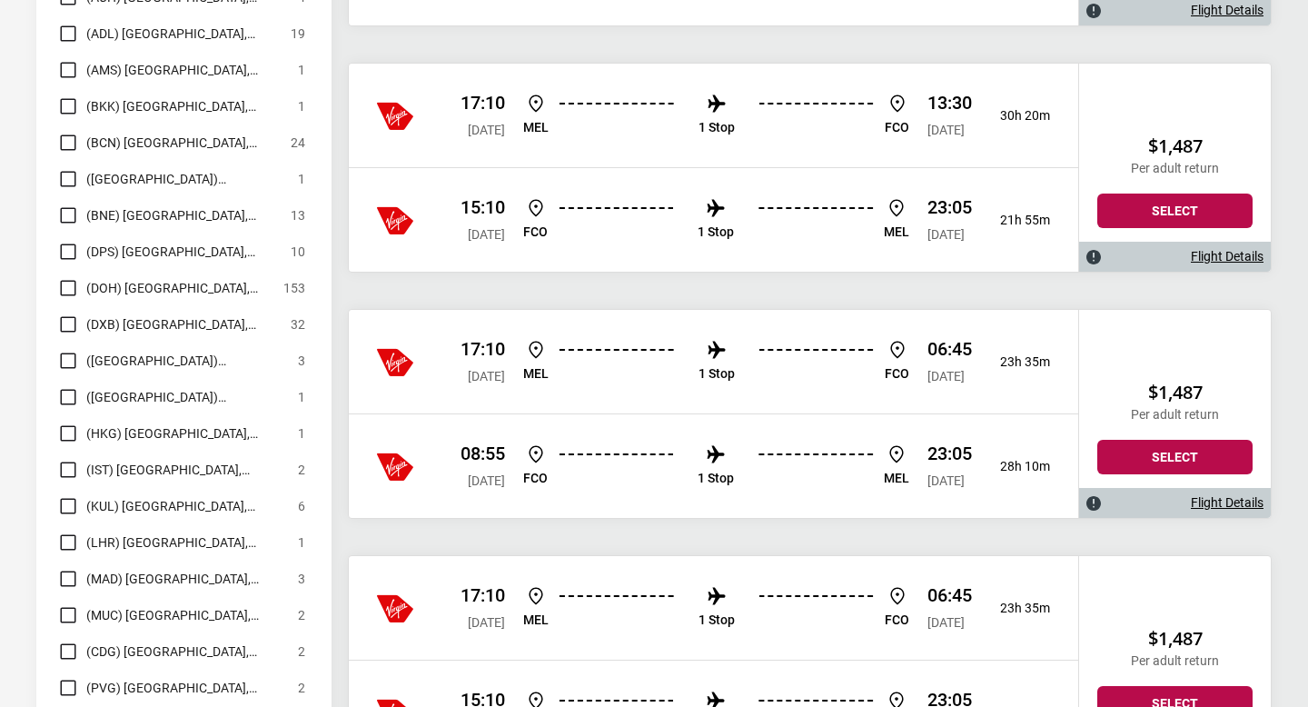
scroll to position [2518, 0]
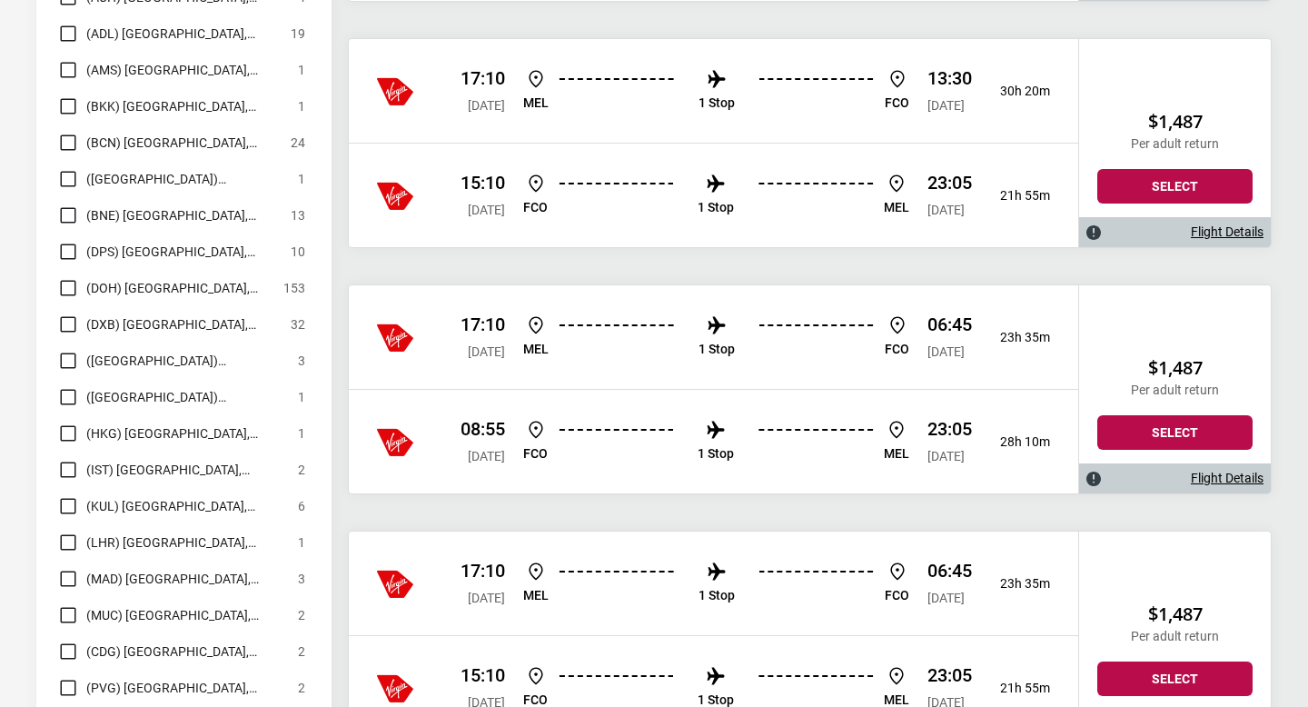
click at [699, 333] on li "1 Stop" at bounding box center [717, 337] width 36 height 46
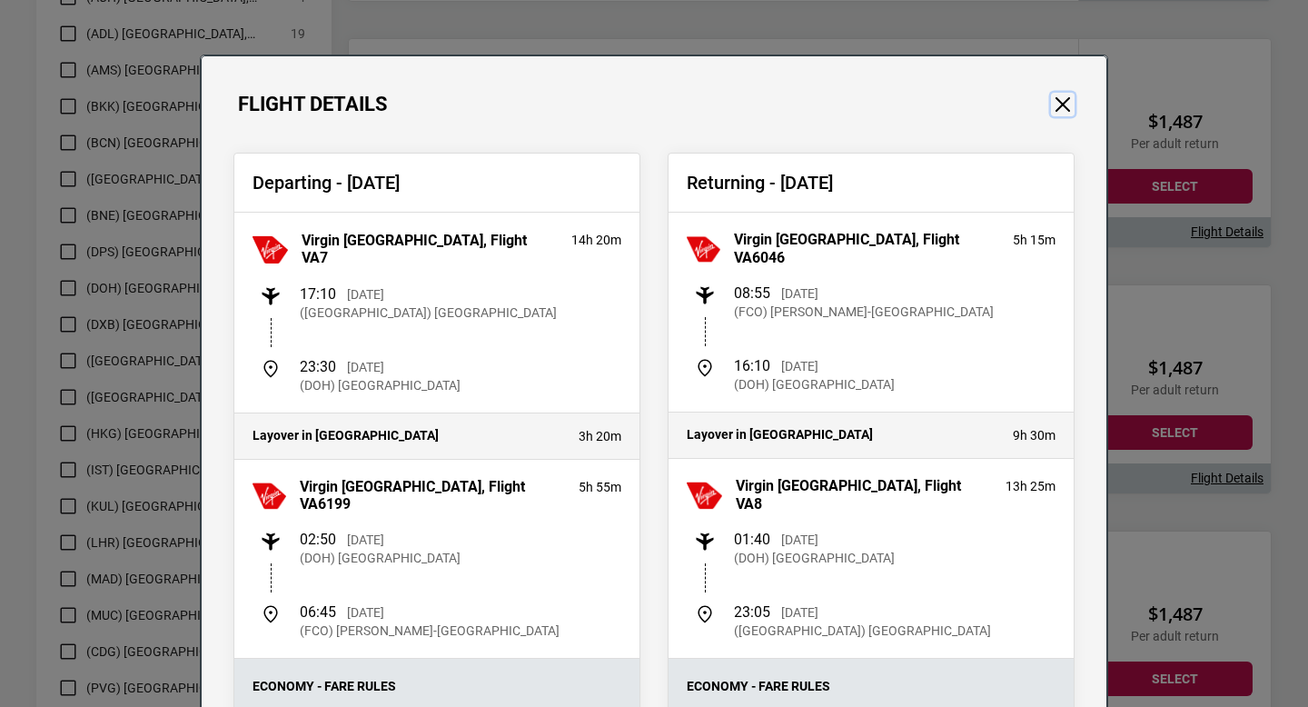
click at [1059, 104] on button "Close" at bounding box center [1063, 105] width 24 height 24
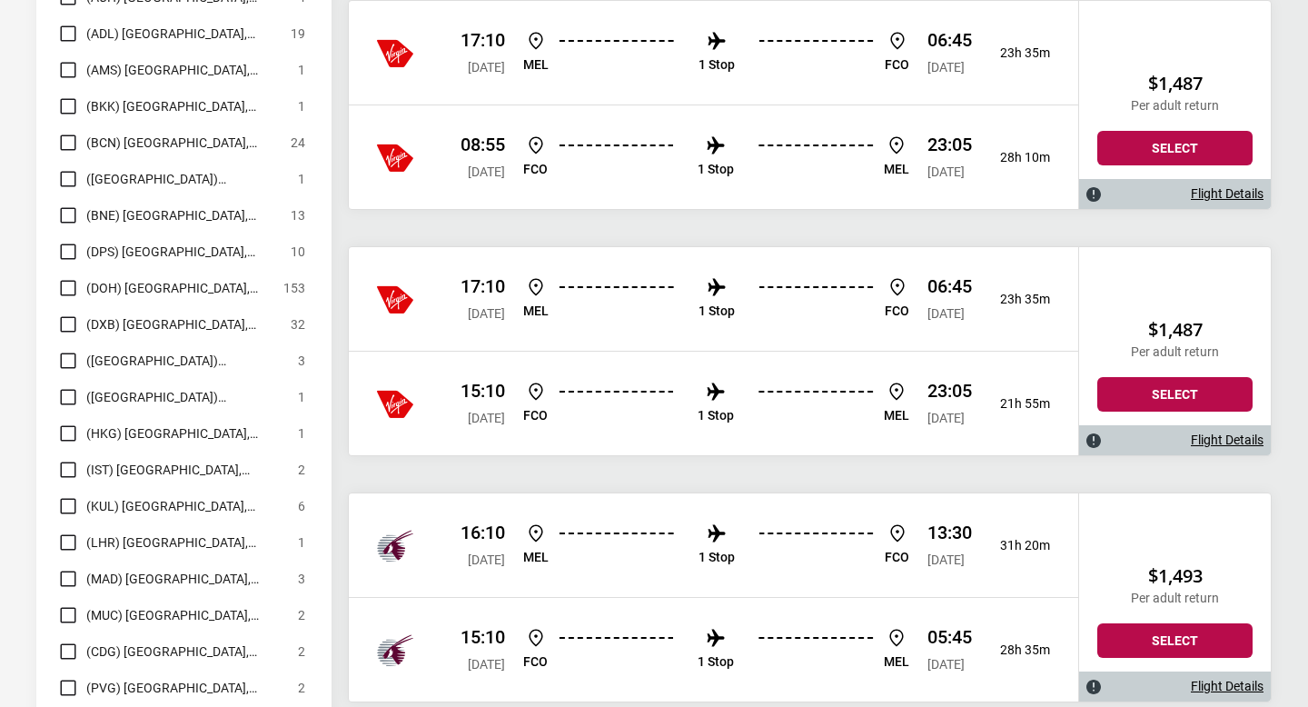
scroll to position [2803, 0]
click at [766, 321] on div "17:10 [DATE] [PERSON_NAME] 1 Stop FCO 06:45 [DATE]" at bounding box center [717, 297] width 512 height 47
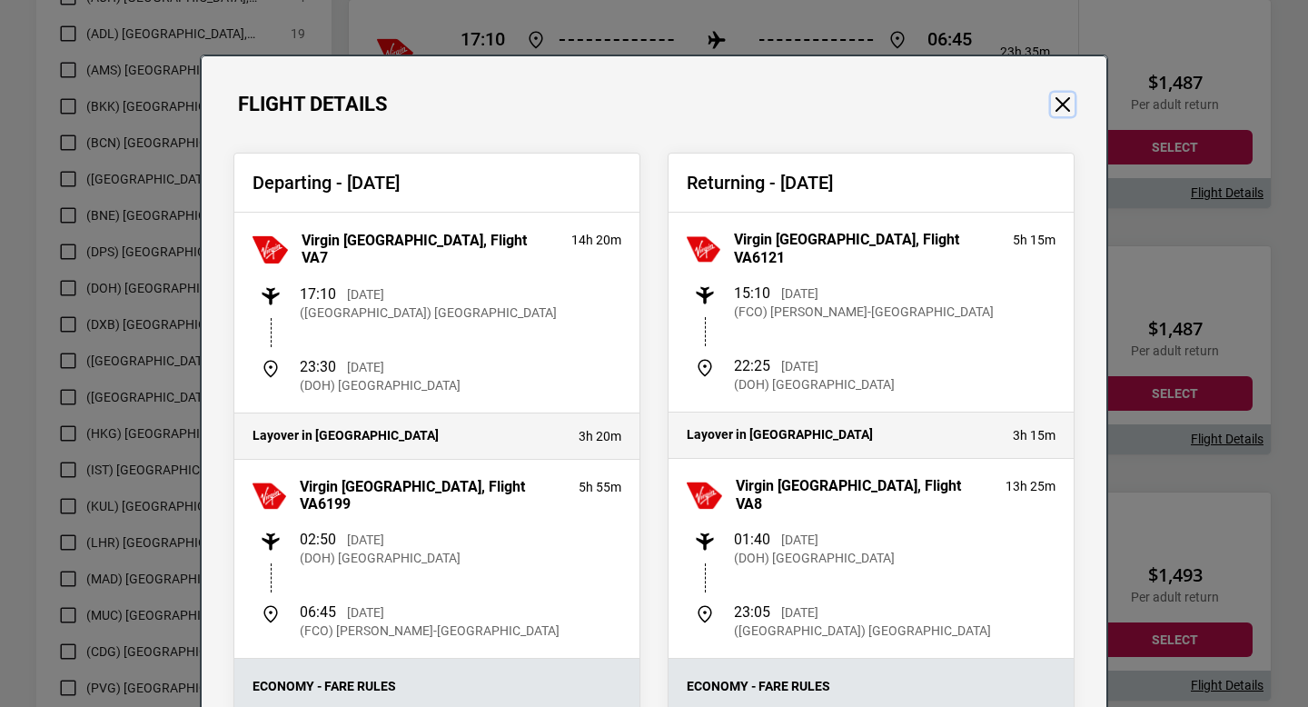
click at [1063, 104] on button "Close" at bounding box center [1063, 105] width 24 height 24
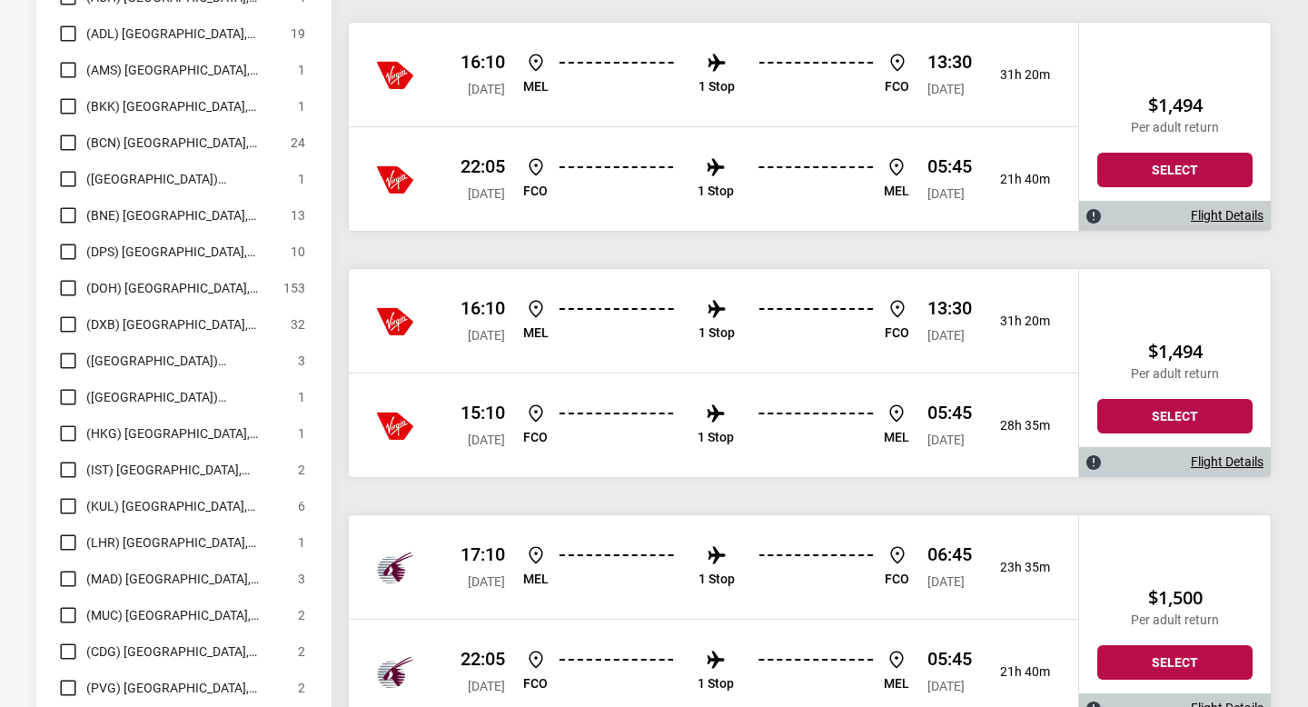
scroll to position [3768, 0]
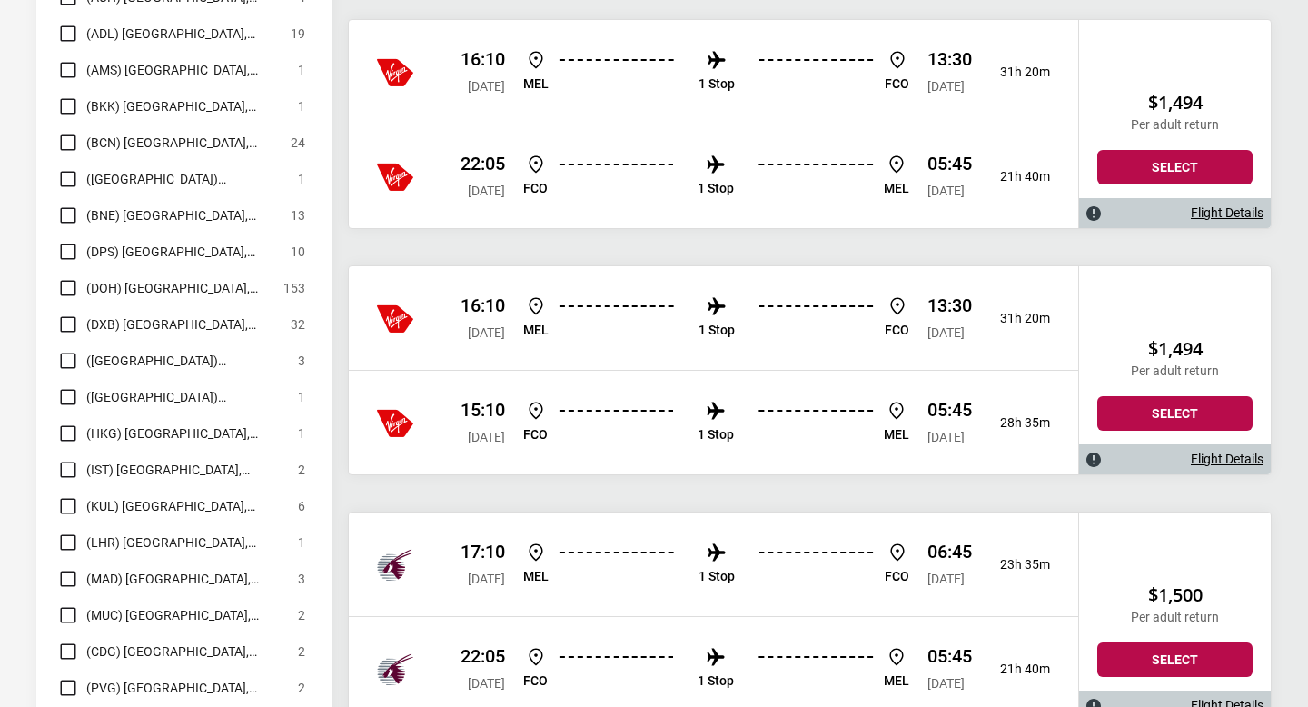
click at [735, 89] on li "1 Stop" at bounding box center [717, 72] width 36 height 46
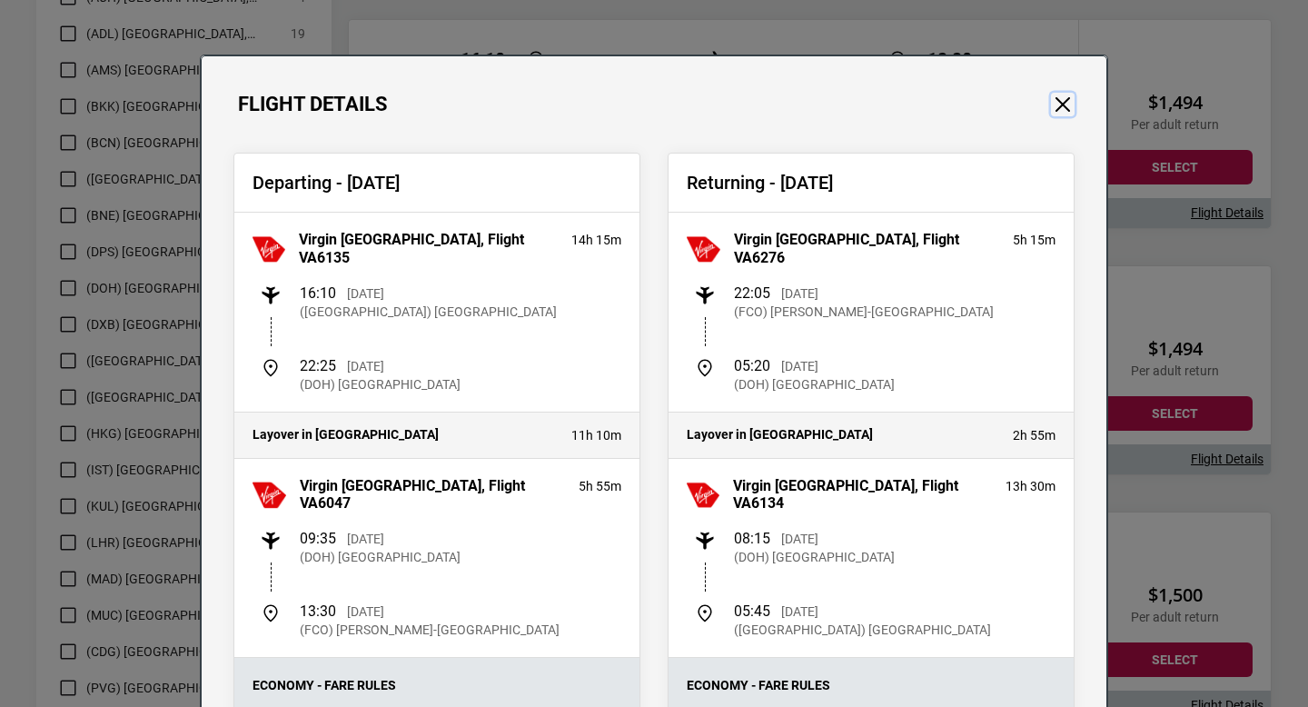
click at [1074, 100] on button "Close" at bounding box center [1063, 105] width 24 height 24
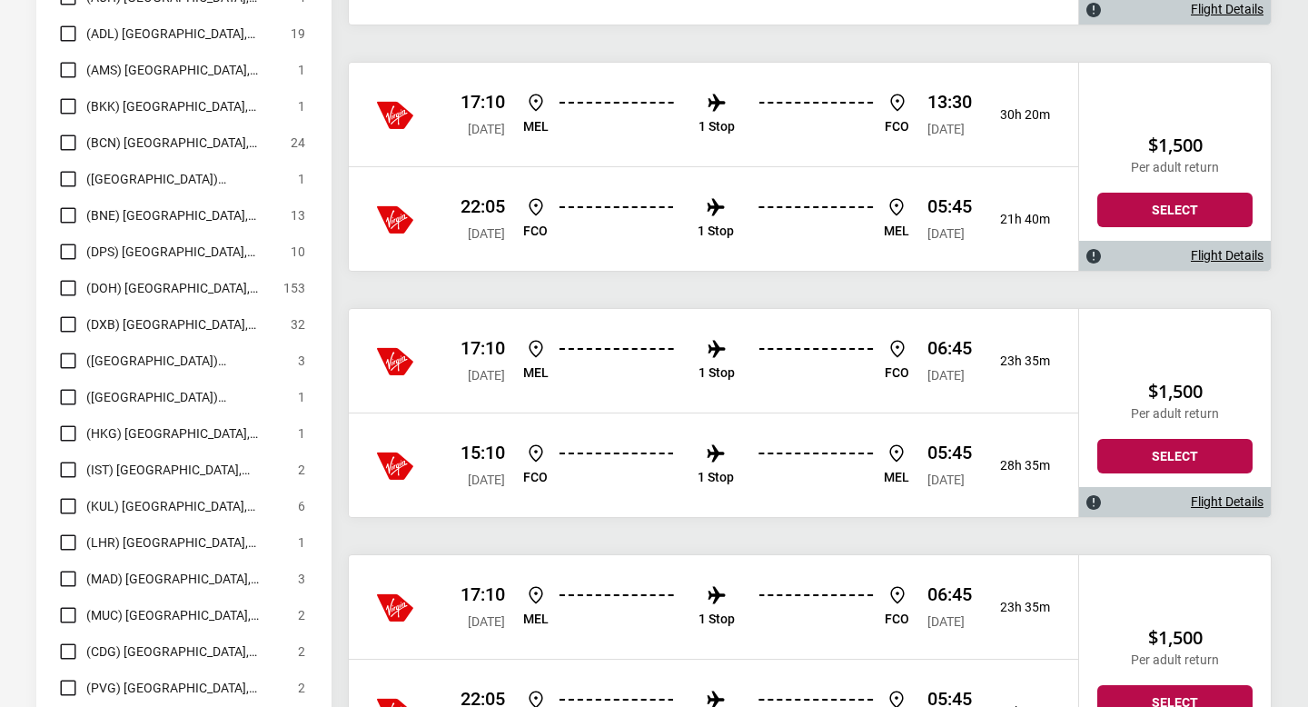
scroll to position [5435, 0]
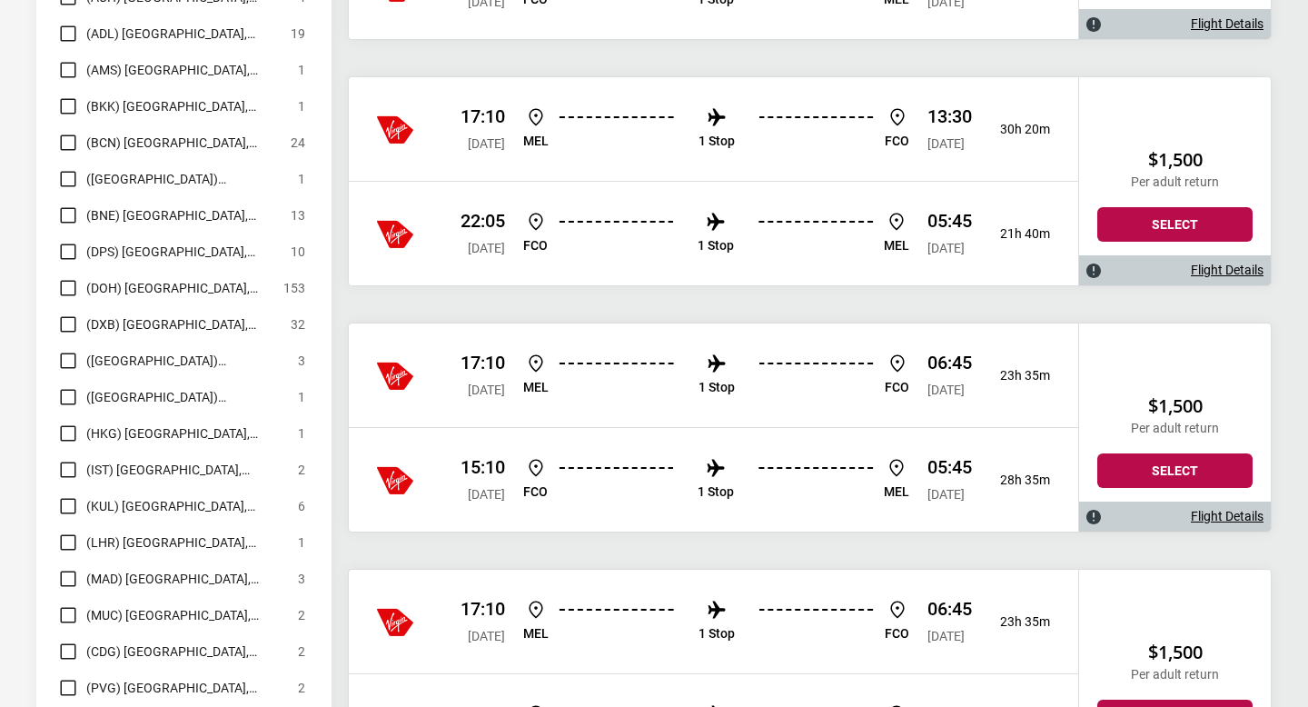
click at [775, 131] on ul "[PERSON_NAME] 1 Stop FCO" at bounding box center [716, 129] width 386 height 46
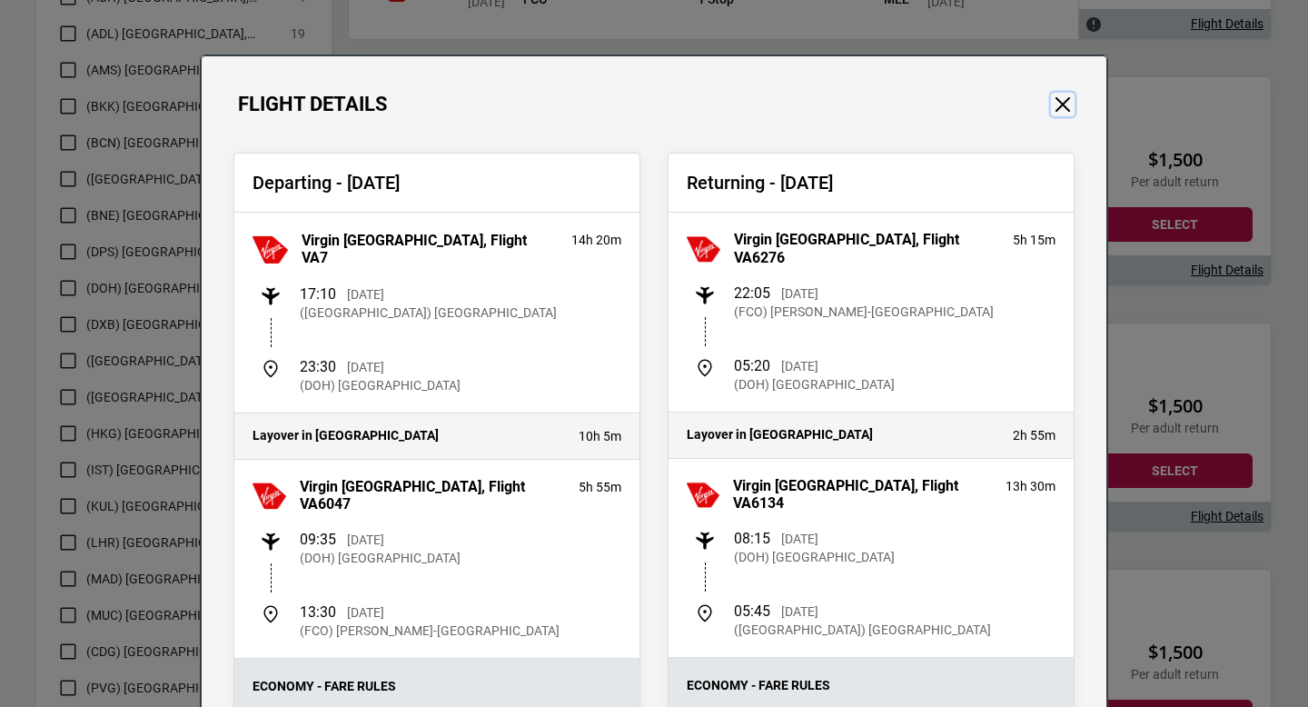
click at [1062, 104] on button "Close" at bounding box center [1063, 105] width 24 height 24
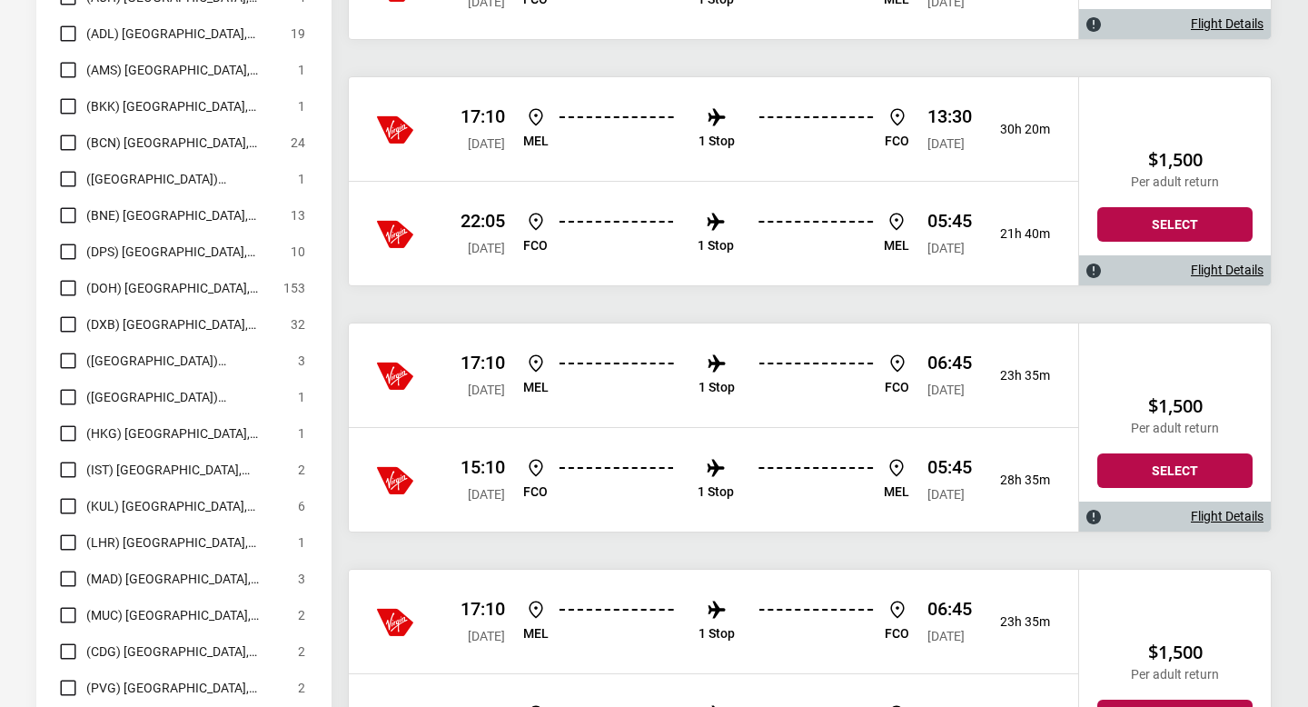
click at [711, 407] on div "17:10 [DATE] [PERSON_NAME] 1 Stop FCO 06:45 [DATE] 23h 35m" at bounding box center [714, 375] width 730 height 104
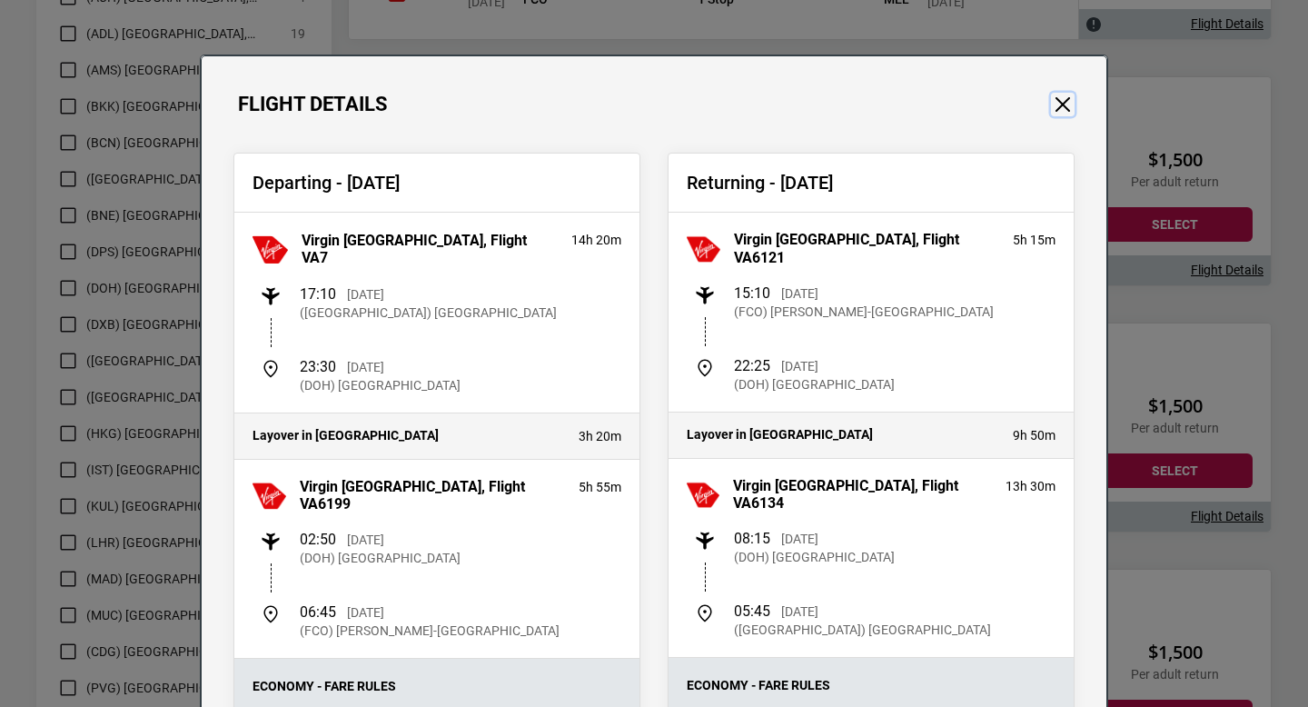
click at [1071, 103] on button "Close" at bounding box center [1063, 105] width 24 height 24
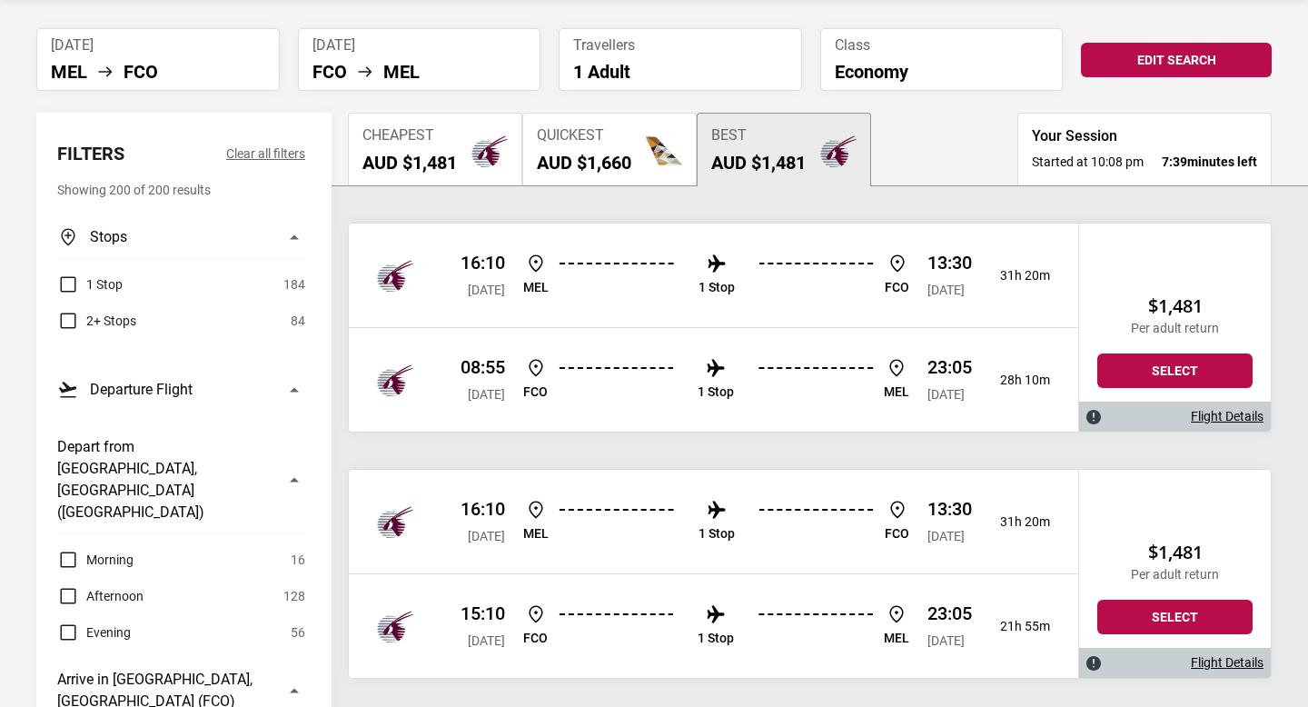
scroll to position [0, 0]
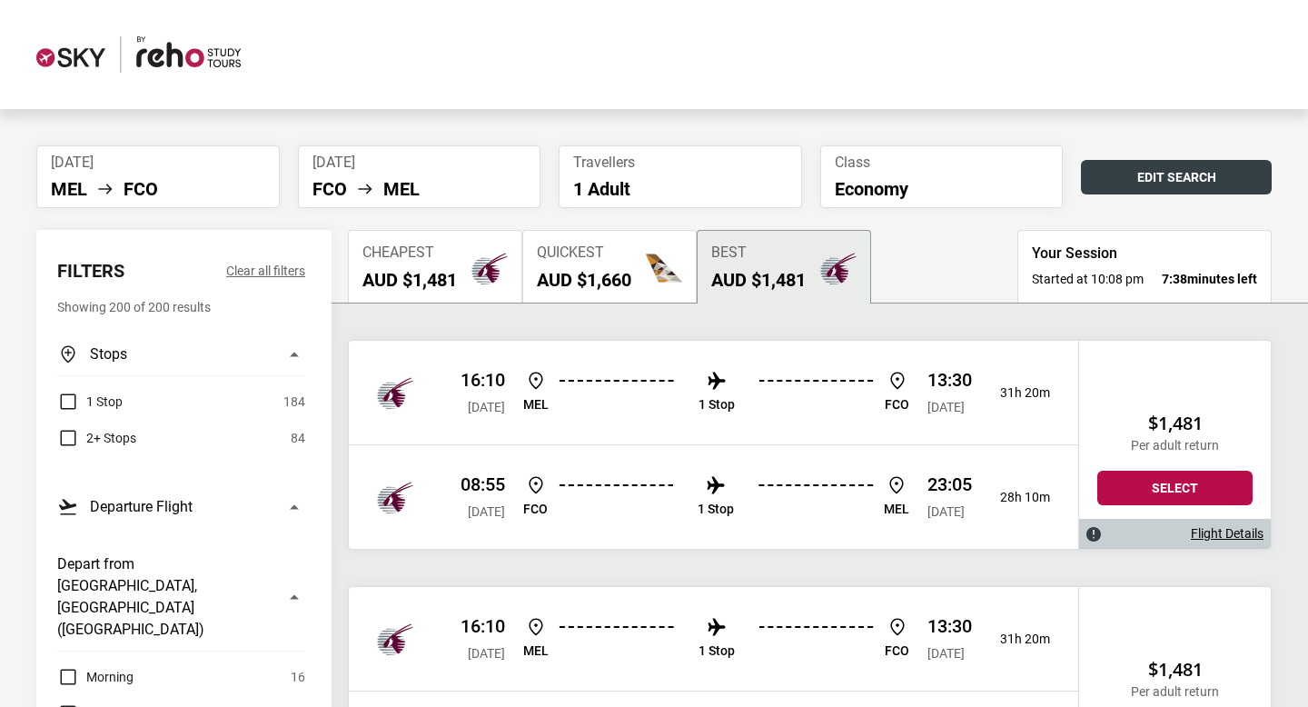
click at [1170, 164] on button "Edit Search" at bounding box center [1176, 177] width 191 height 35
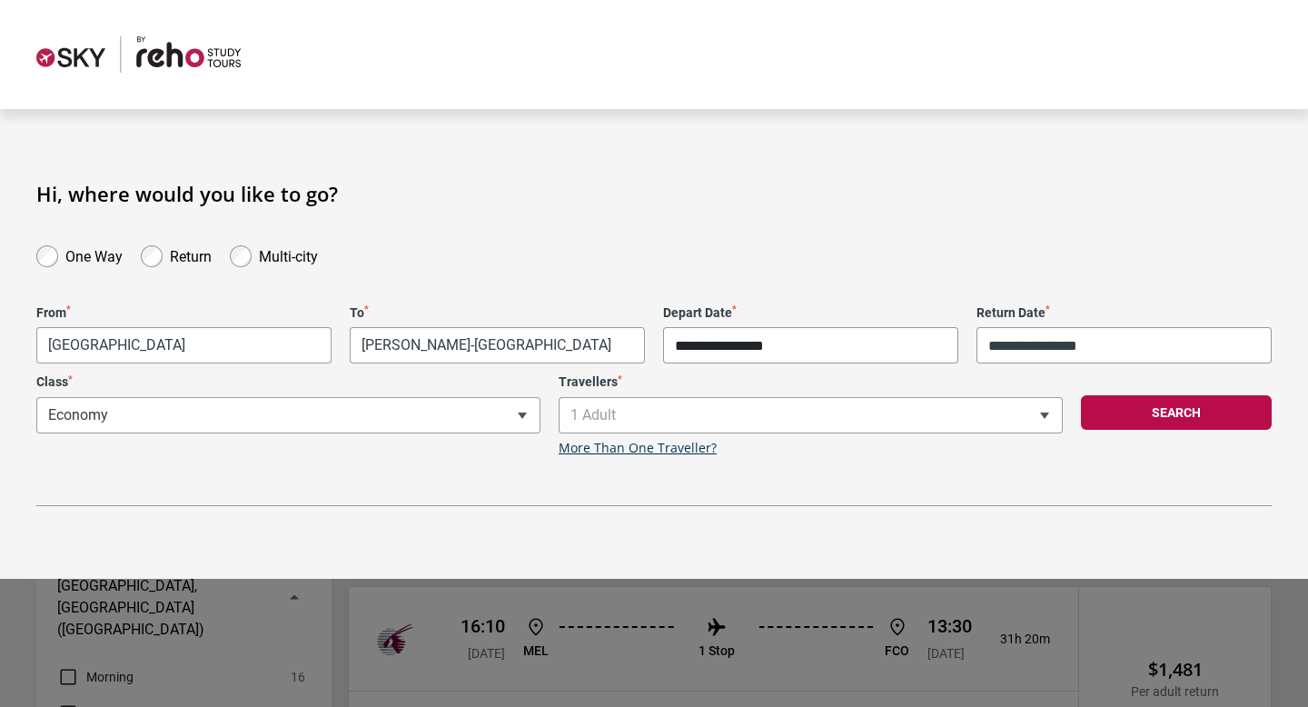
click at [821, 340] on input "**********" at bounding box center [810, 345] width 295 height 36
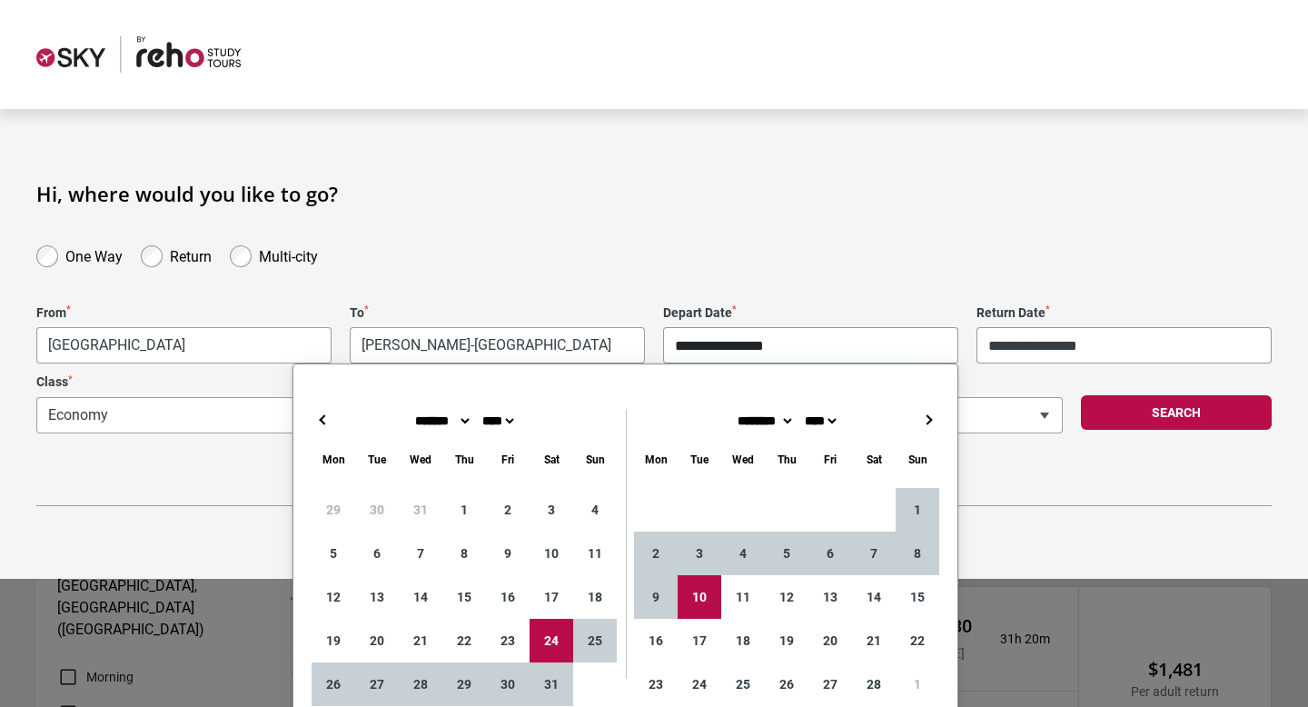
type input "**********"
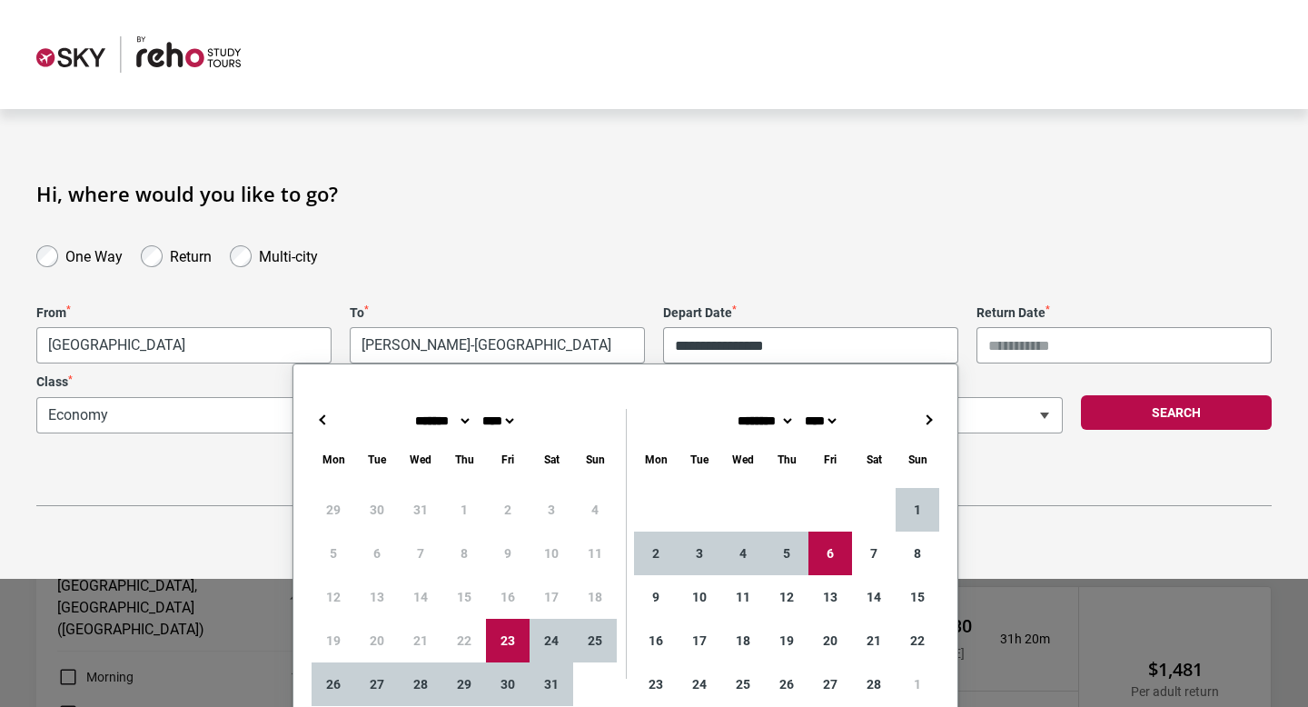
click at [1029, 343] on input "Return Date *" at bounding box center [1124, 345] width 295 height 36
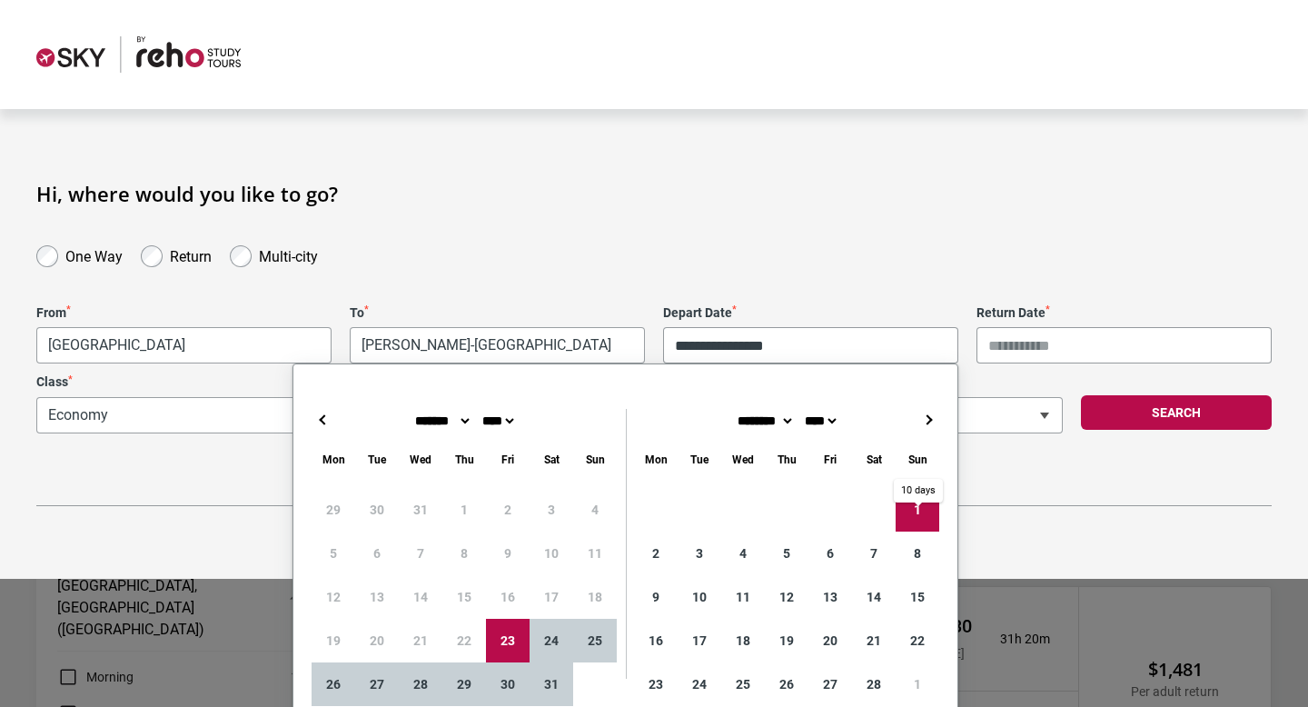
click at [1072, 327] on input "Return Date *" at bounding box center [1124, 345] width 295 height 36
click at [1056, 342] on input "Return Date *" at bounding box center [1124, 345] width 295 height 36
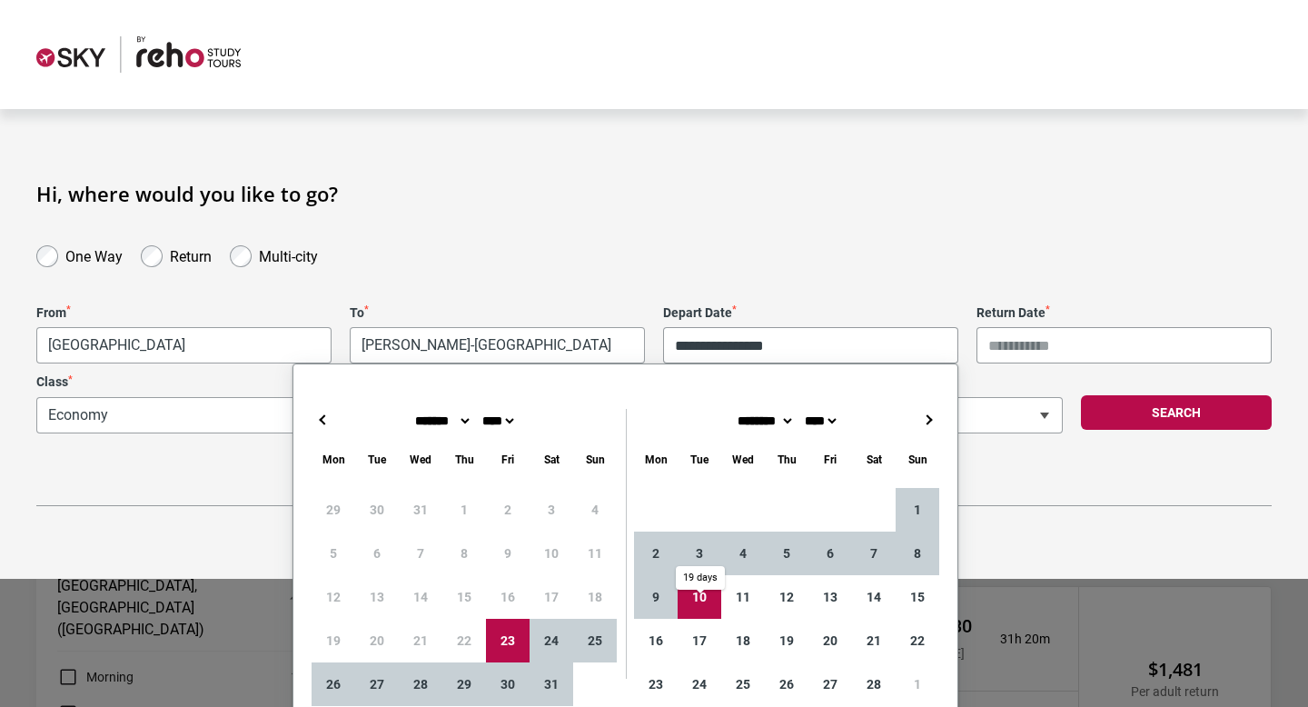
type input "**********"
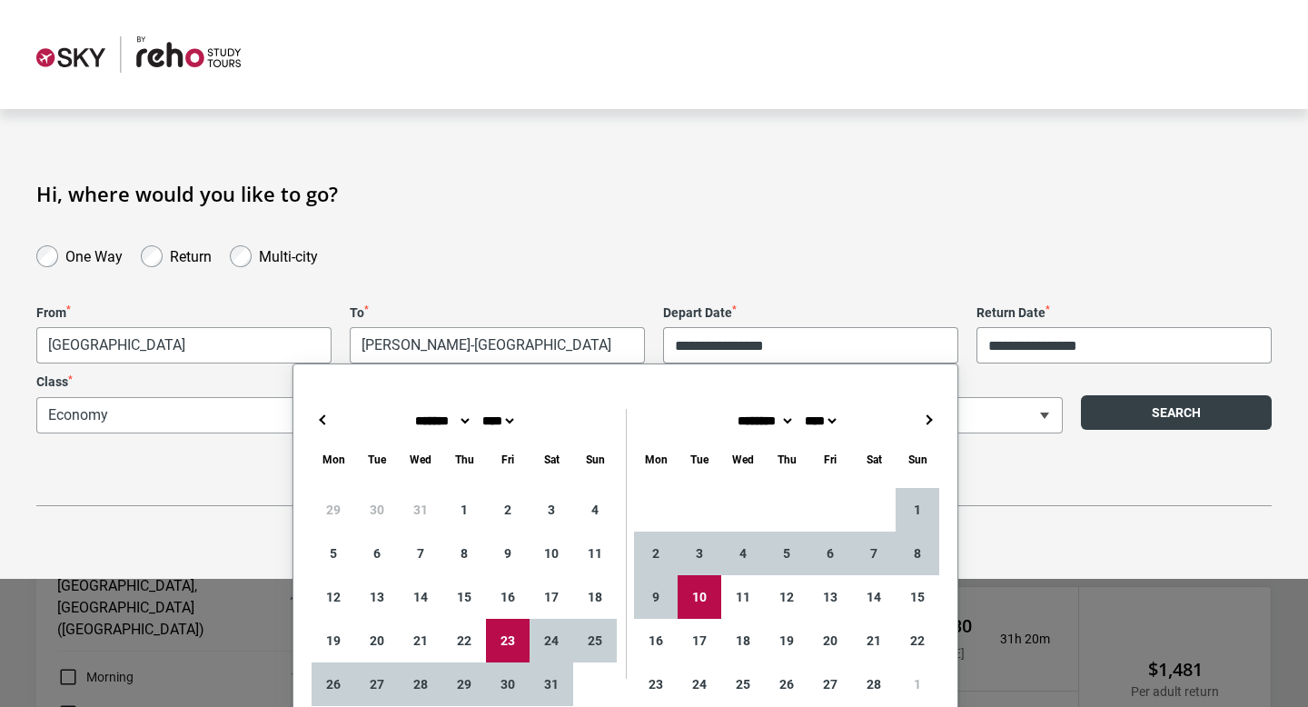
click at [1139, 420] on button "Search" at bounding box center [1176, 412] width 191 height 35
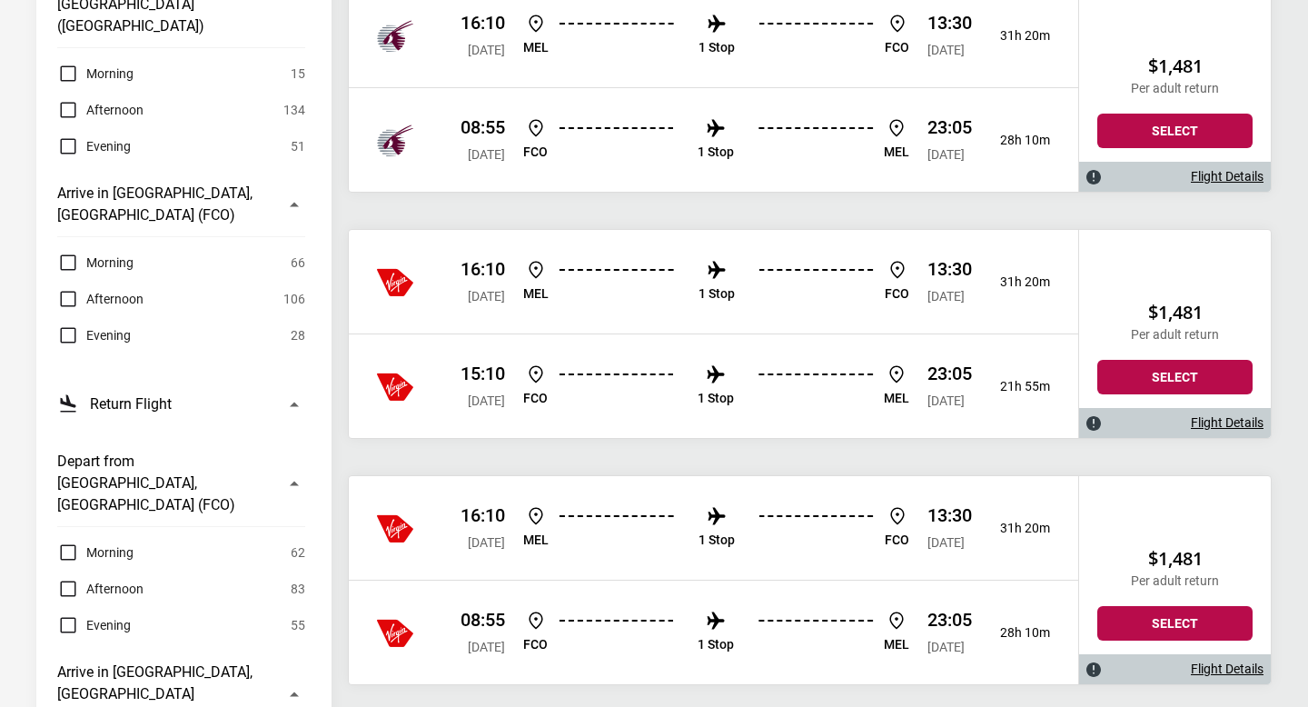
scroll to position [602, 0]
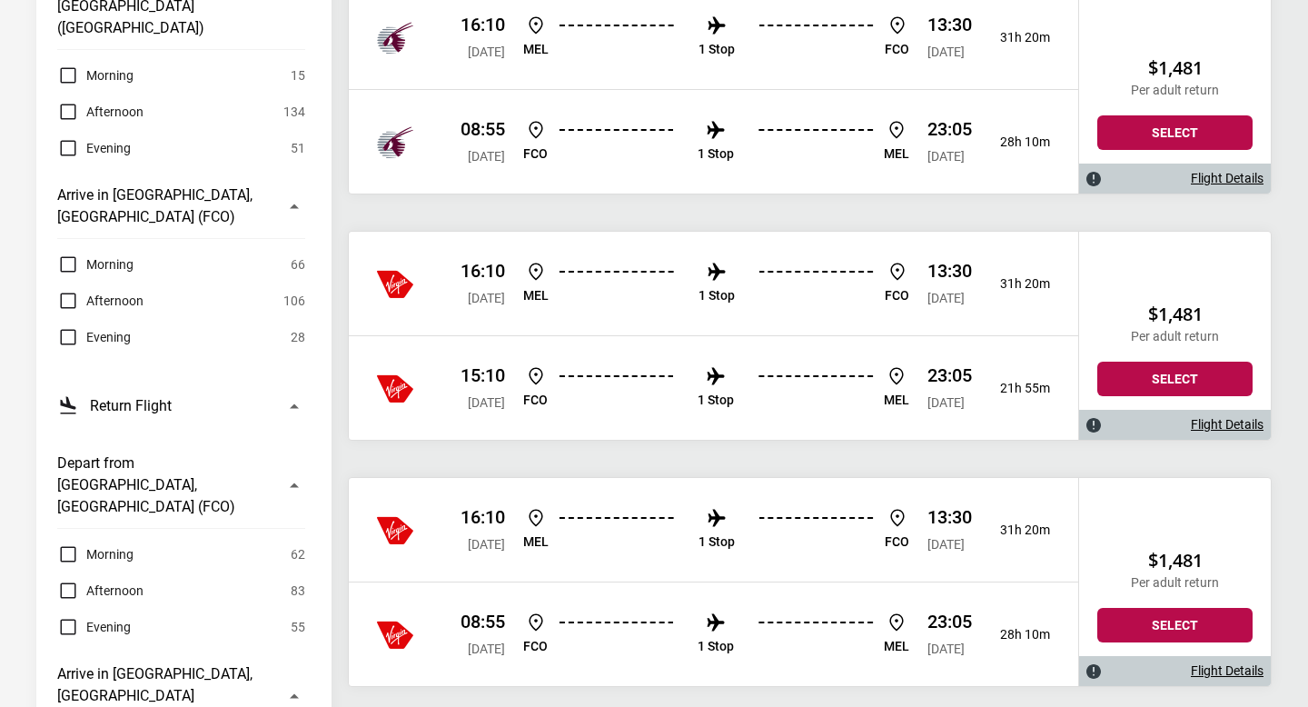
click at [928, 296] on span "[DATE]" at bounding box center [946, 298] width 37 height 15
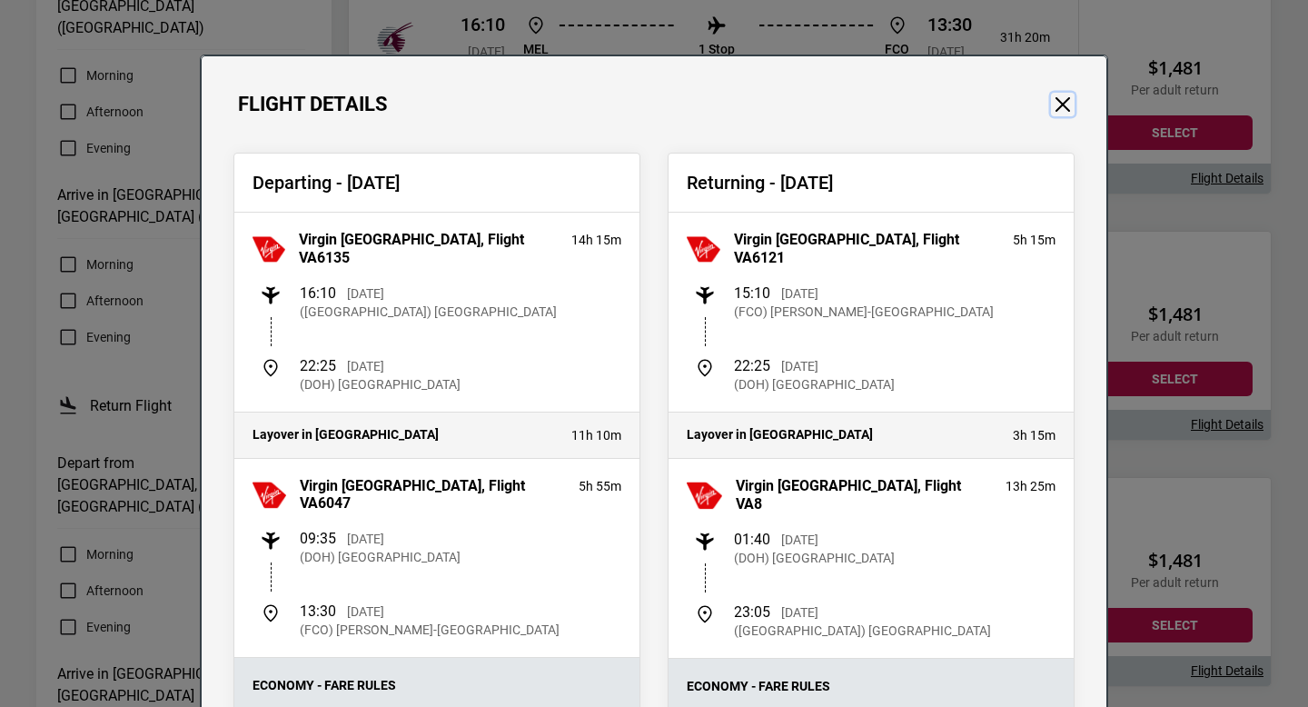
click at [1057, 97] on button "Close" at bounding box center [1063, 105] width 24 height 24
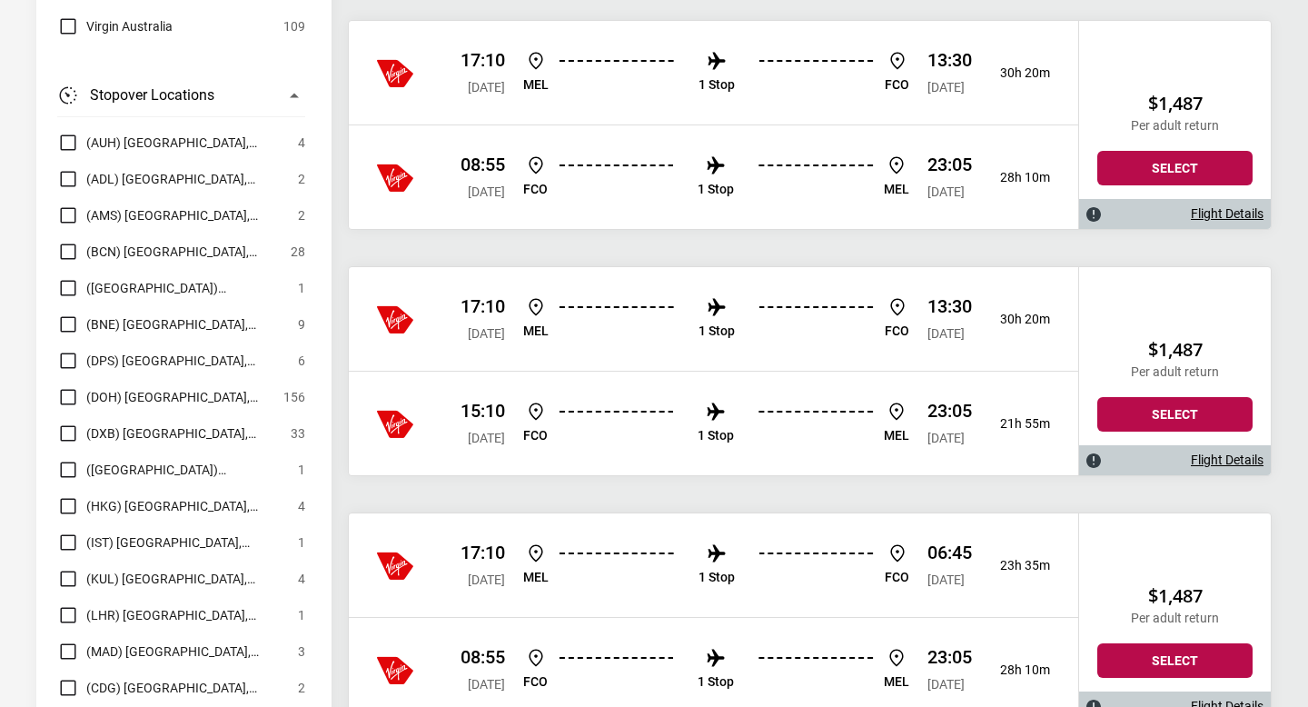
scroll to position [2287, 0]
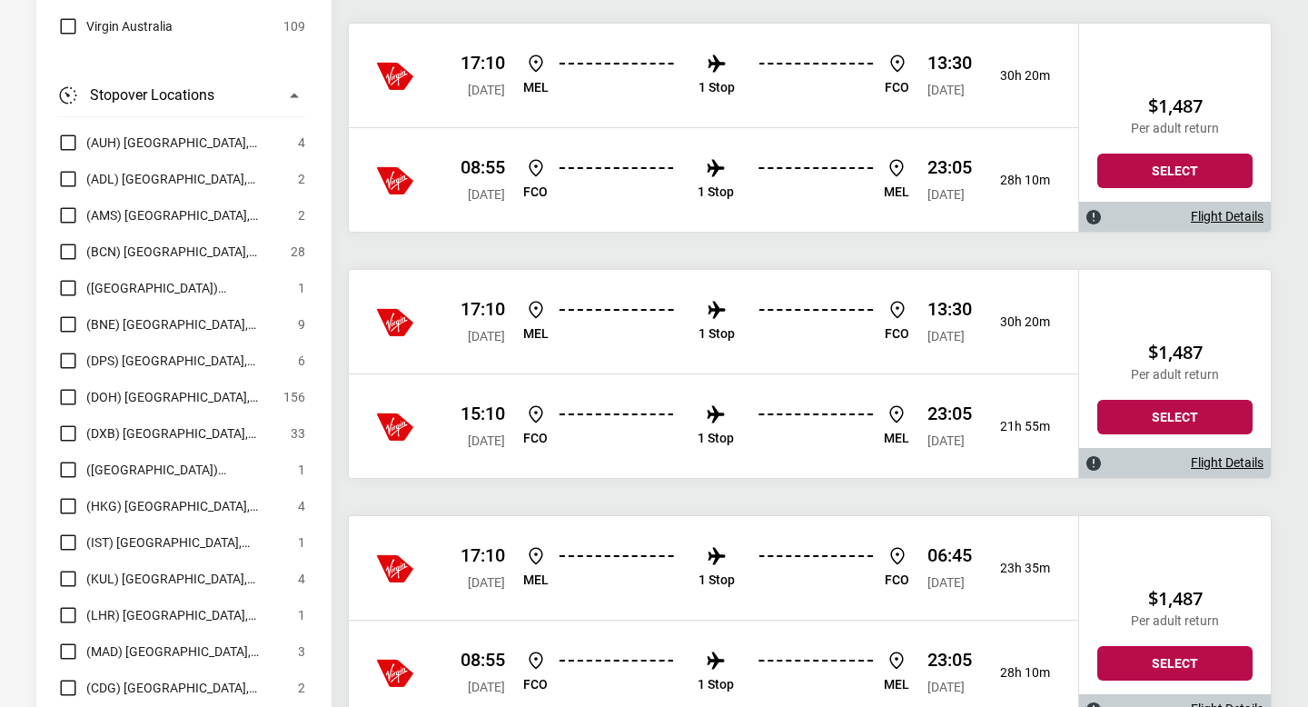
click at [762, 104] on div "17:10 [DATE] [PERSON_NAME] 1 Stop FCO 13:30 [DATE] 30h 20m" at bounding box center [714, 76] width 730 height 104
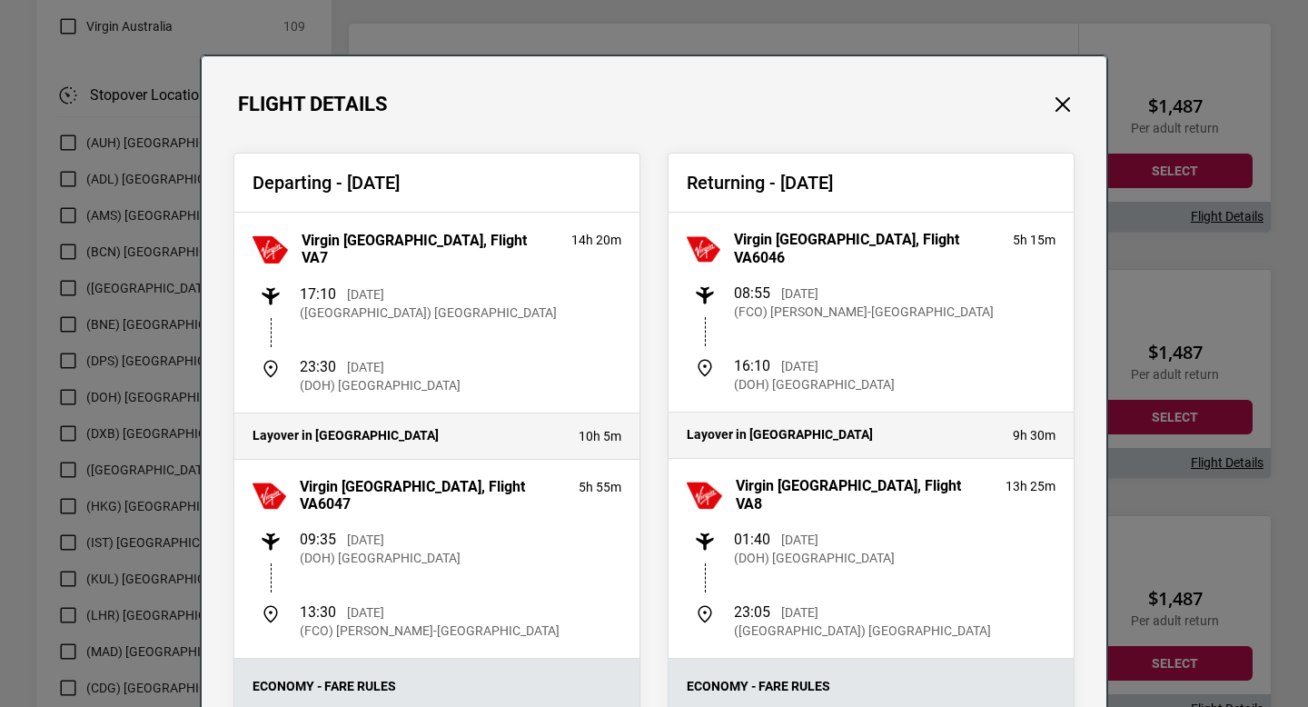
click at [1047, 114] on div "Flight Details" at bounding box center [654, 86] width 905 height 60
click at [1069, 104] on button "Close" at bounding box center [1063, 105] width 24 height 24
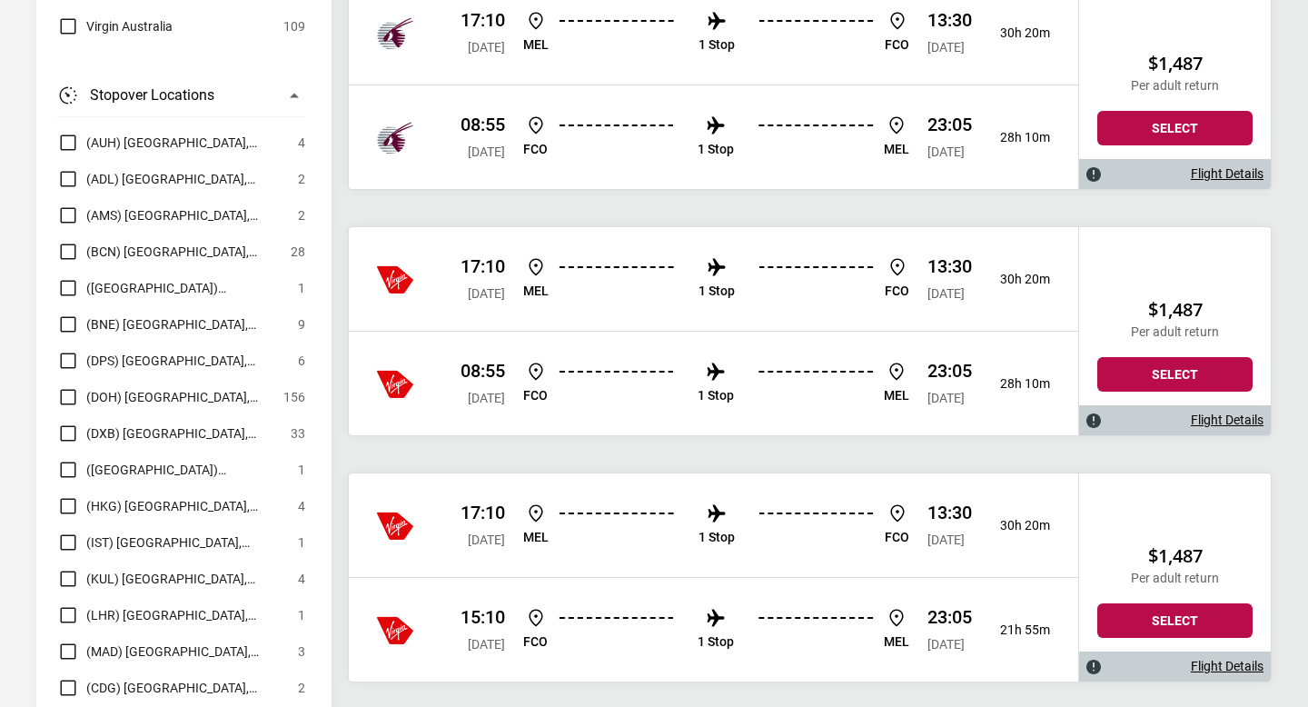
scroll to position [1994, 0]
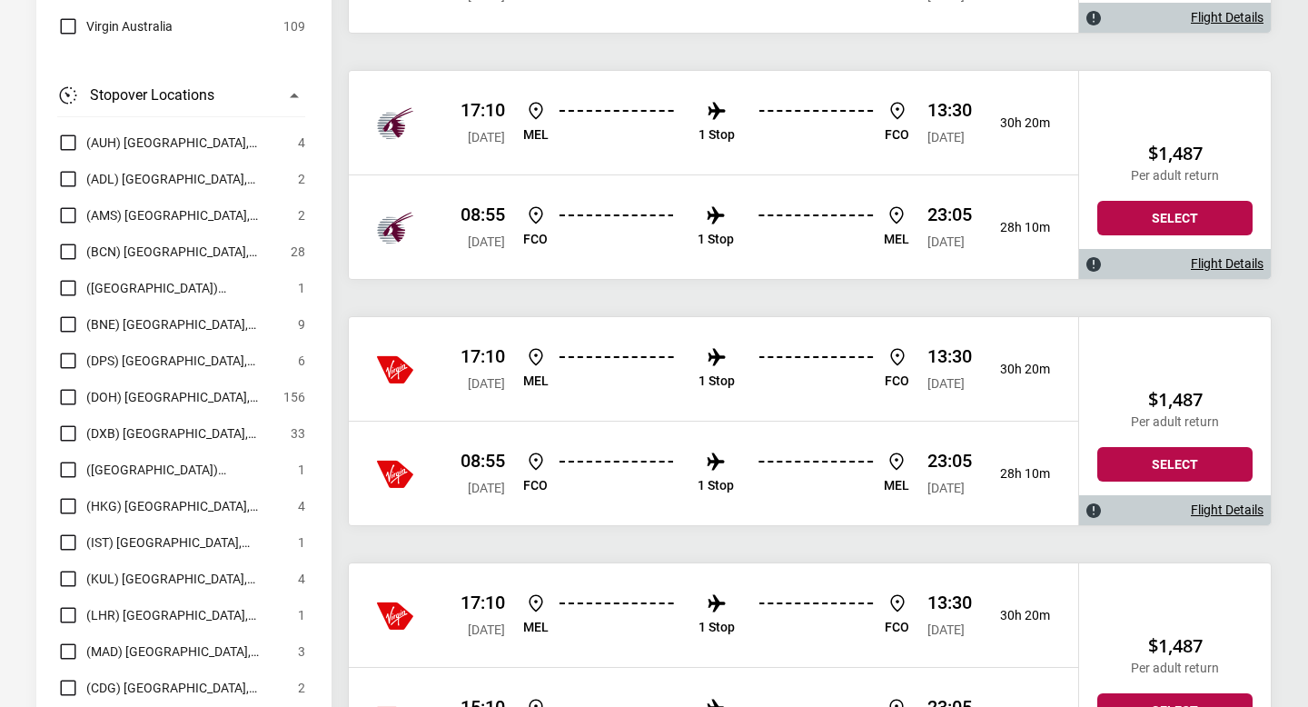
click at [698, 147] on div "17:10 [DATE] [PERSON_NAME] 1 Stop FCO 13:30 [DATE] 30h 20m" at bounding box center [714, 123] width 730 height 104
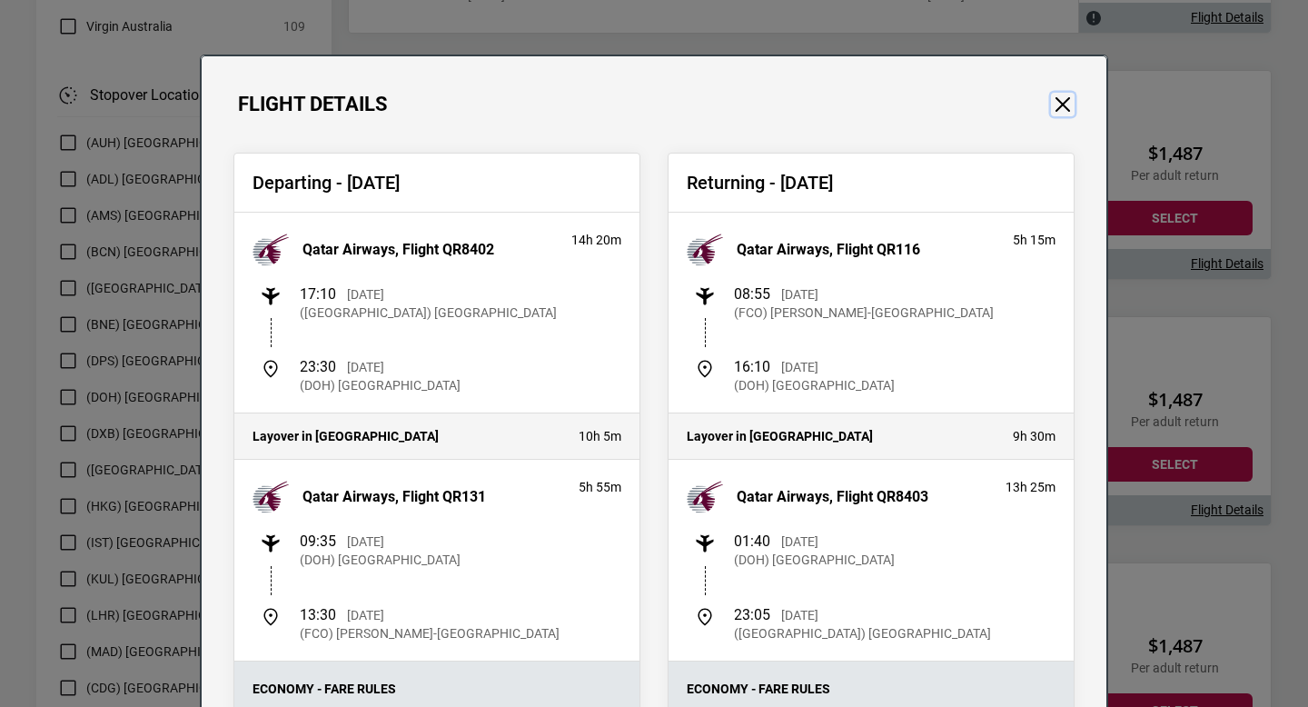
click at [1054, 95] on button "Close" at bounding box center [1063, 105] width 24 height 24
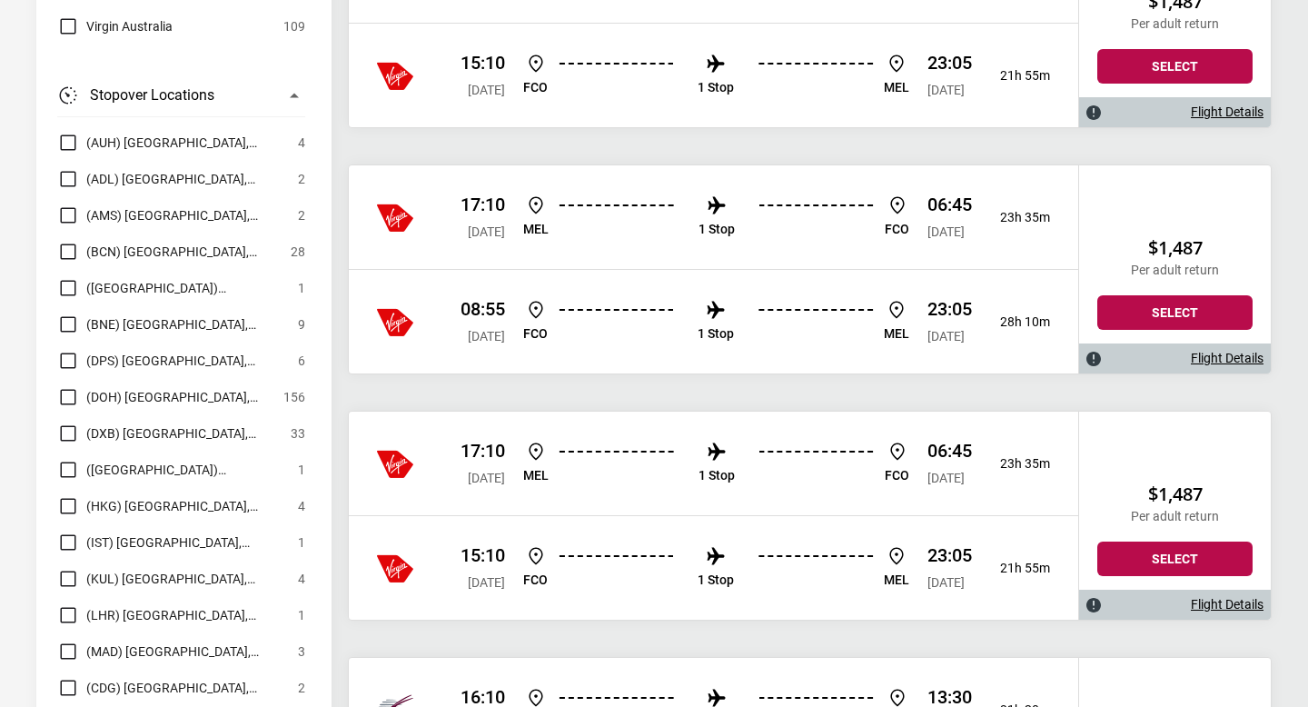
scroll to position [2646, 0]
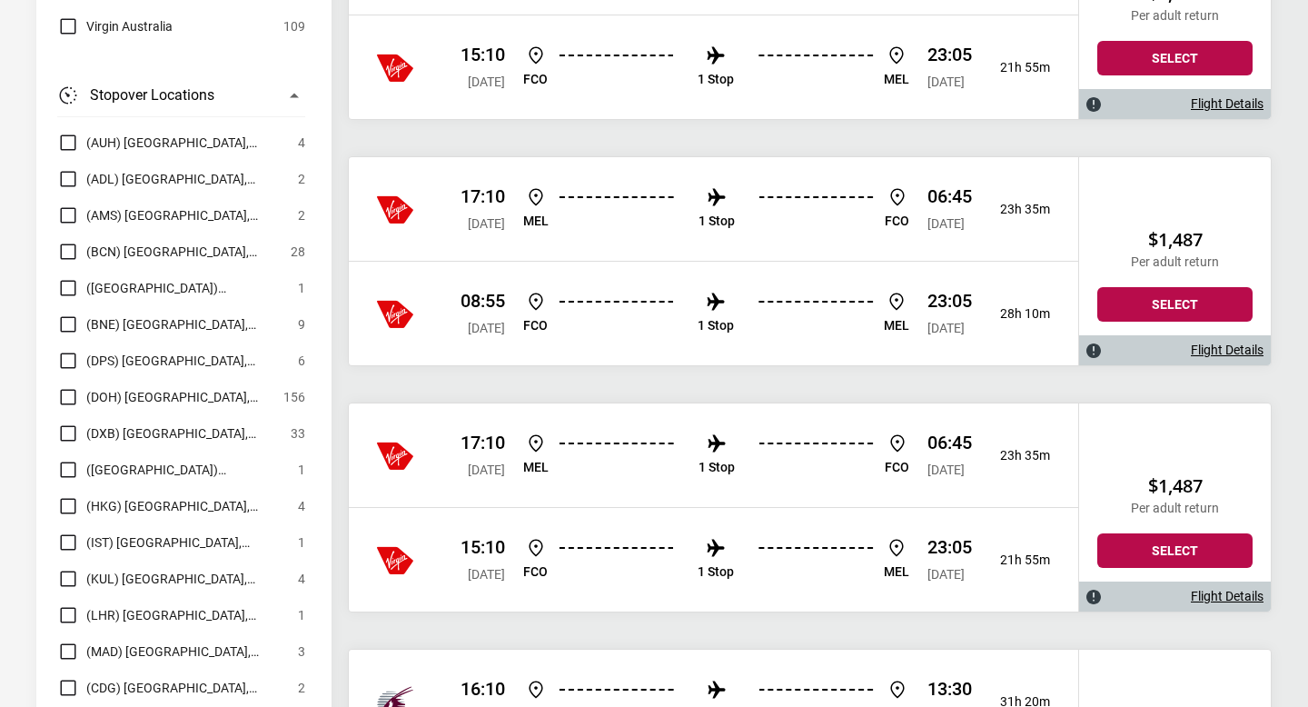
click at [941, 212] on div "06:45 [DATE]" at bounding box center [950, 208] width 45 height 47
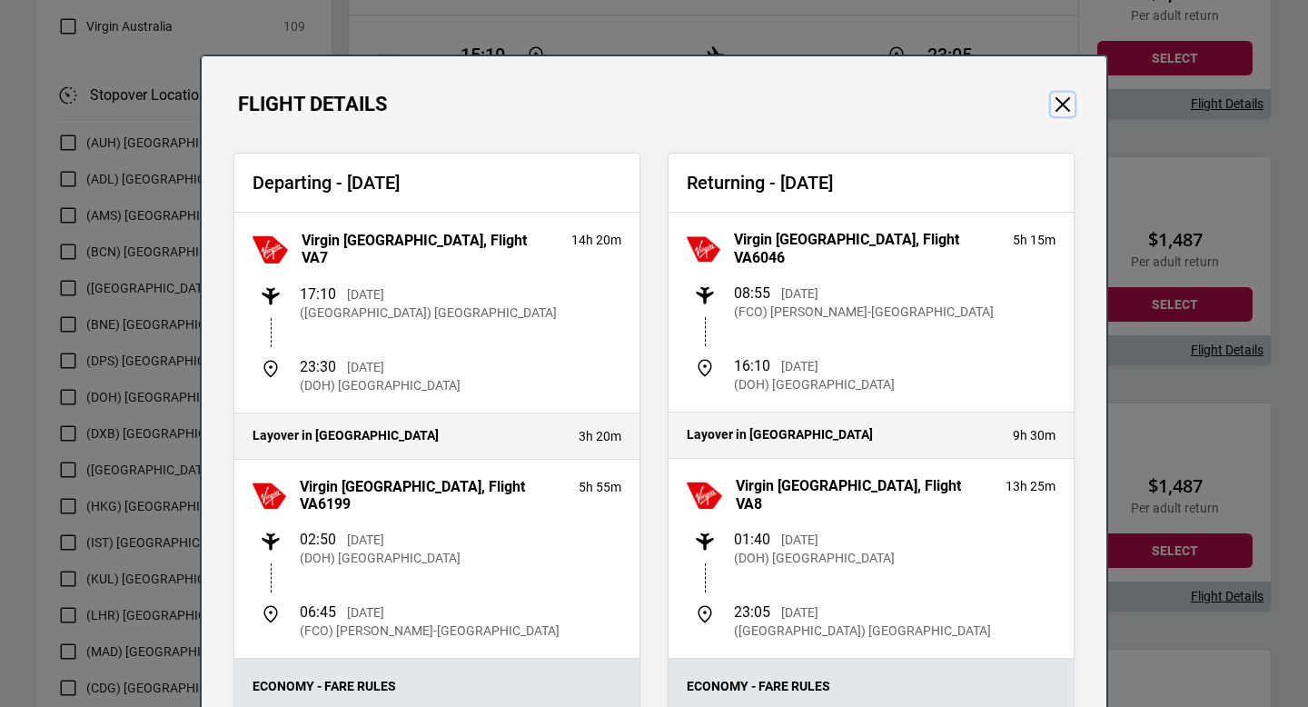
click at [1070, 110] on button "Close" at bounding box center [1063, 105] width 24 height 24
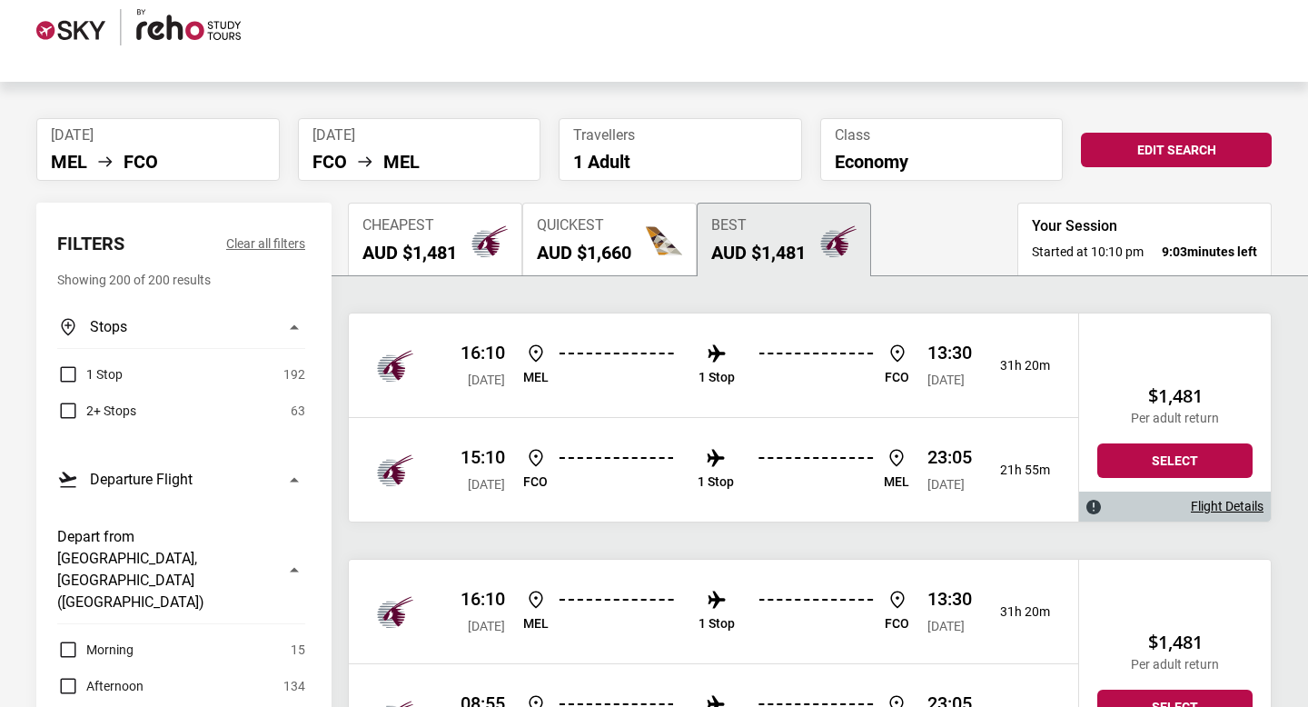
scroll to position [0, 0]
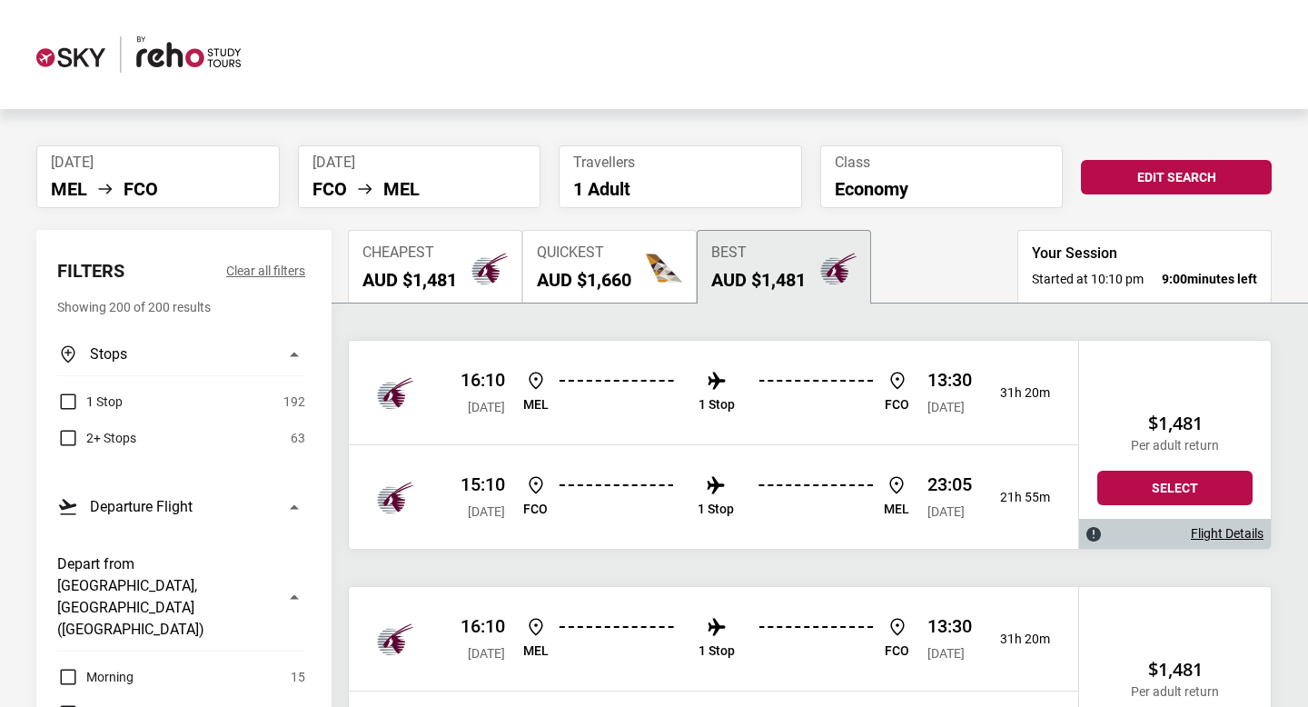
click at [1137, 194] on div "[DATE] [PERSON_NAME] FCO [DATE] FCO [PERSON_NAME] Travellers 1 Adult Class Econ…" at bounding box center [654, 176] width 1254 height 63
click at [1142, 183] on button "Edit Search" at bounding box center [1176, 177] width 191 height 35
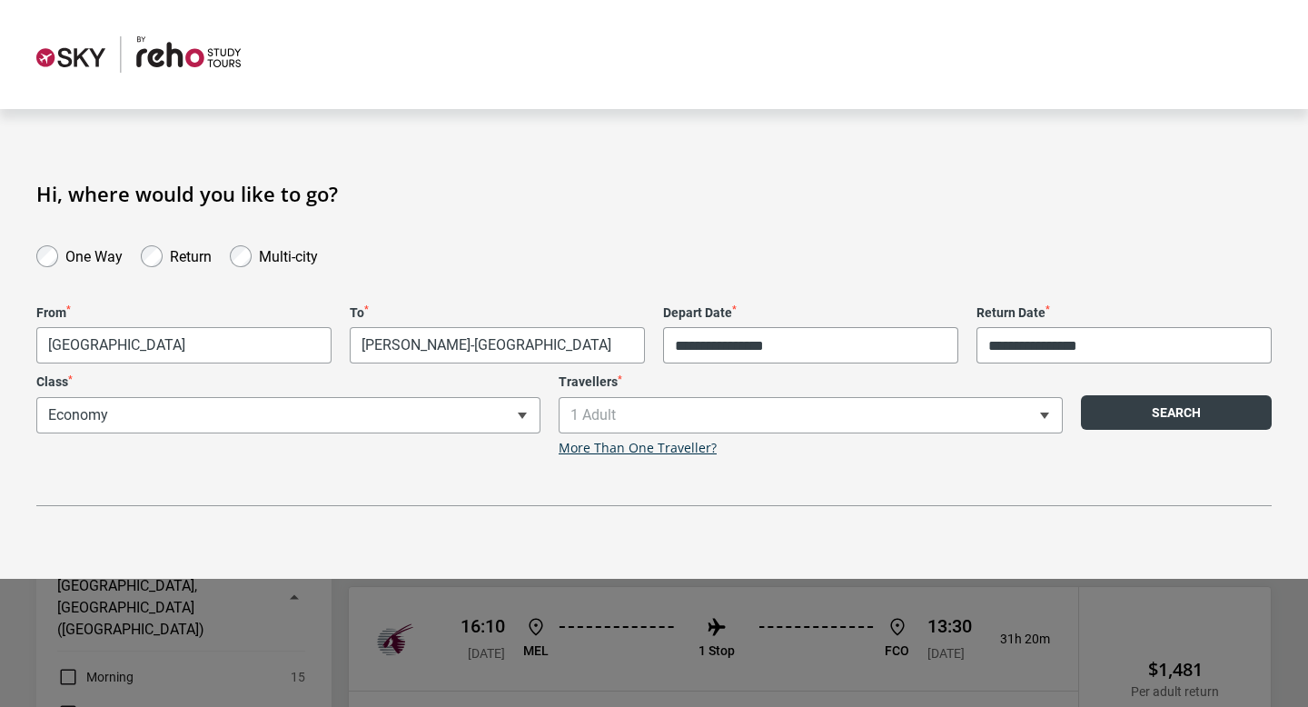
click at [1192, 423] on button "Search" at bounding box center [1176, 412] width 191 height 35
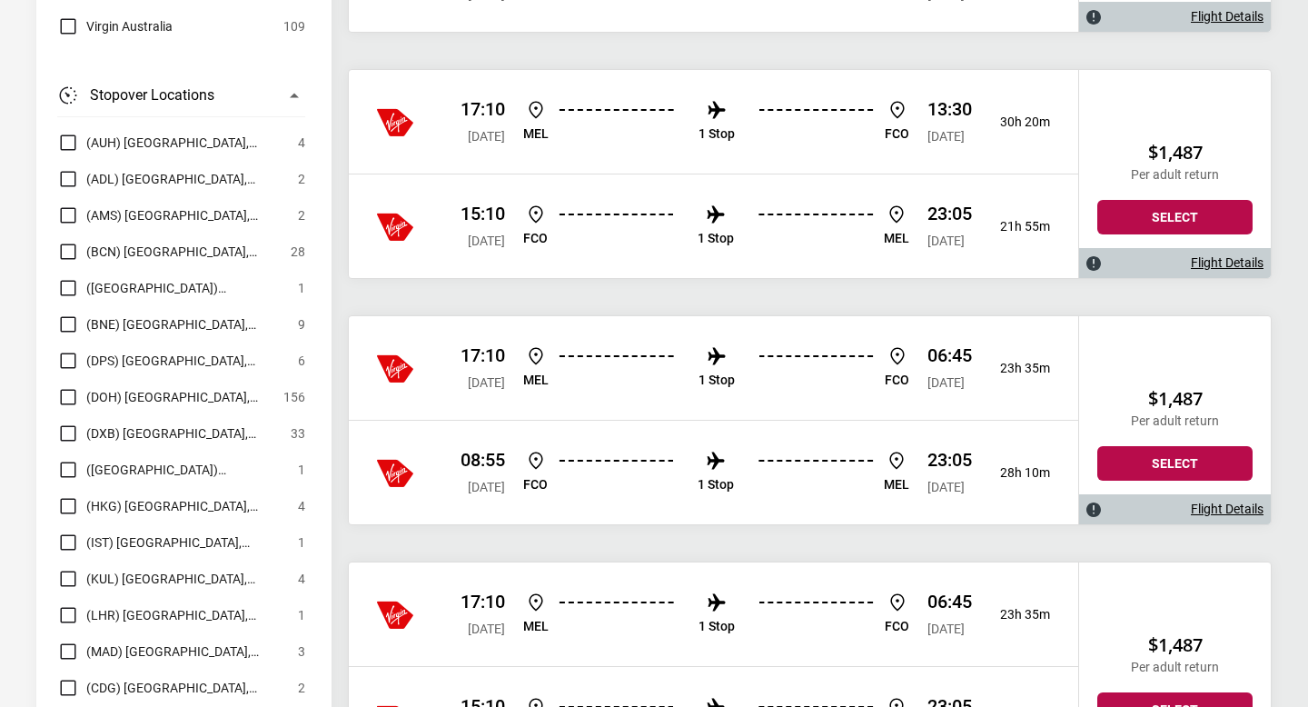
scroll to position [2488, 0]
click at [610, 397] on div "17:10 [DATE] [PERSON_NAME] 1 Stop FCO 06:45 [DATE] 23h 35m" at bounding box center [714, 367] width 730 height 104
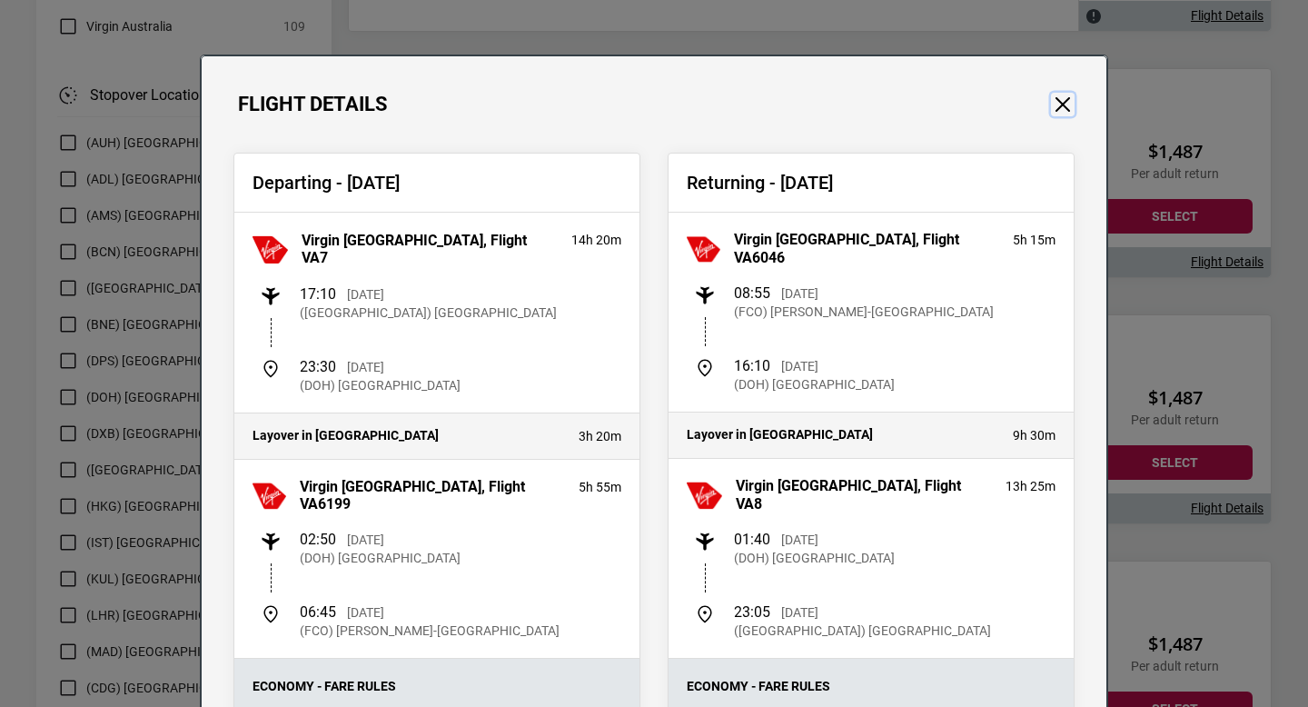
click at [1060, 98] on button "Close" at bounding box center [1063, 105] width 24 height 24
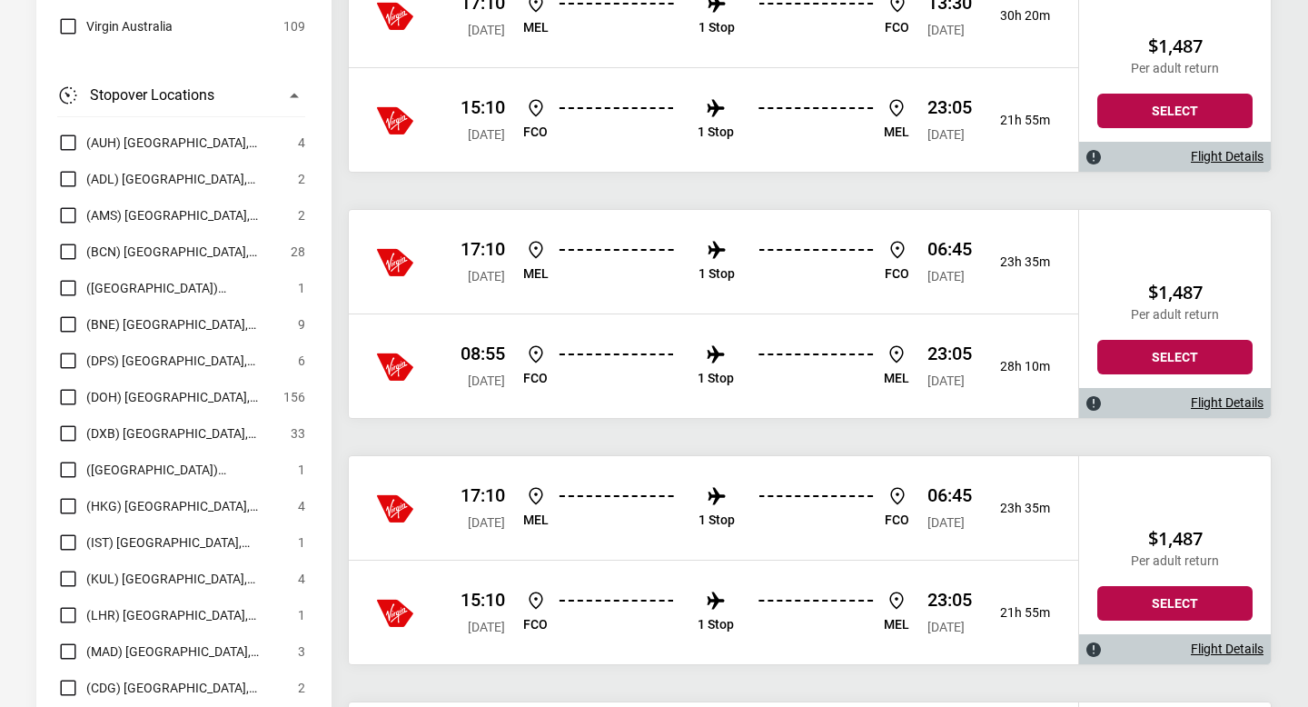
scroll to position [2648, 0]
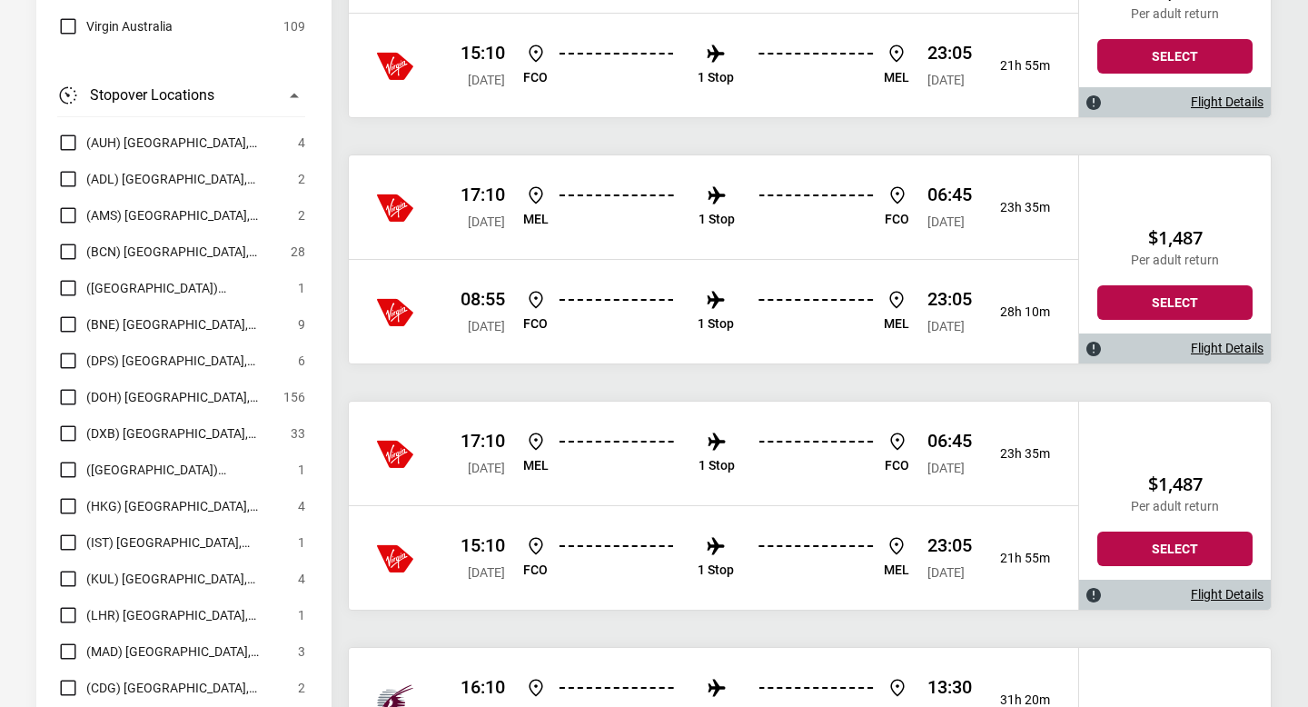
click at [769, 533] on div "15:10 [DATE] FCO 1 Stop [PERSON_NAME] 23:05 [DATE] 21h 55m" at bounding box center [714, 557] width 730 height 104
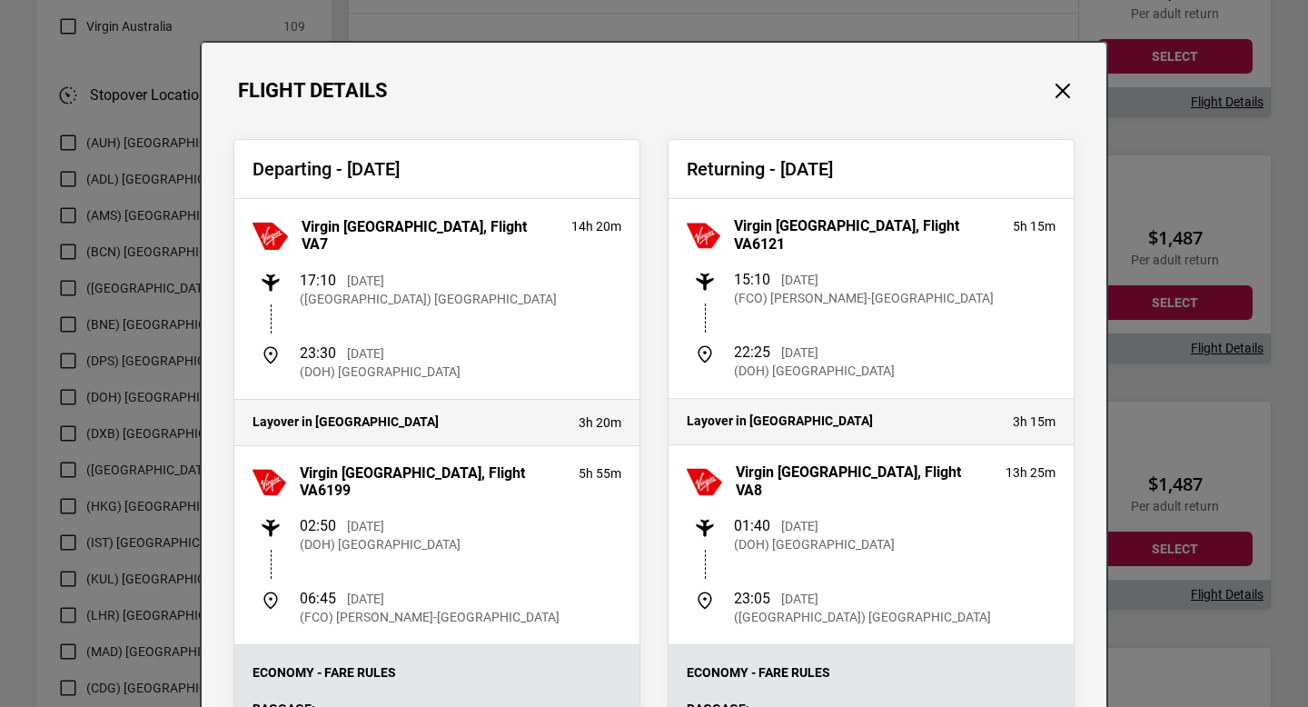
scroll to position [12, 0]
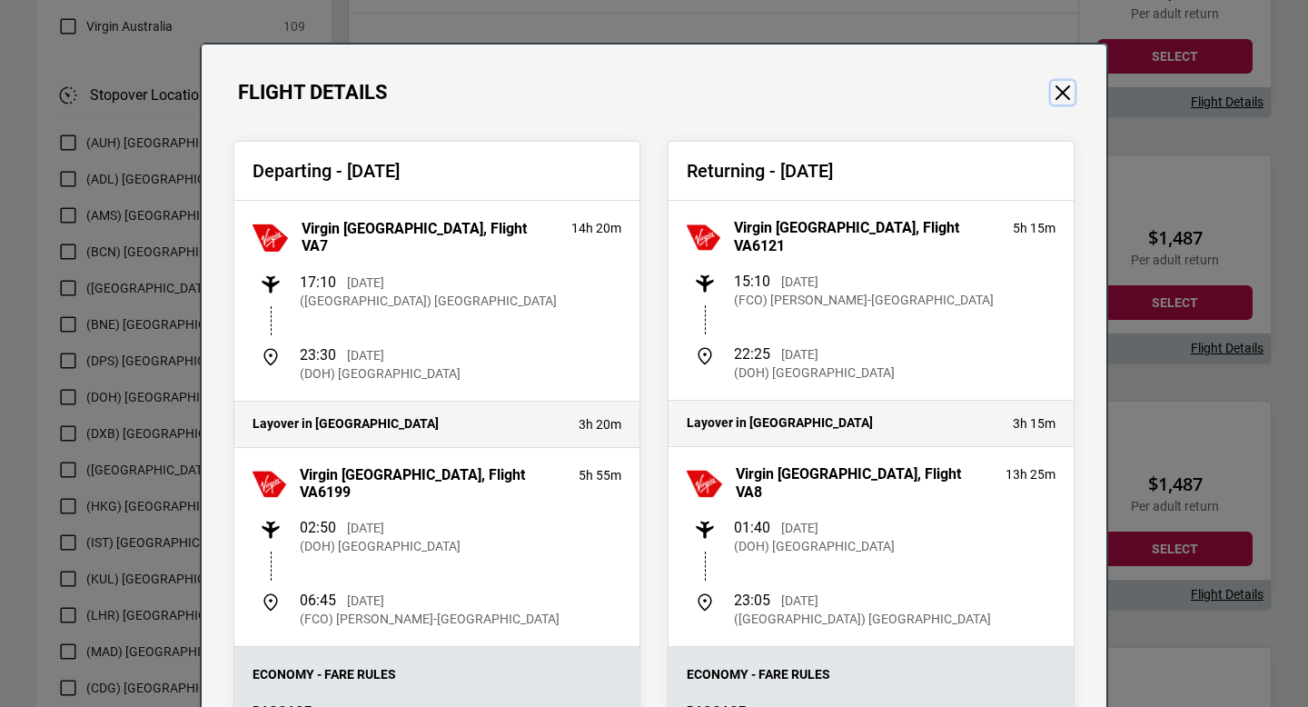
click at [1059, 95] on button "Close" at bounding box center [1063, 93] width 24 height 24
